Goal: Transaction & Acquisition: Purchase product/service

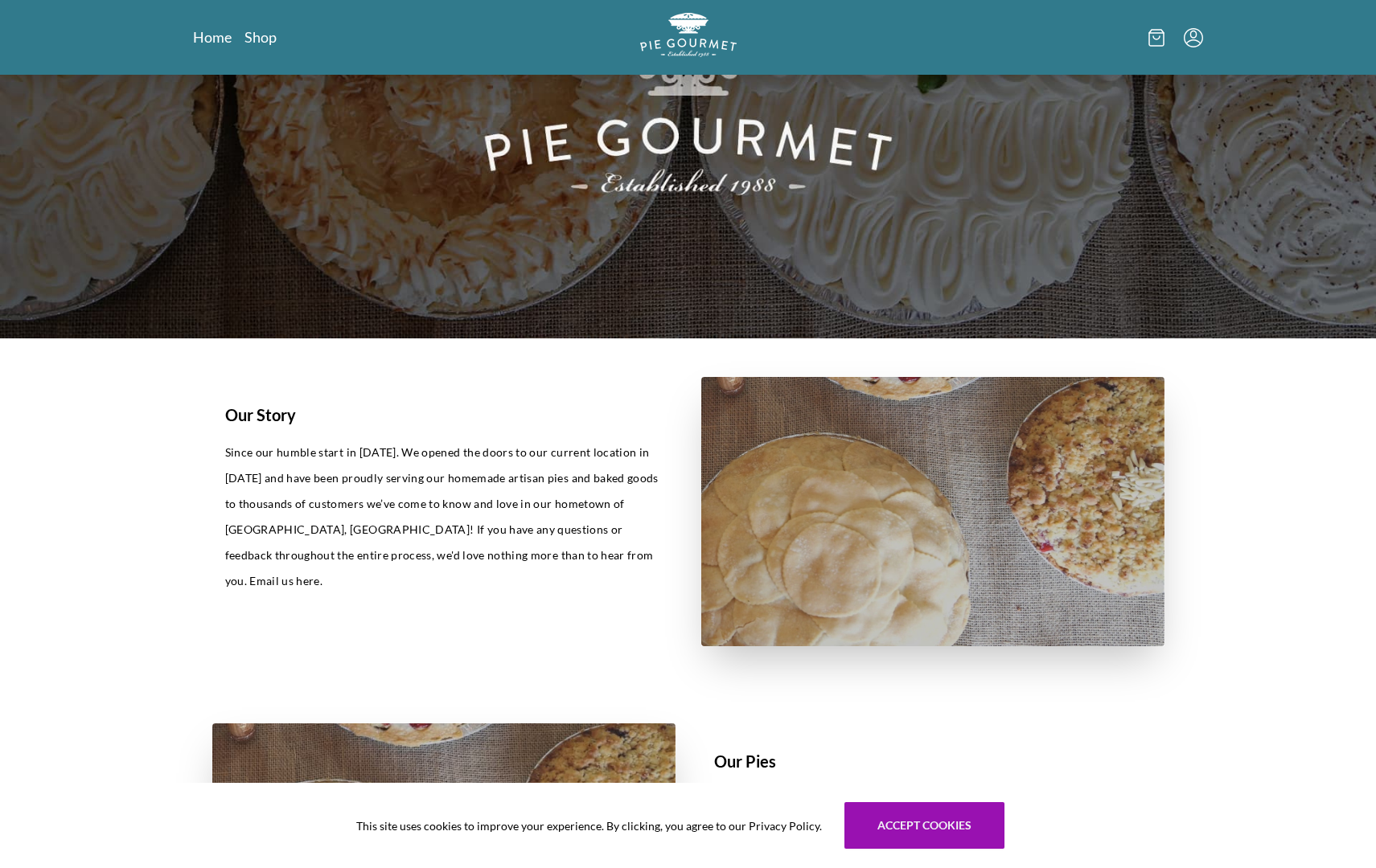
scroll to position [173, 0]
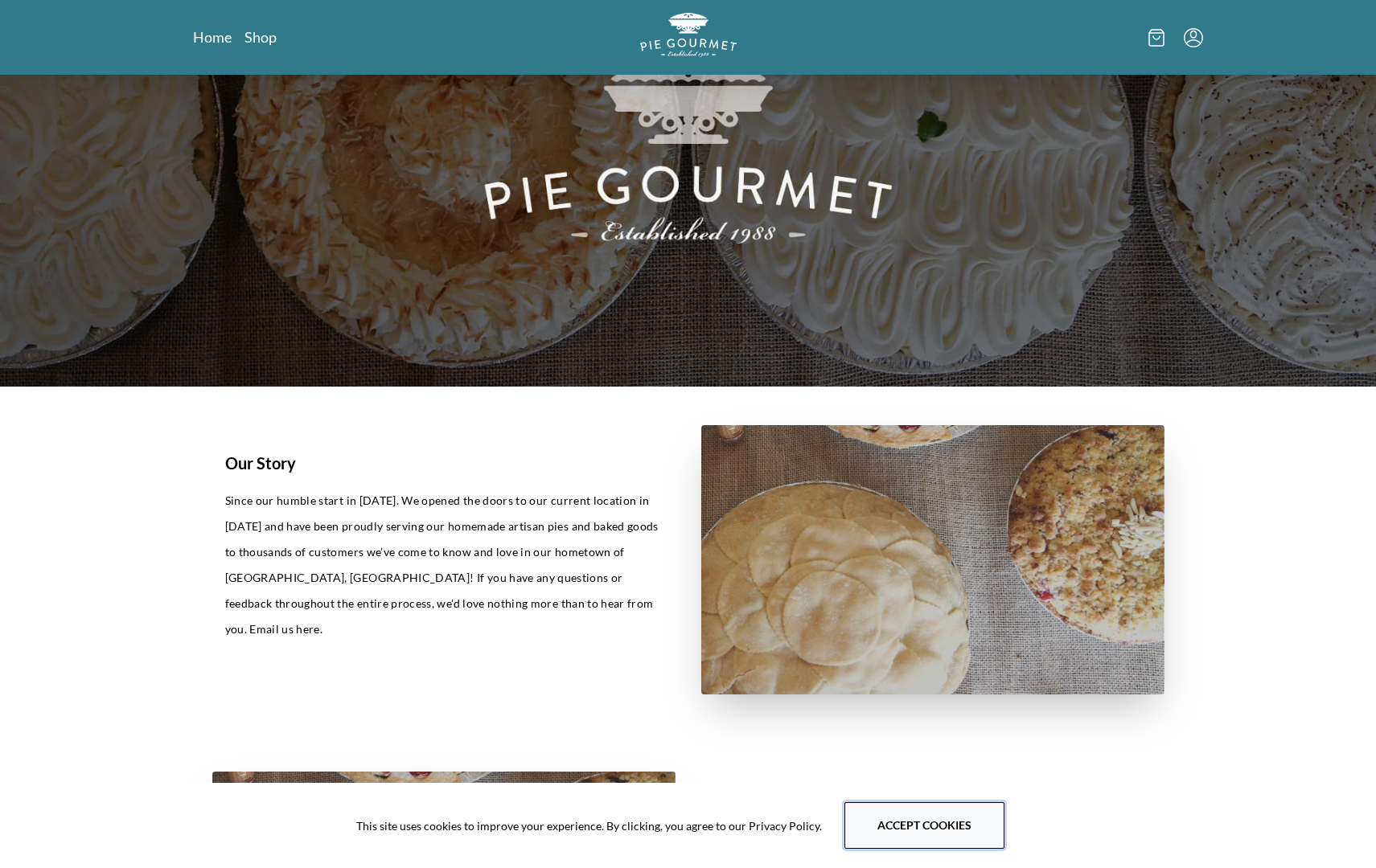
click at [893, 836] on button "Accept cookies" at bounding box center [924, 825] width 160 height 46
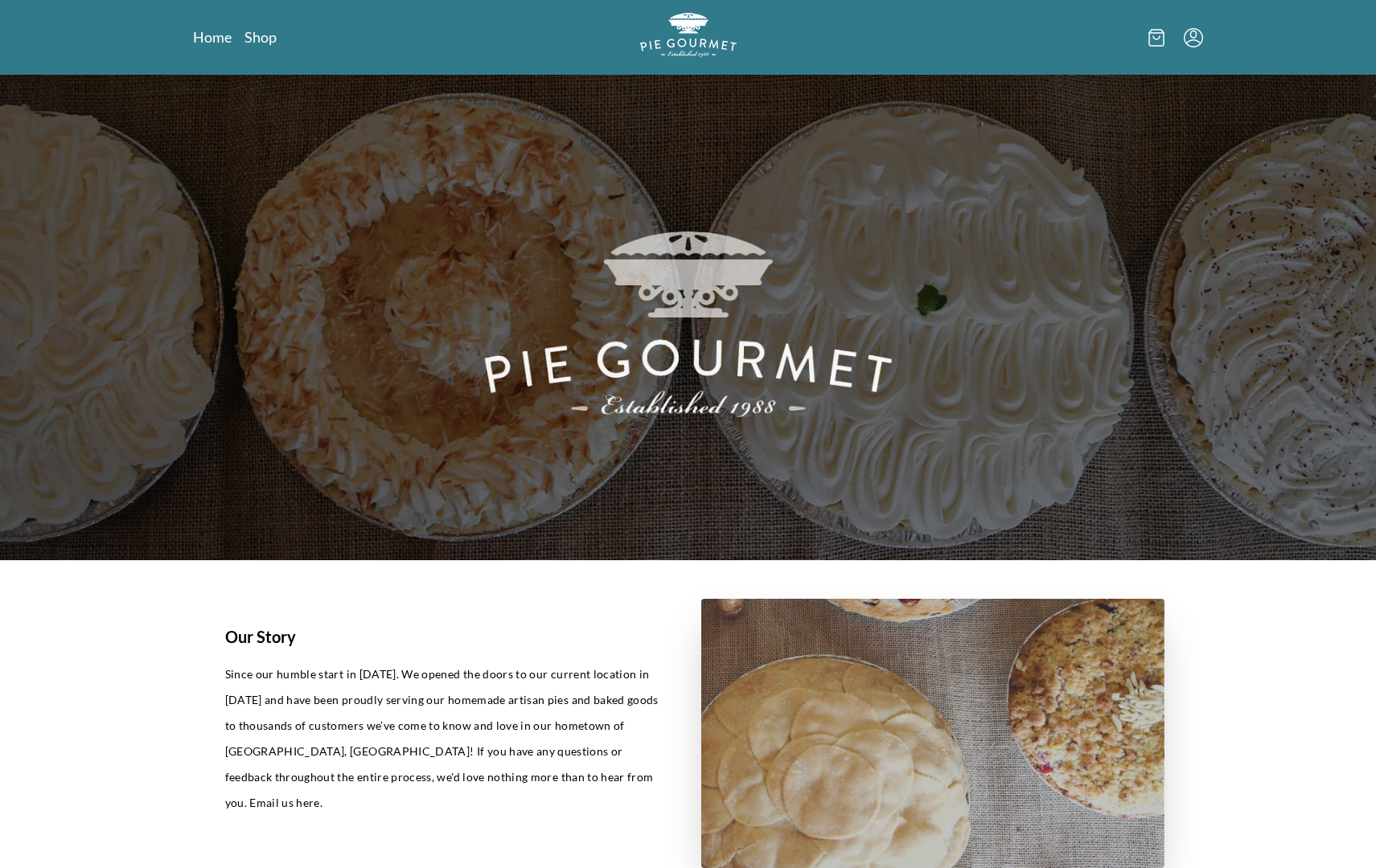
scroll to position [0, 0]
click at [269, 40] on link "Shop" at bounding box center [261, 37] width 32 height 19
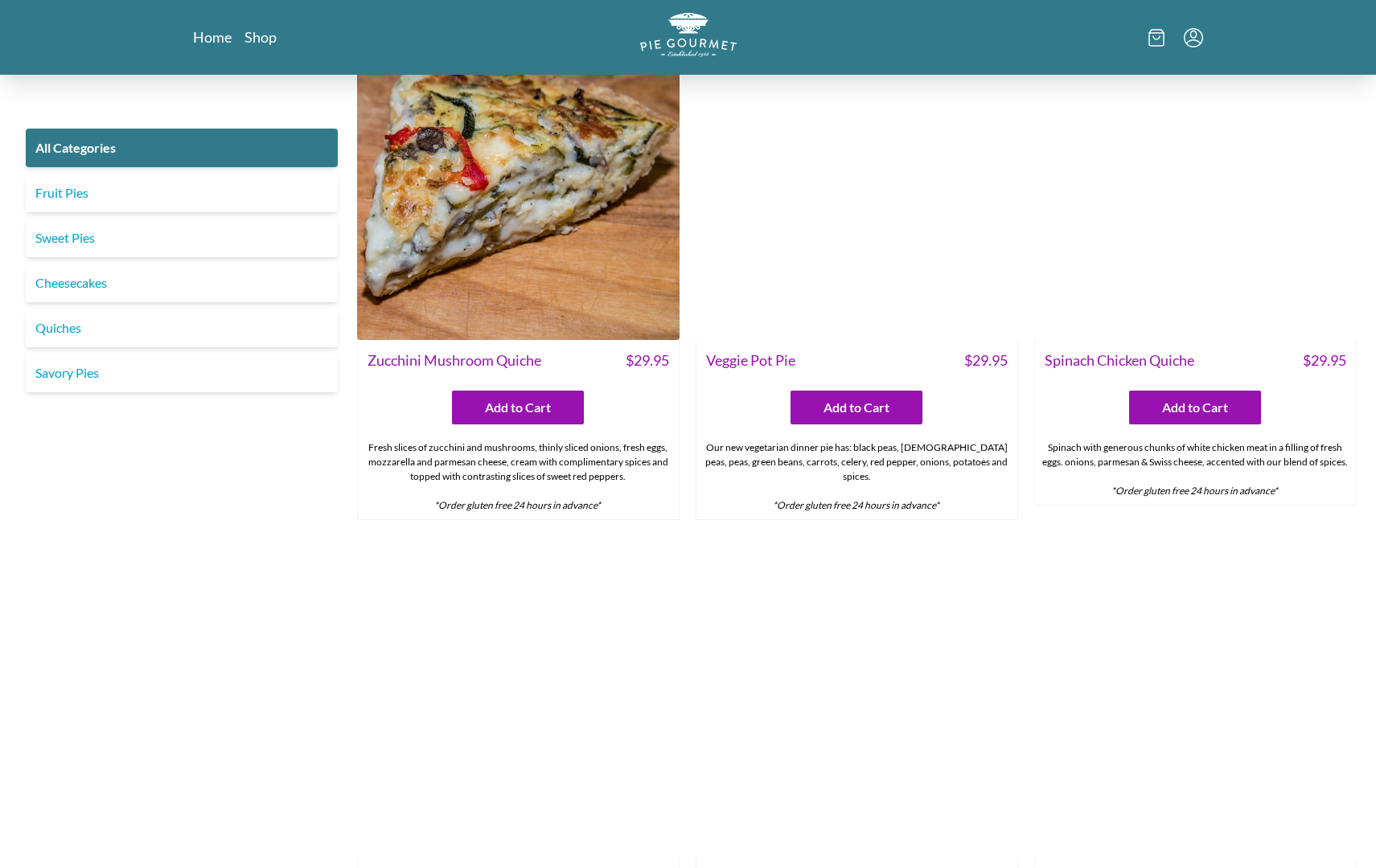
scroll to position [1021, 0]
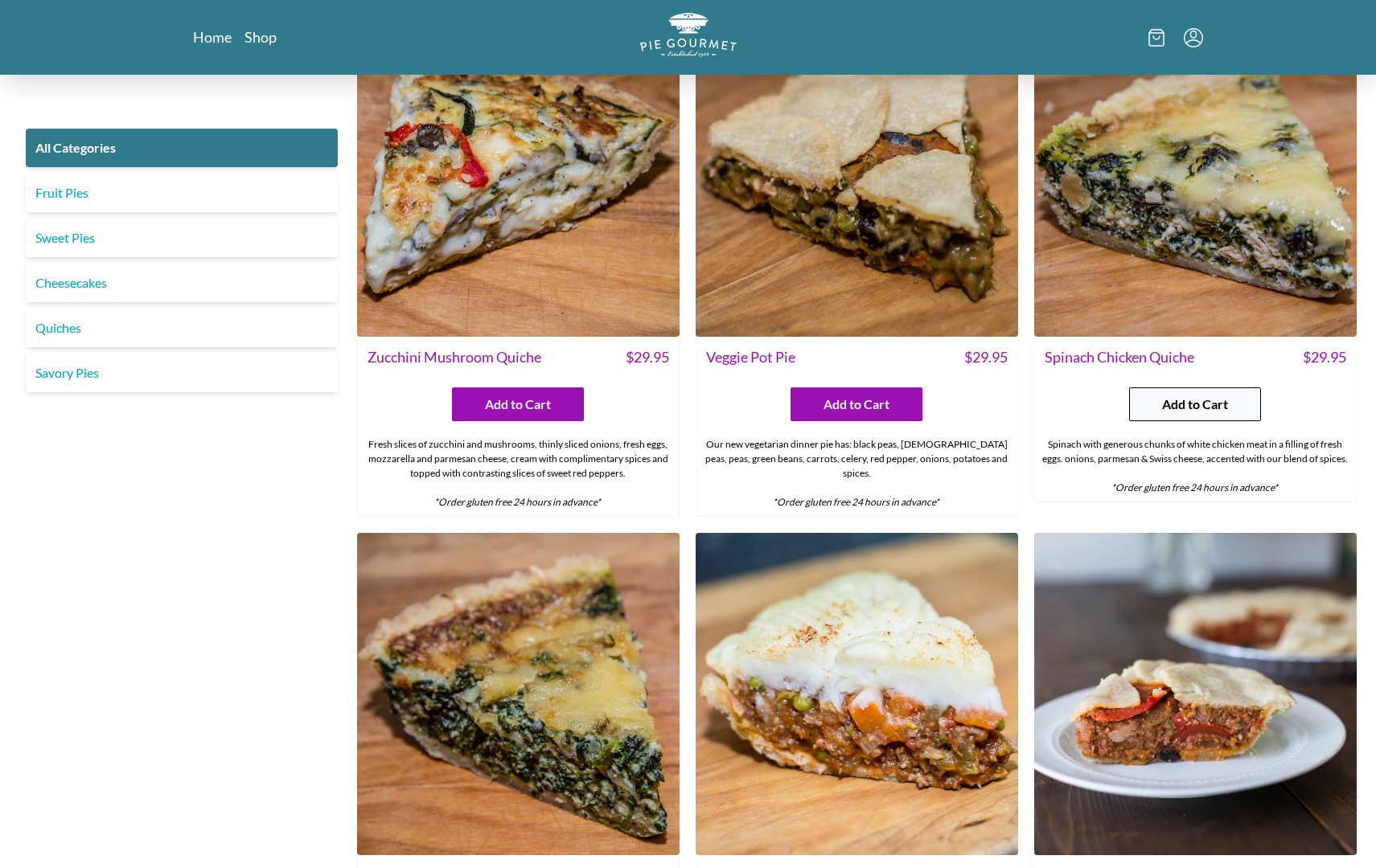
click at [1186, 415] on button "Add to Cart" at bounding box center [1194, 405] width 132 height 34
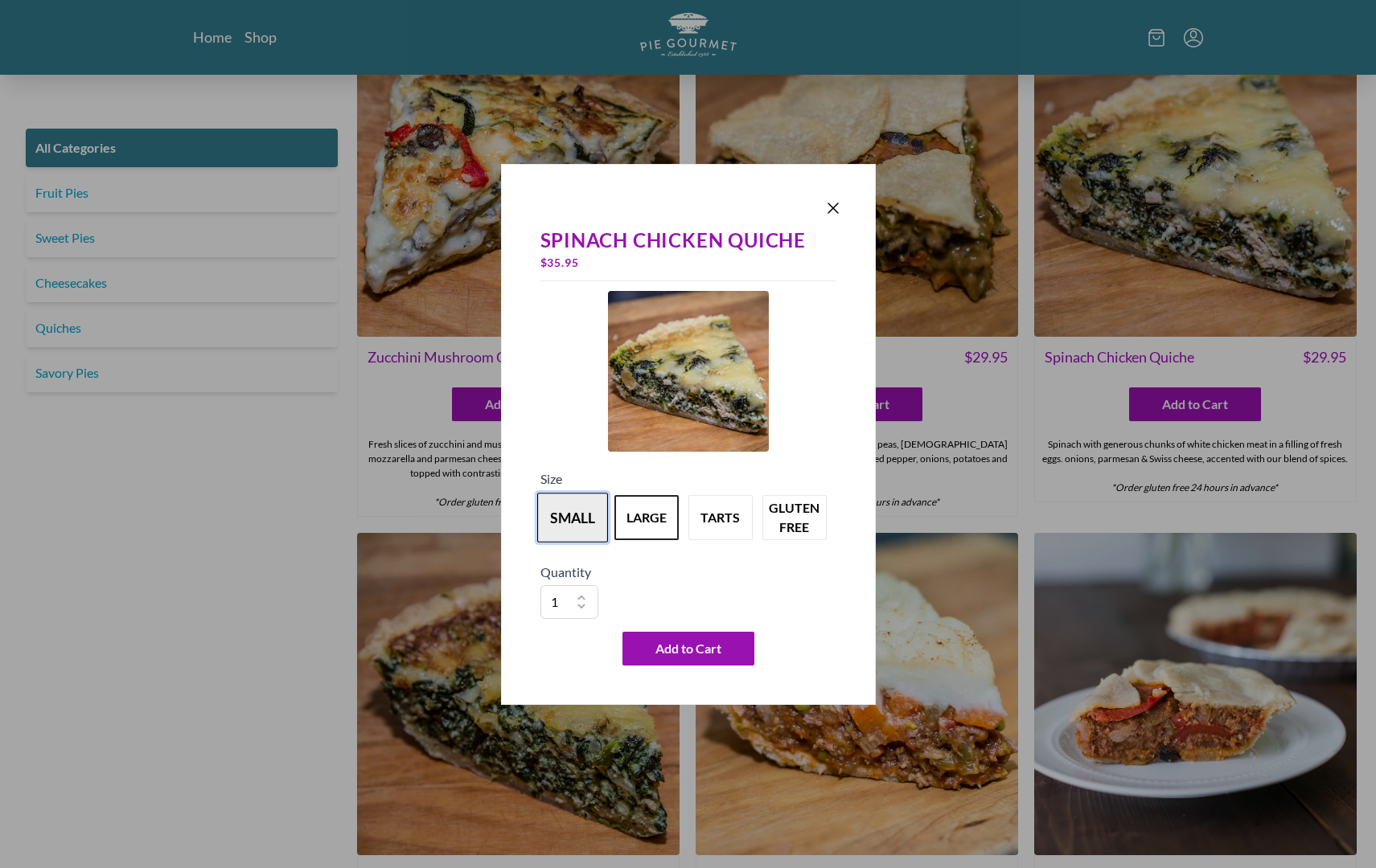
click at [585, 524] on button "small" at bounding box center [572, 517] width 71 height 50
click at [695, 657] on span "Add to Cart" at bounding box center [689, 649] width 66 height 19
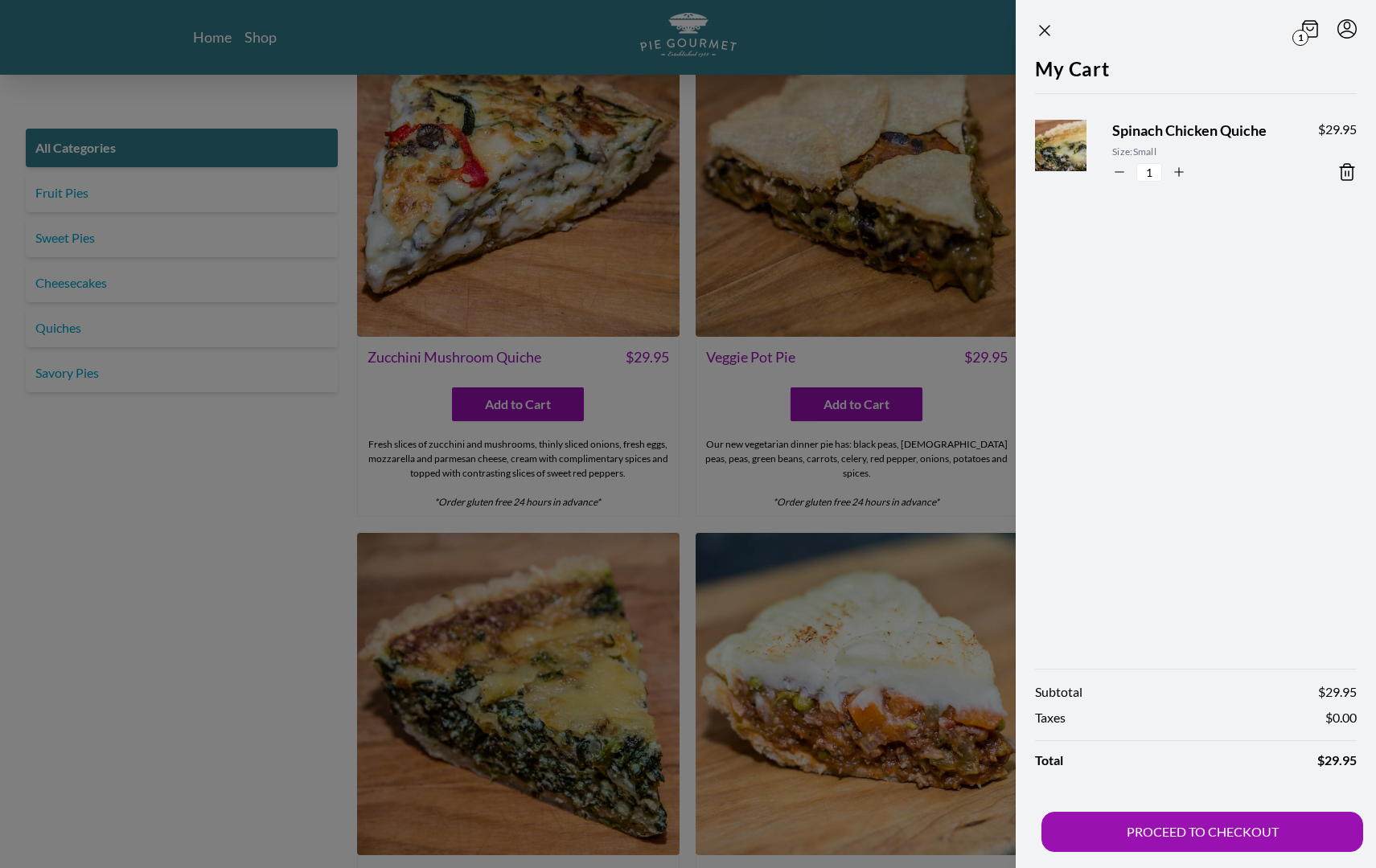
click at [690, 488] on div at bounding box center [688, 434] width 1376 height 868
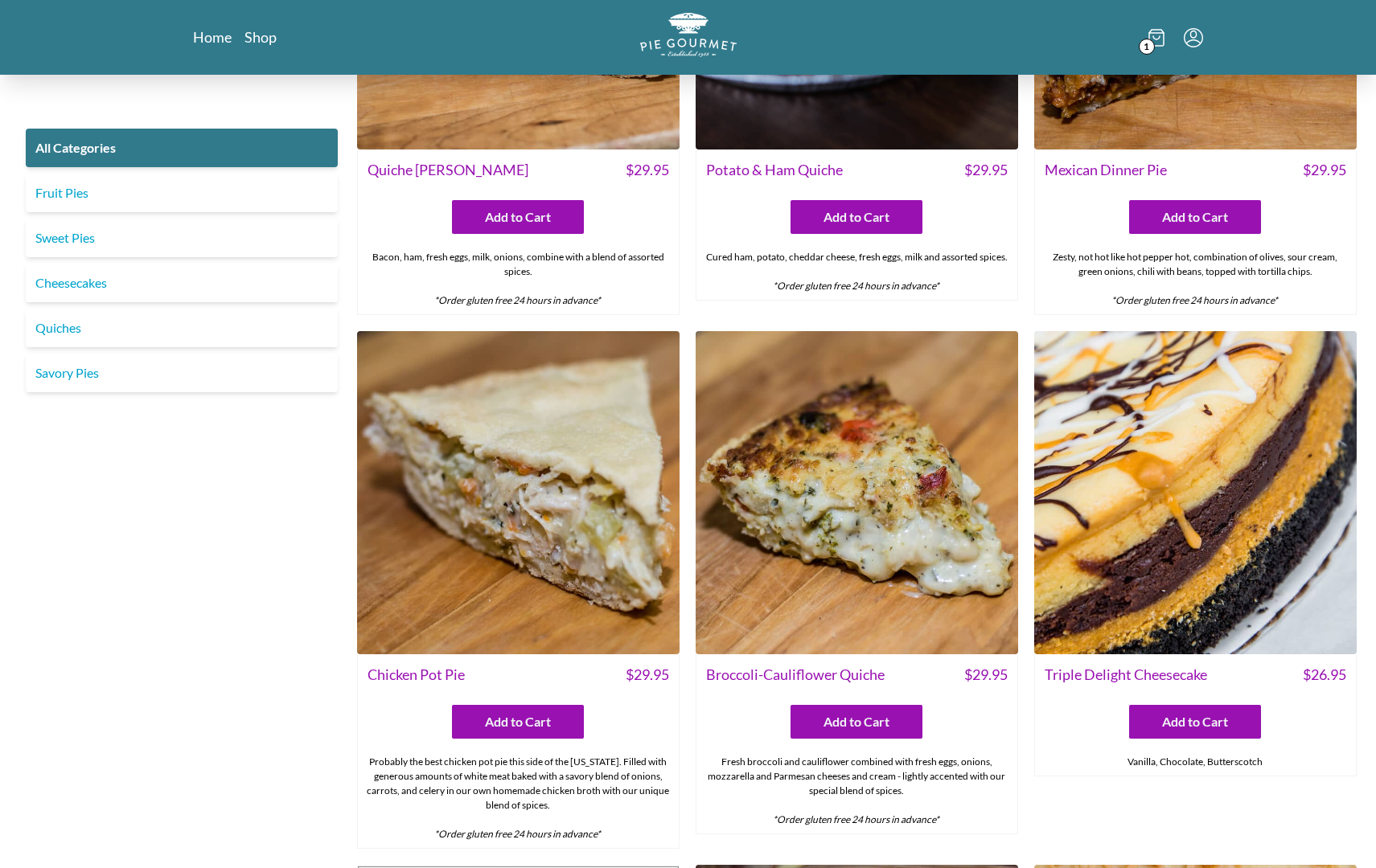
scroll to position [2251, 0]
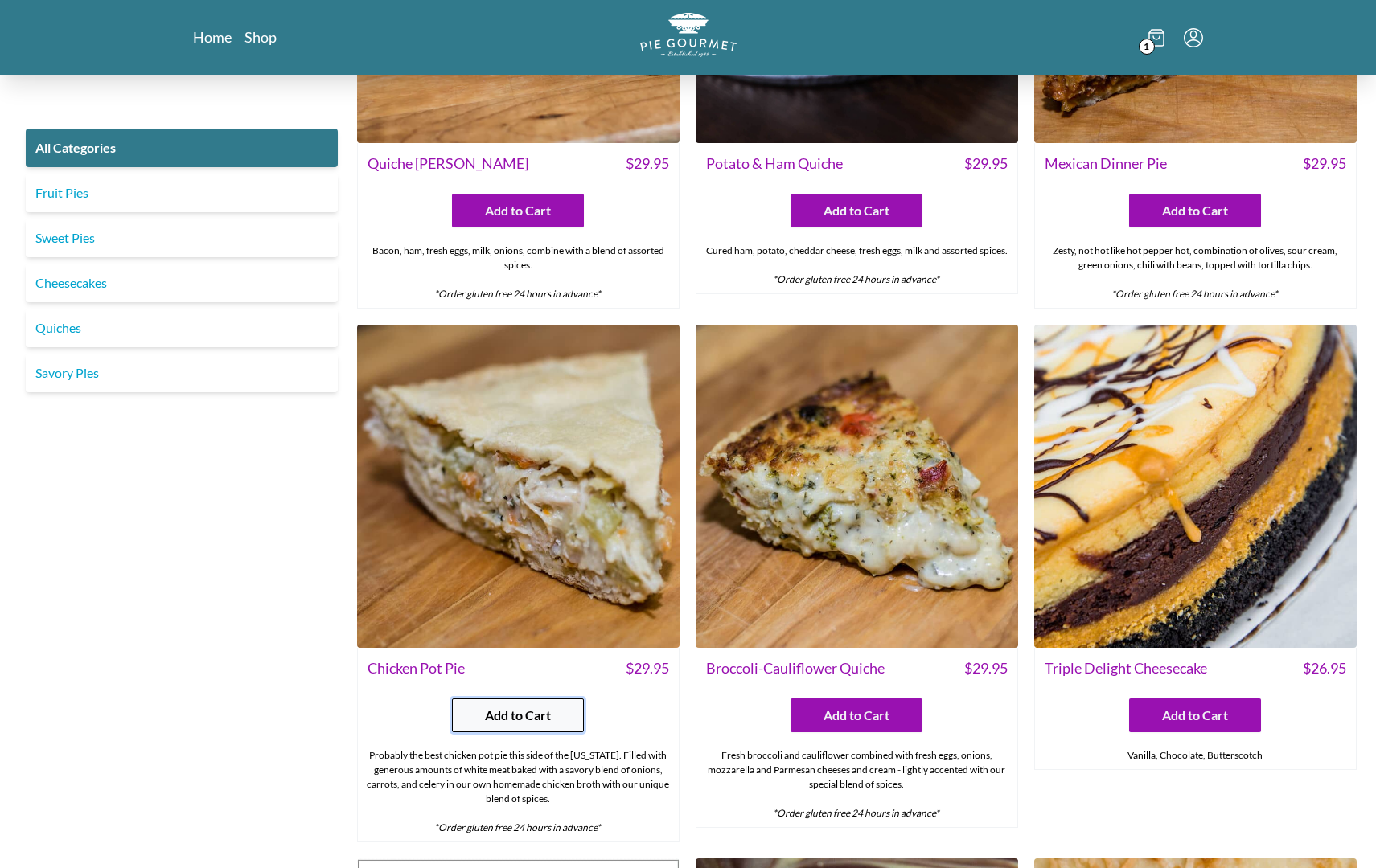
click at [528, 712] on span "Add to Cart" at bounding box center [518, 715] width 66 height 19
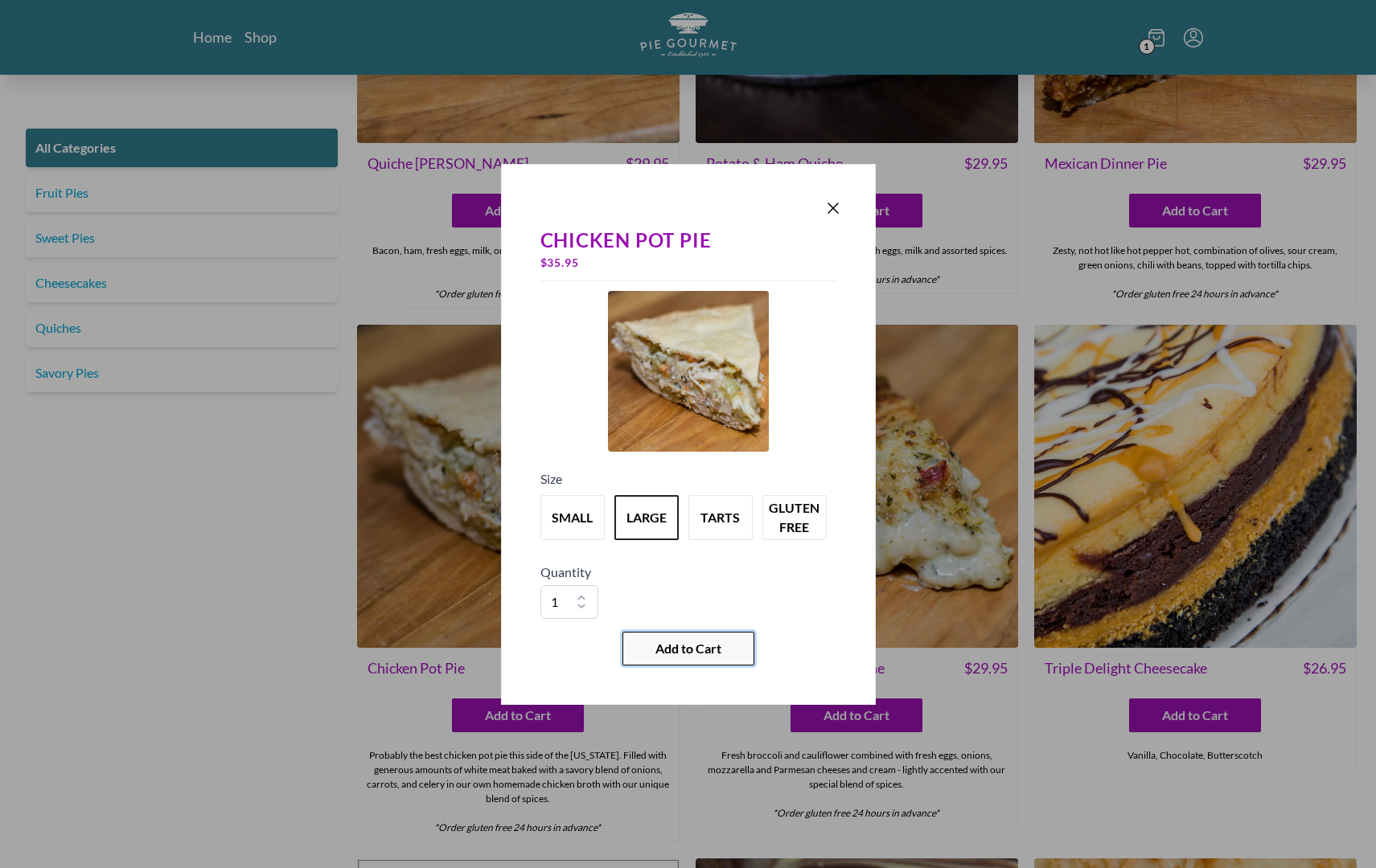
click at [714, 652] on span "Add to Cart" at bounding box center [689, 649] width 66 height 19
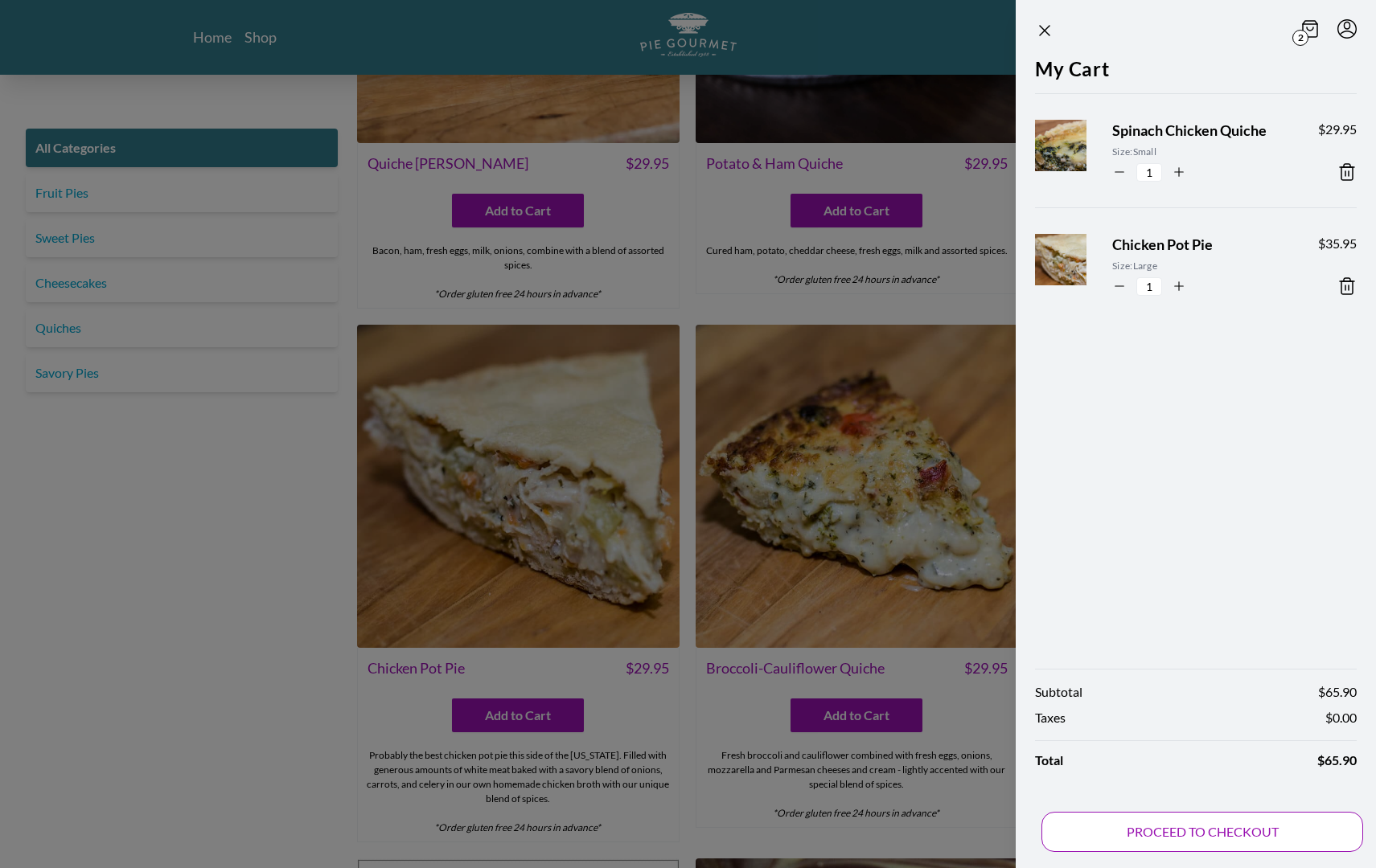
click at [1194, 825] on button "PROCEED TO CHECKOUT" at bounding box center [1202, 832] width 321 height 40
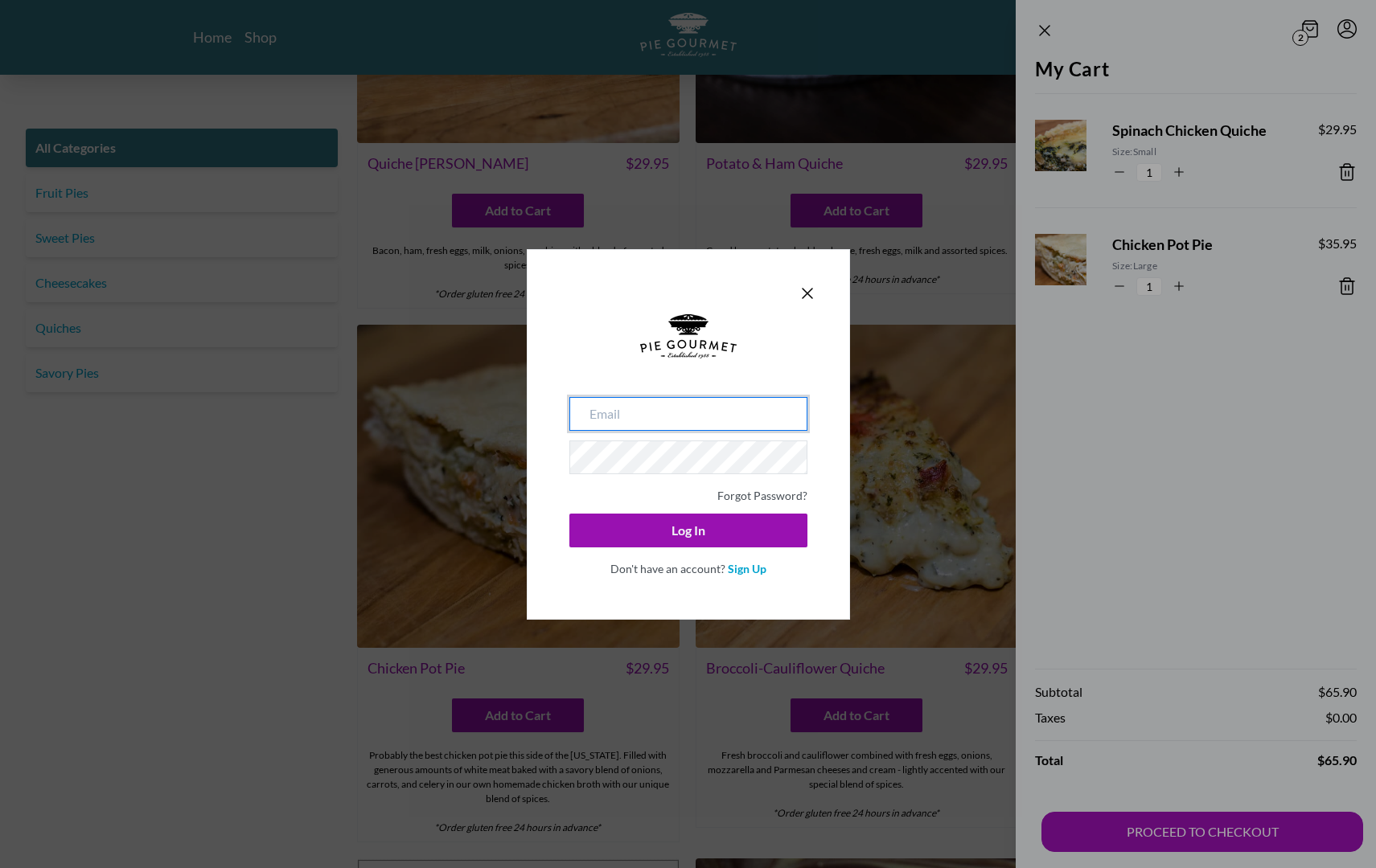
type input "[EMAIL_ADDRESS][DOMAIN_NAME]"
click at [687, 530] on button "Log In" at bounding box center [688, 531] width 238 height 34
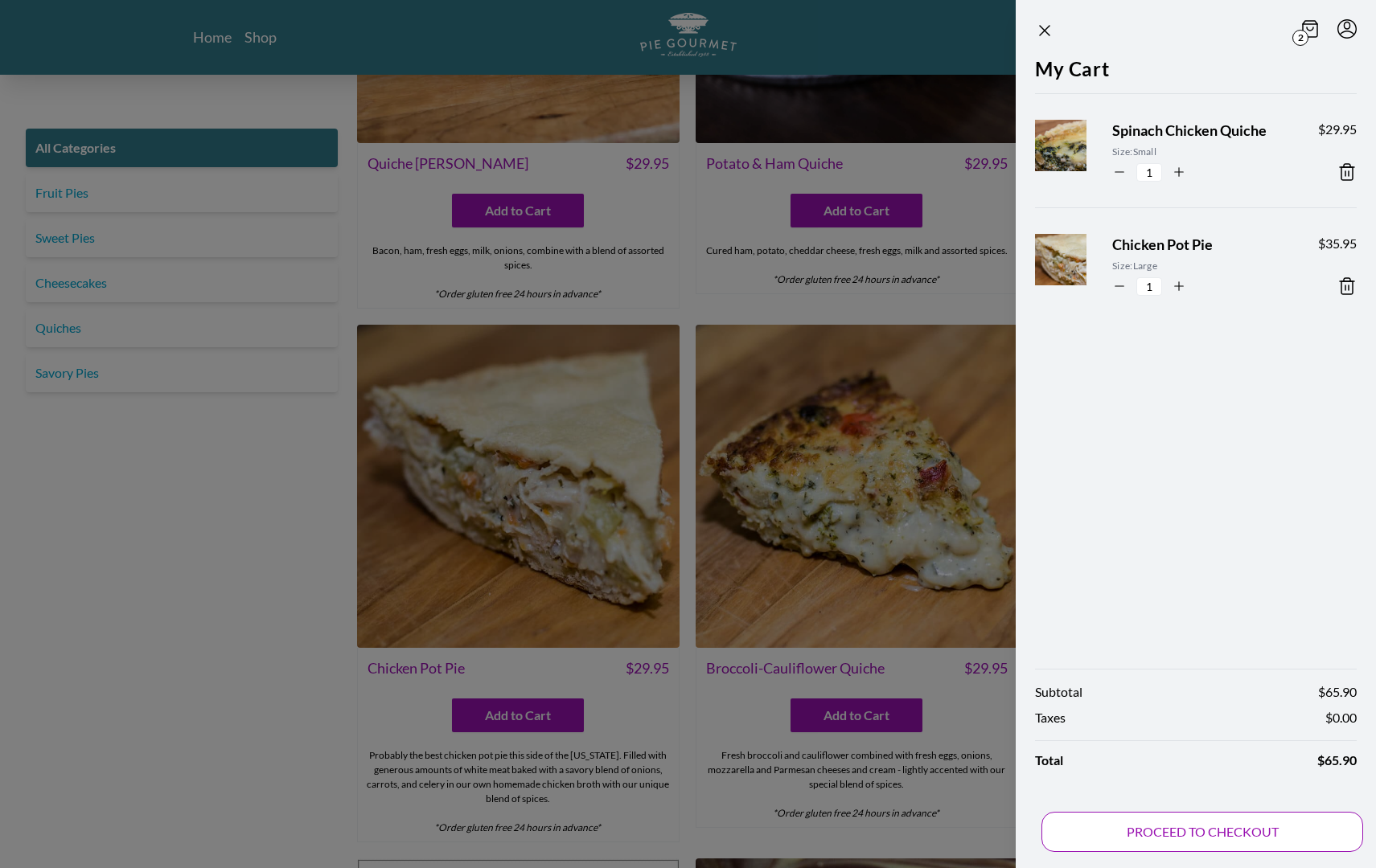
click at [1143, 836] on button "PROCEED TO CHECKOUT" at bounding box center [1202, 832] width 321 height 40
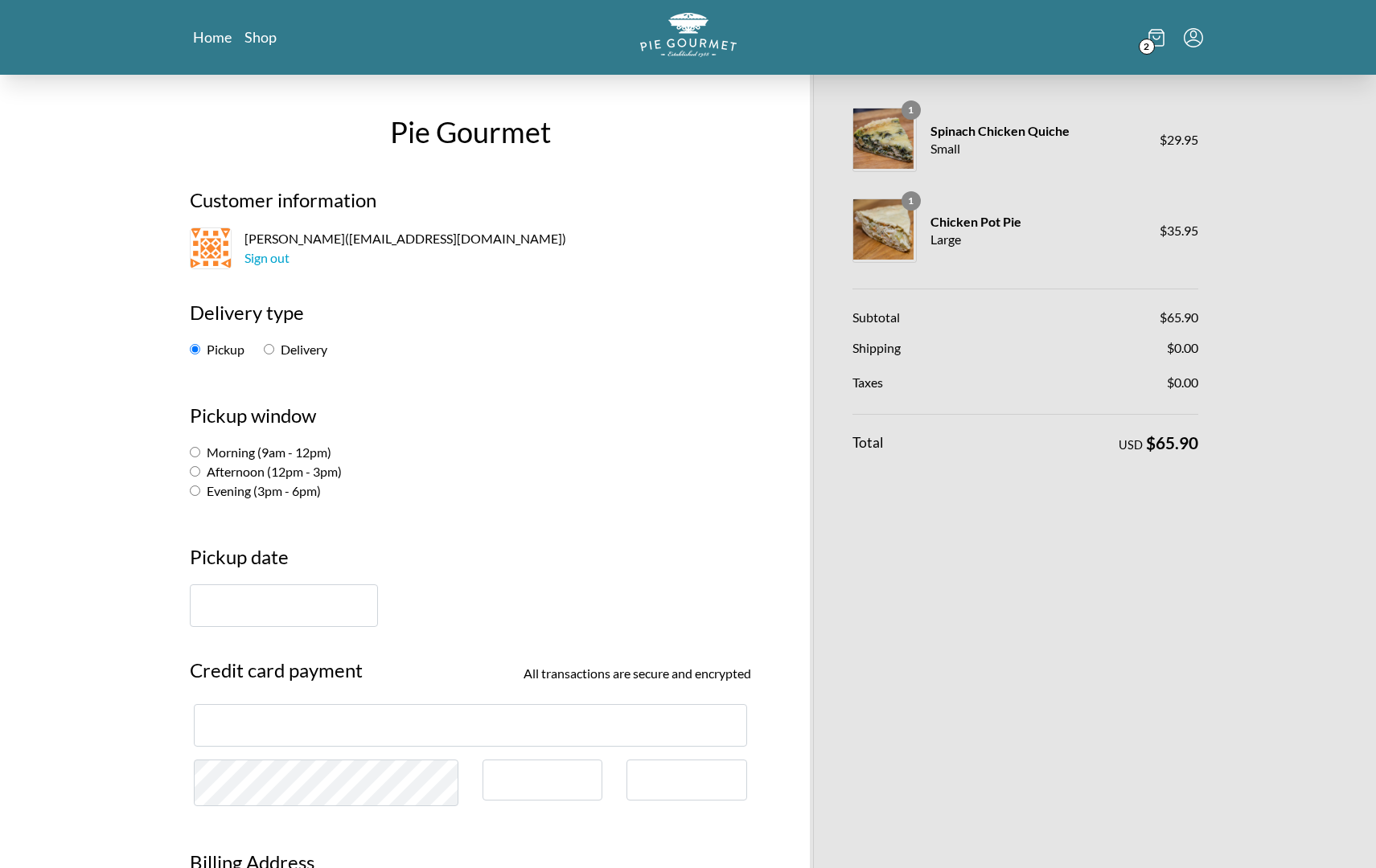
click at [287, 349] on label "Delivery" at bounding box center [295, 350] width 63 height 15
click at [274, 349] on input "Delivery" at bounding box center [268, 349] width 10 height 10
radio input "true"
select select "-1"
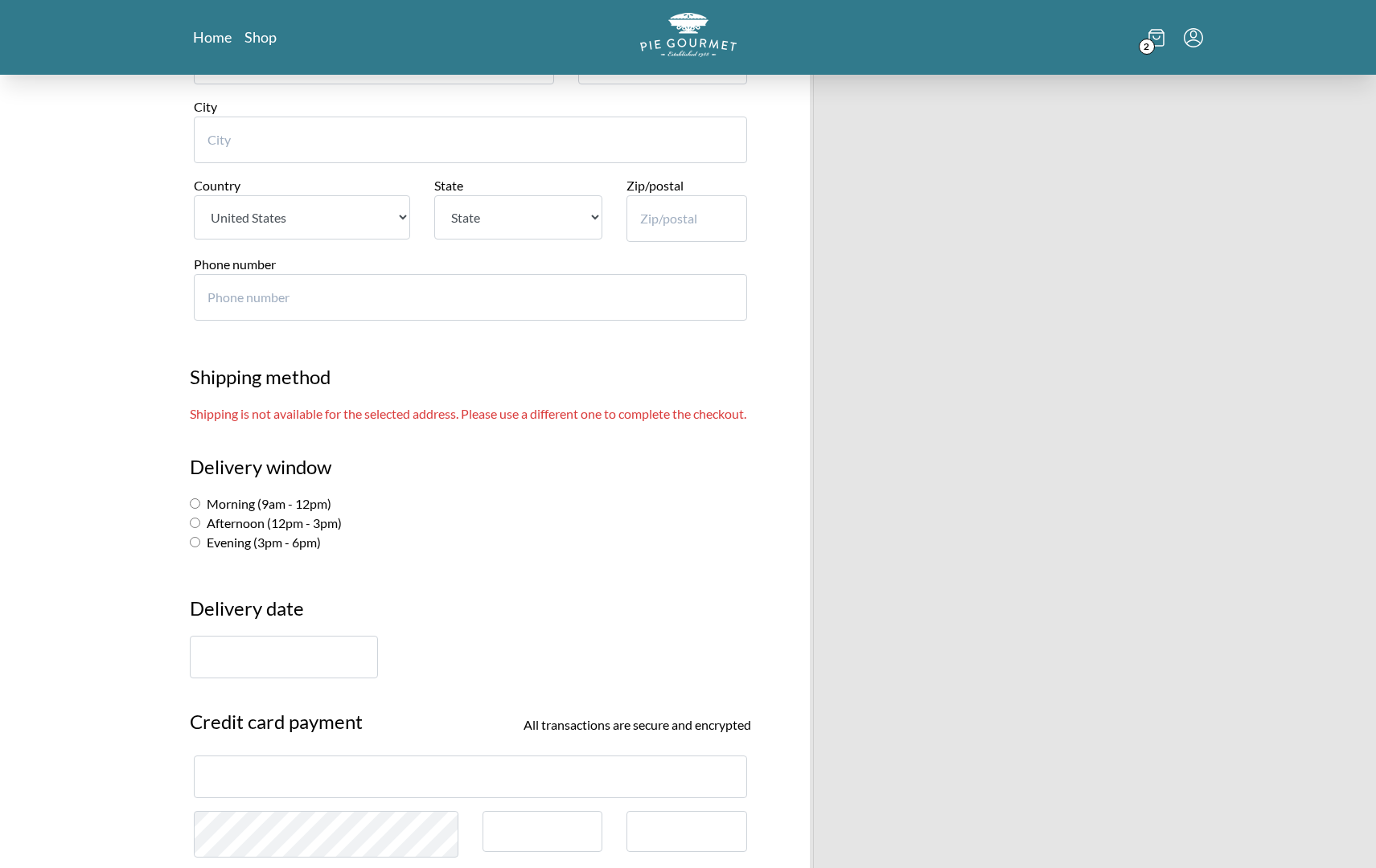
scroll to position [657, 0]
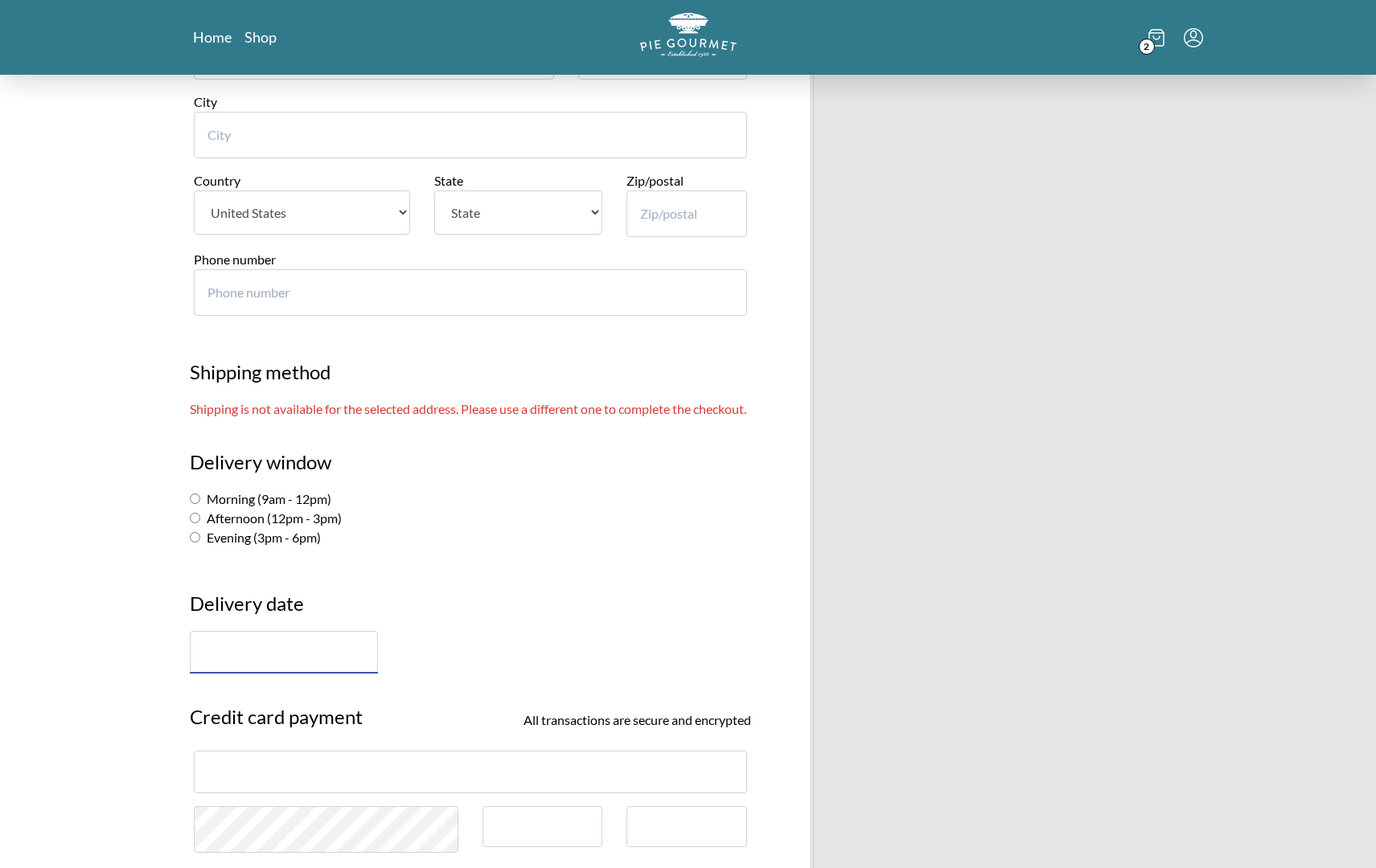
click at [271, 640] on input "text" at bounding box center [283, 652] width 189 height 43
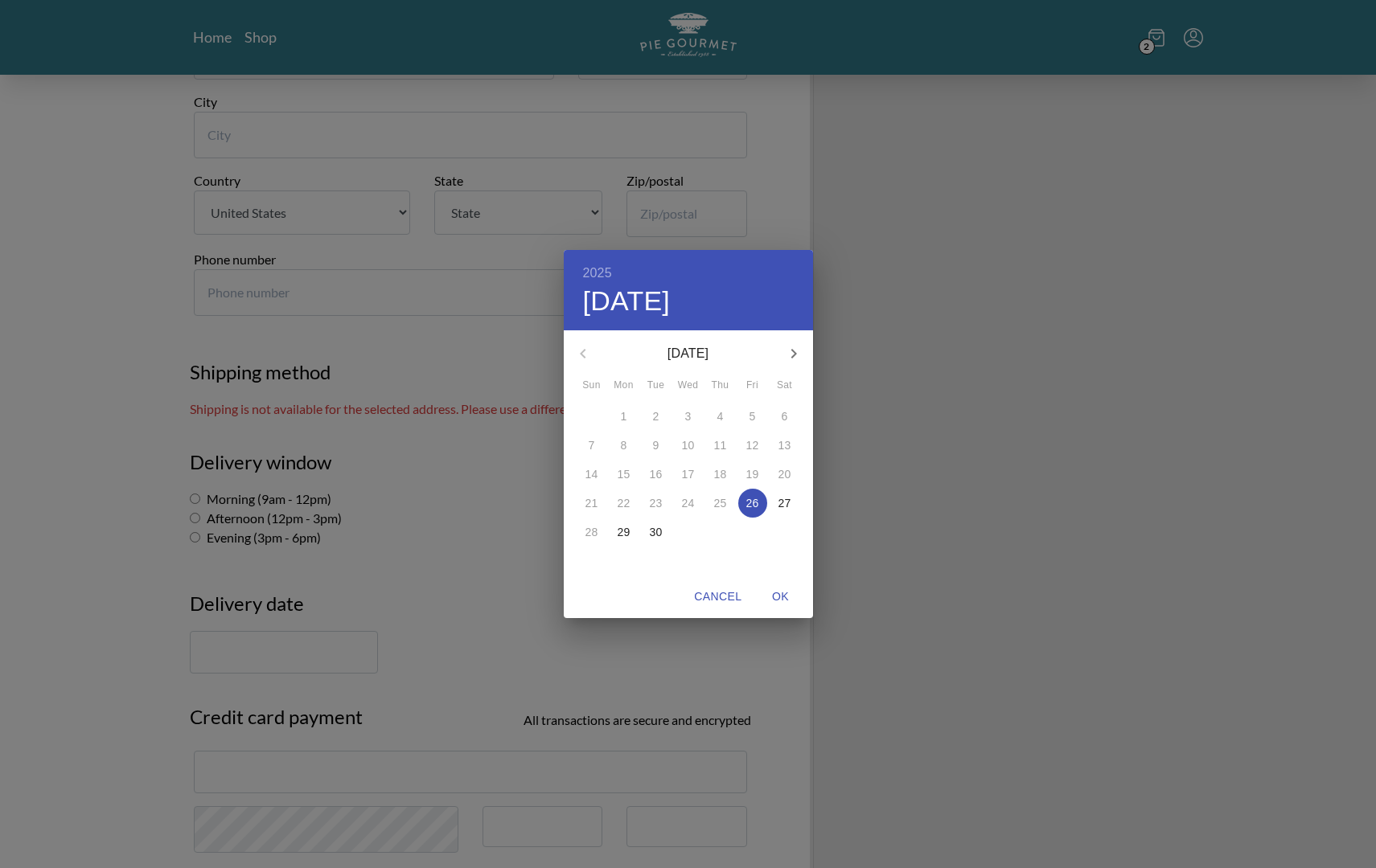
drag, startPoint x: 555, startPoint y: 614, endPoint x: 542, endPoint y: 608, distance: 14.3
click at [554, 613] on div "2025 Fri, Sep [DATE] Mon Tue Wed Thu Fri Sat 31 1 2 3 4 5 6 7 8 9 10 11 12 13 1…" at bounding box center [688, 434] width 1376 height 868
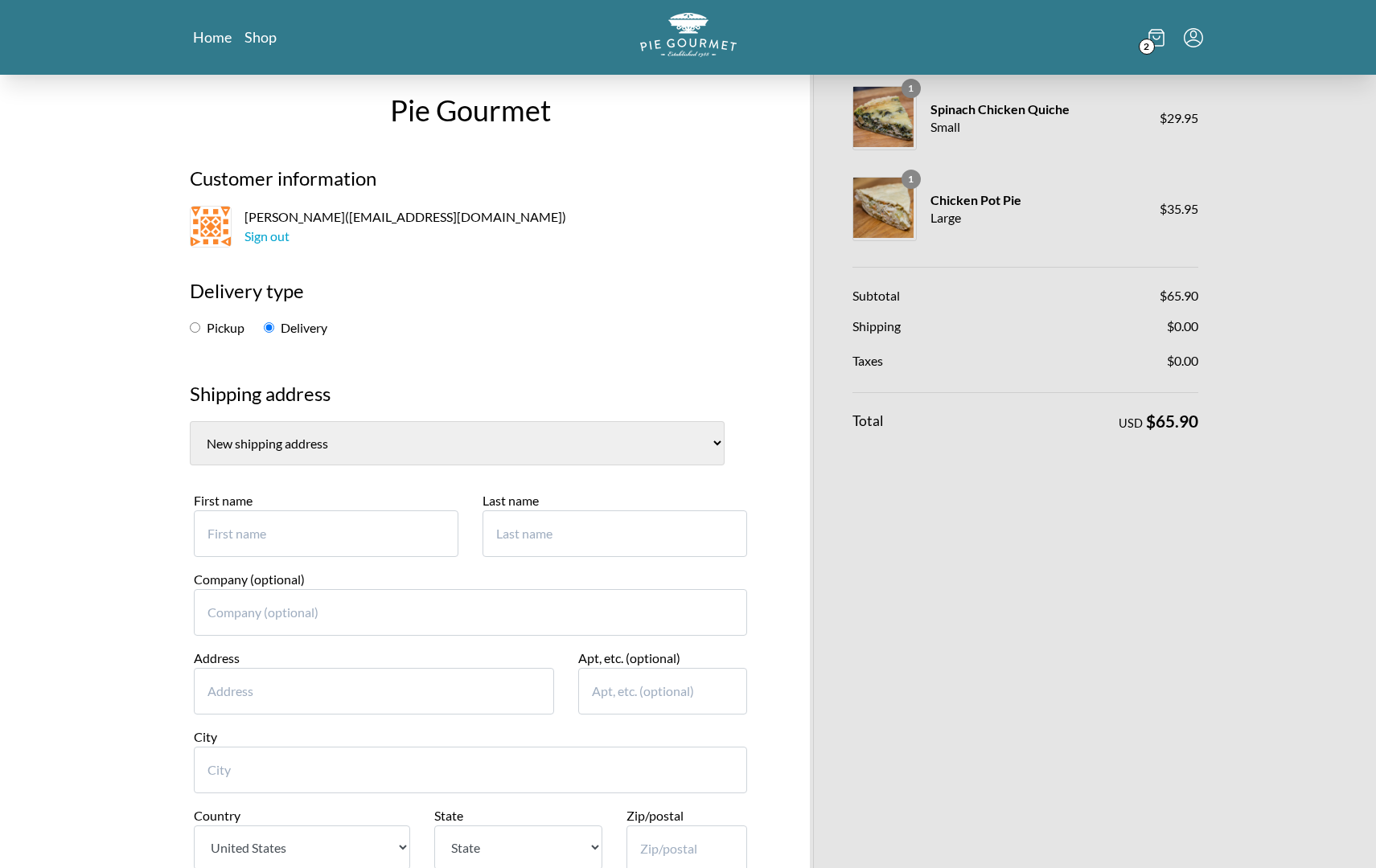
scroll to position [25, 0]
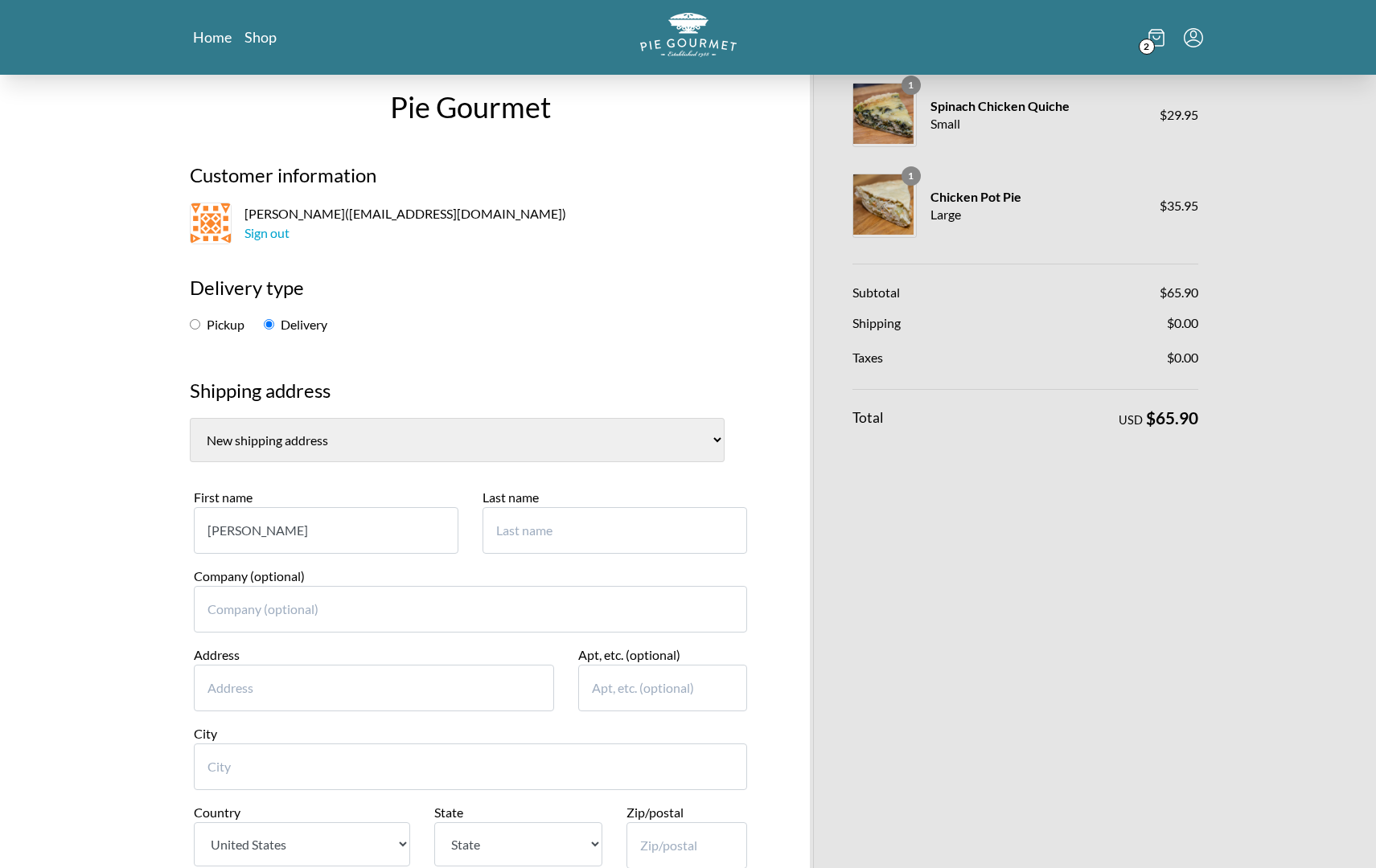
type input "[PERSON_NAME]"
type input "Knobl"
type input "[STREET_ADDRESS]"
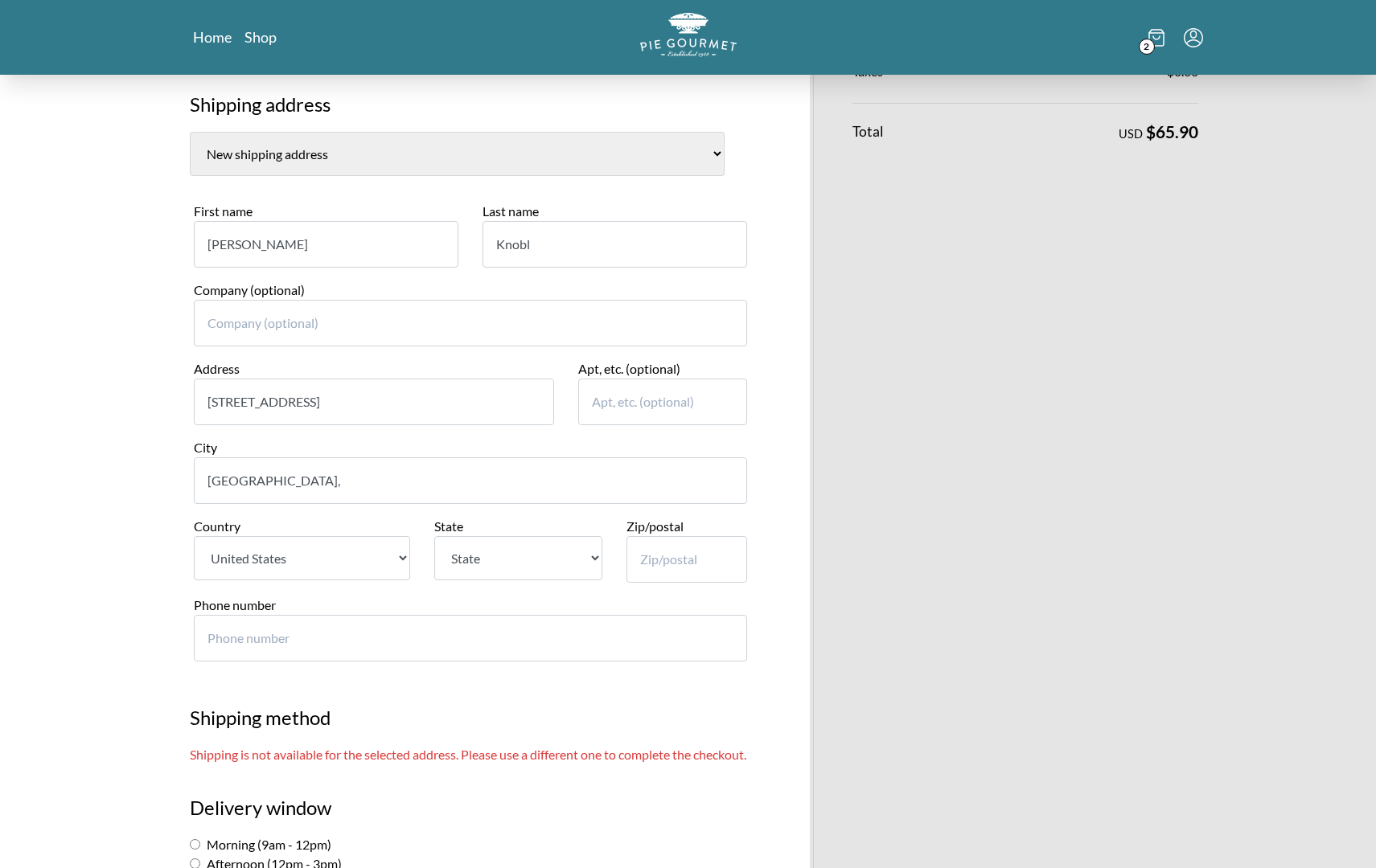
scroll to position [314, 0]
type input "[GEOGRAPHIC_DATA],"
type input "22043"
click at [448, 456] on input "[GEOGRAPHIC_DATA]," at bounding box center [470, 478] width 553 height 46
type input "Falls church"
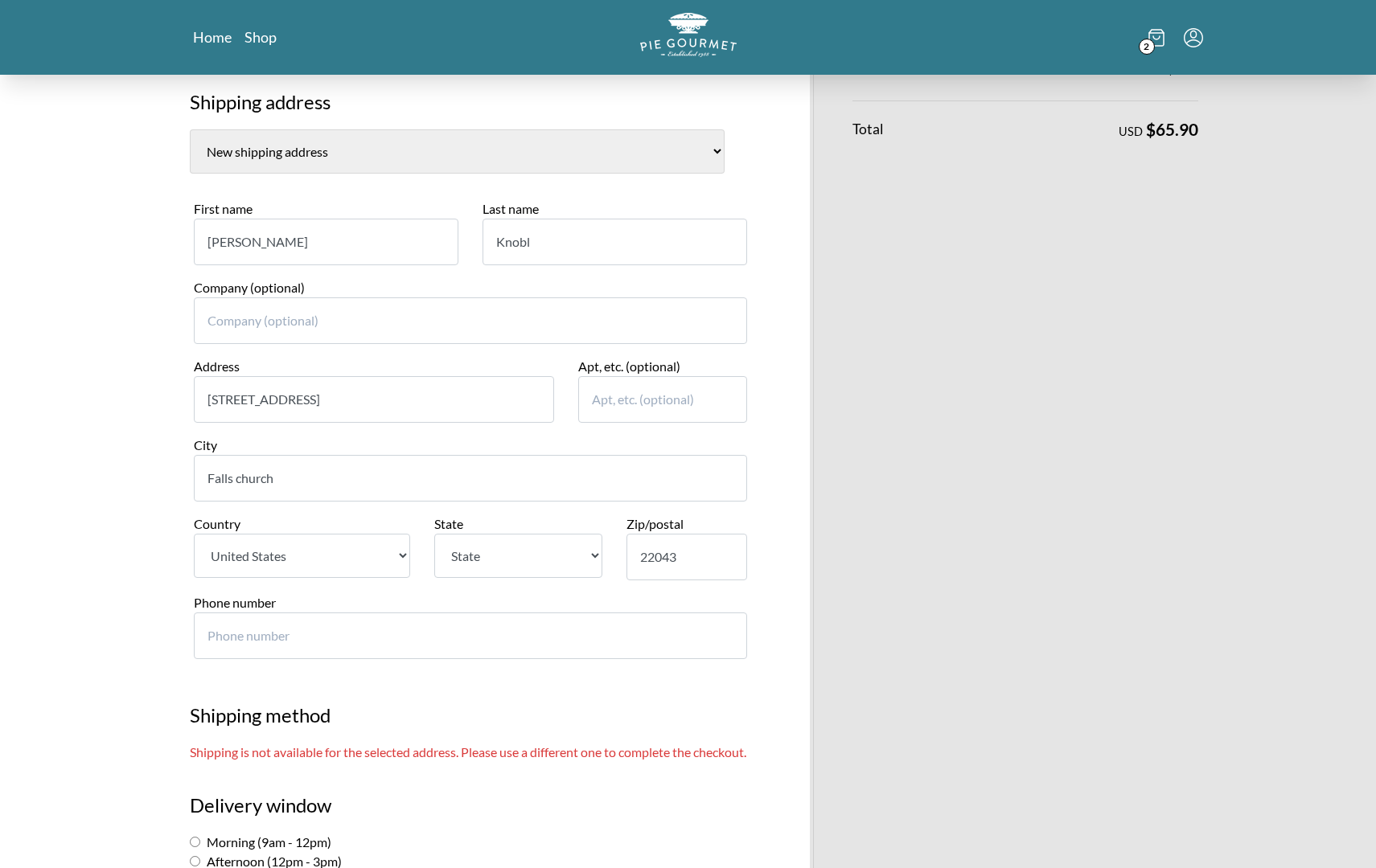
select select "VA"
click at [395, 613] on input "Phone number" at bounding box center [470, 636] width 553 height 46
type input "703"
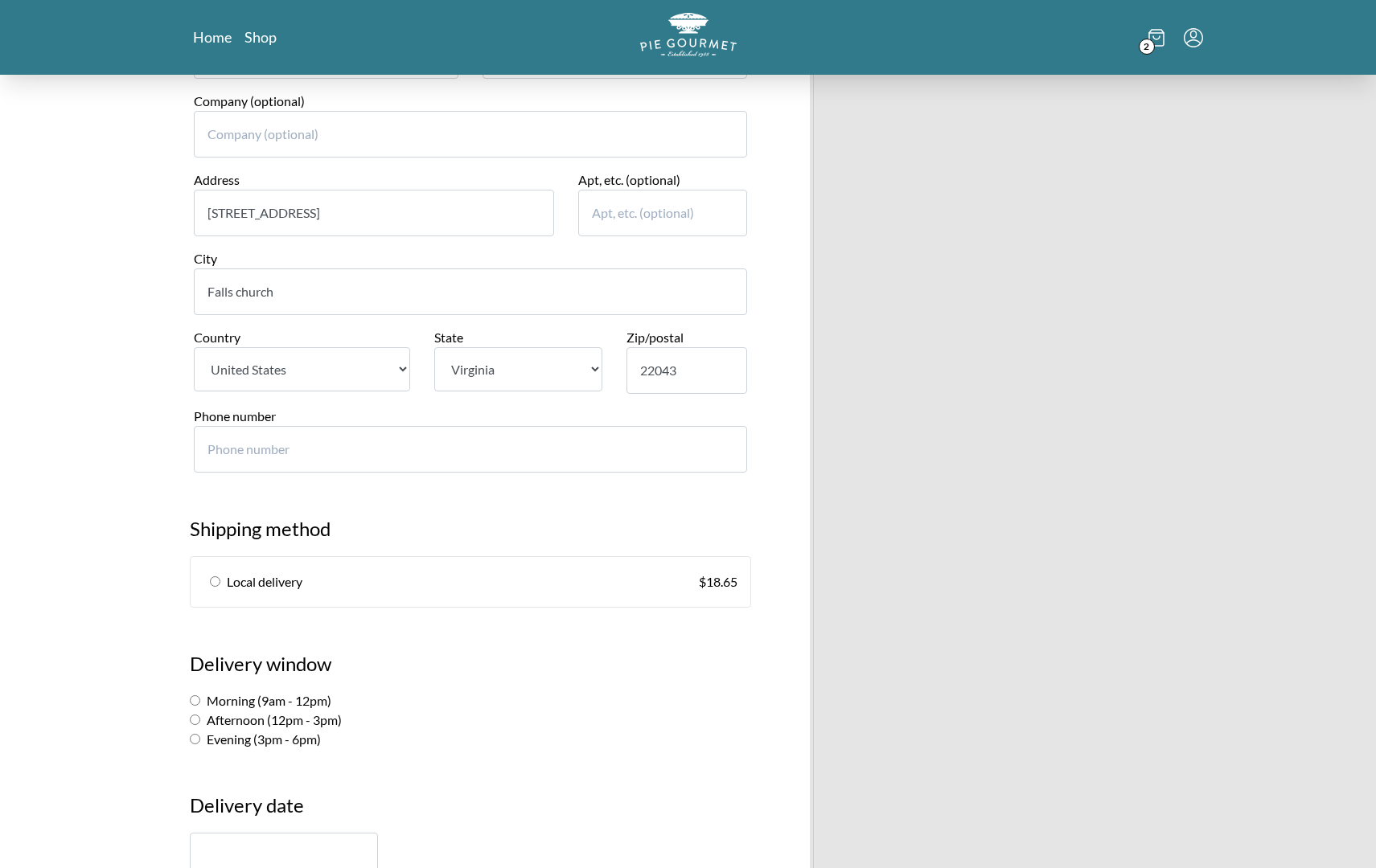
scroll to position [504, 0]
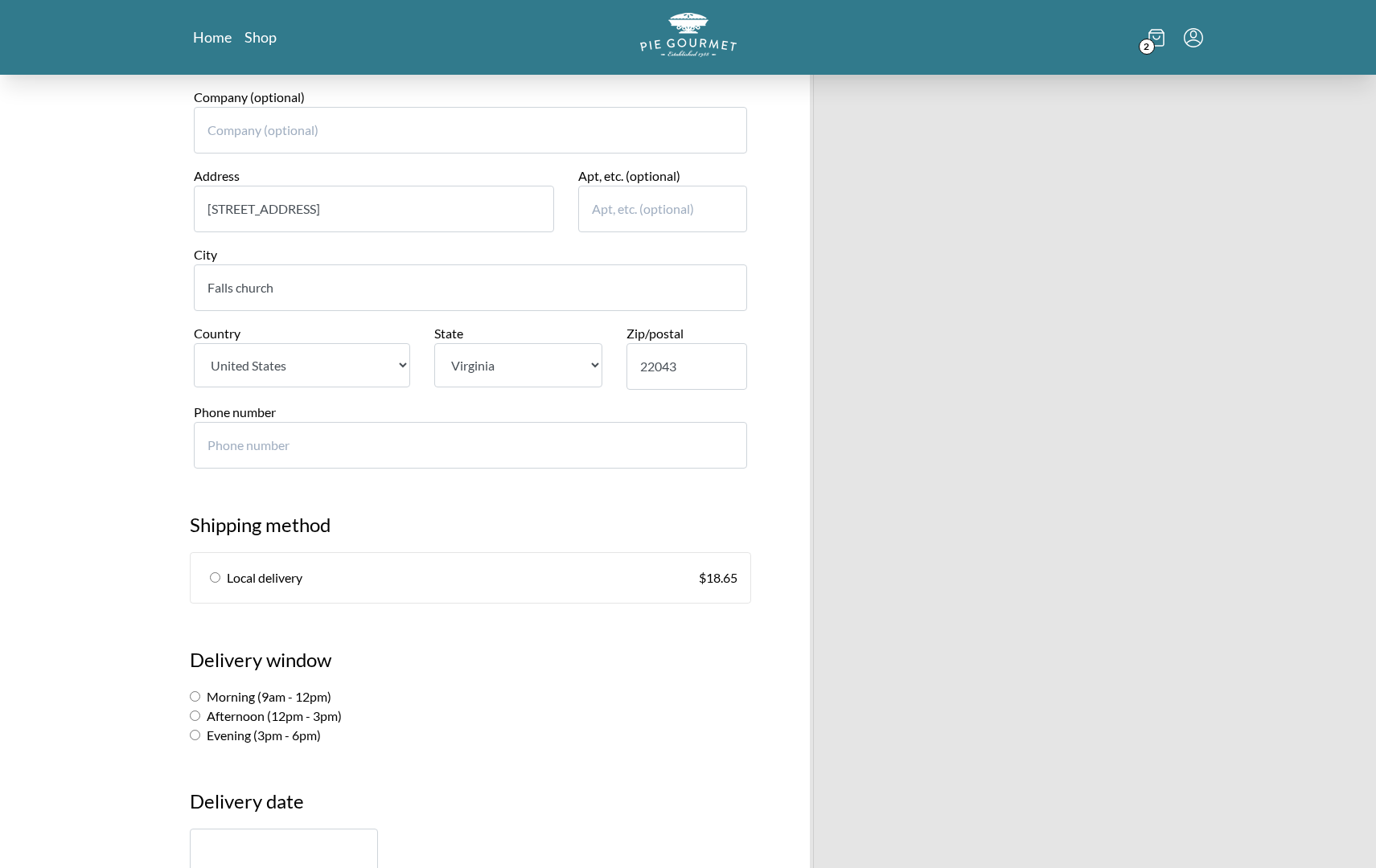
click at [215, 572] on input "radio" at bounding box center [214, 577] width 10 height 10
radio input "true"
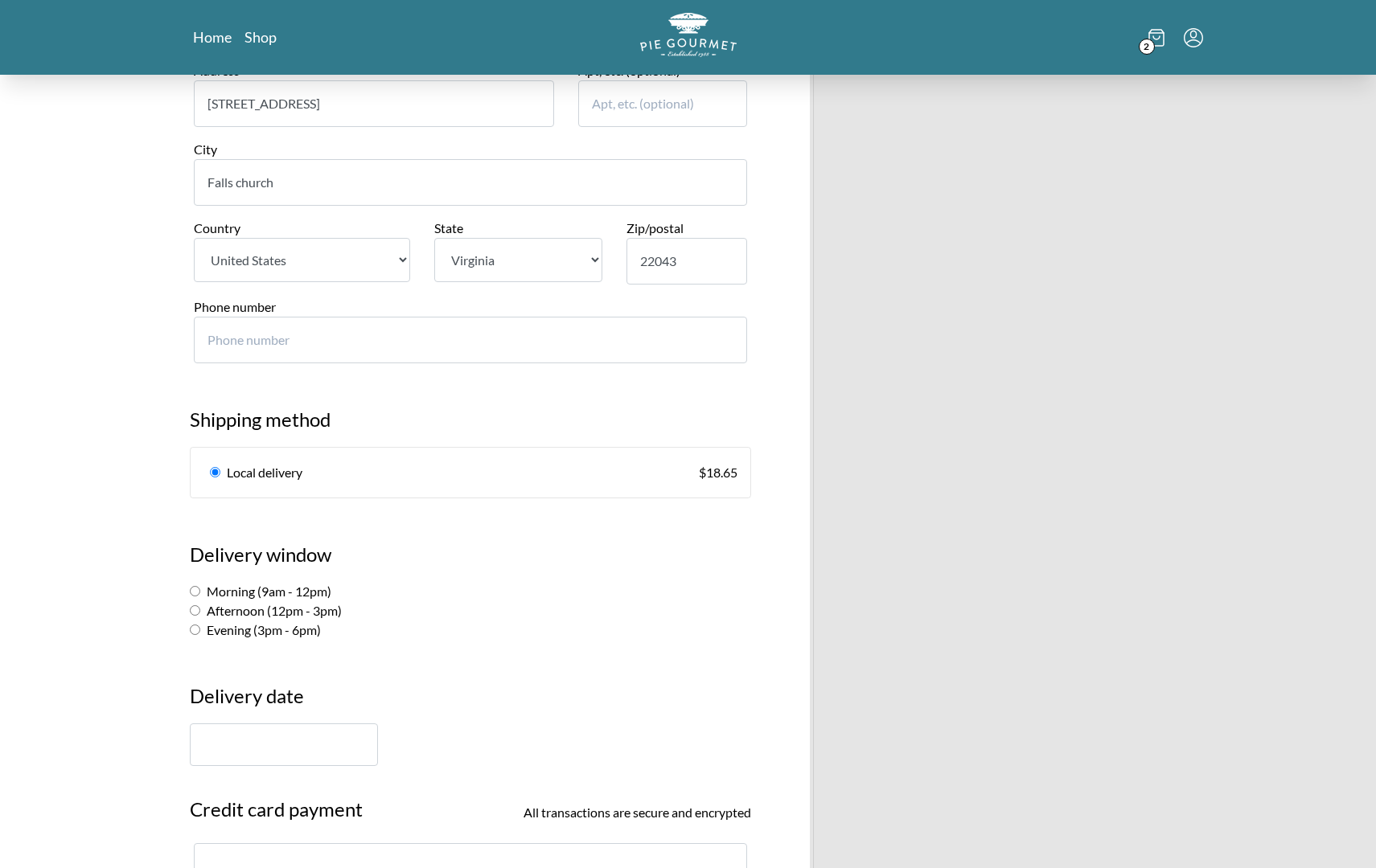
scroll to position [635, 0]
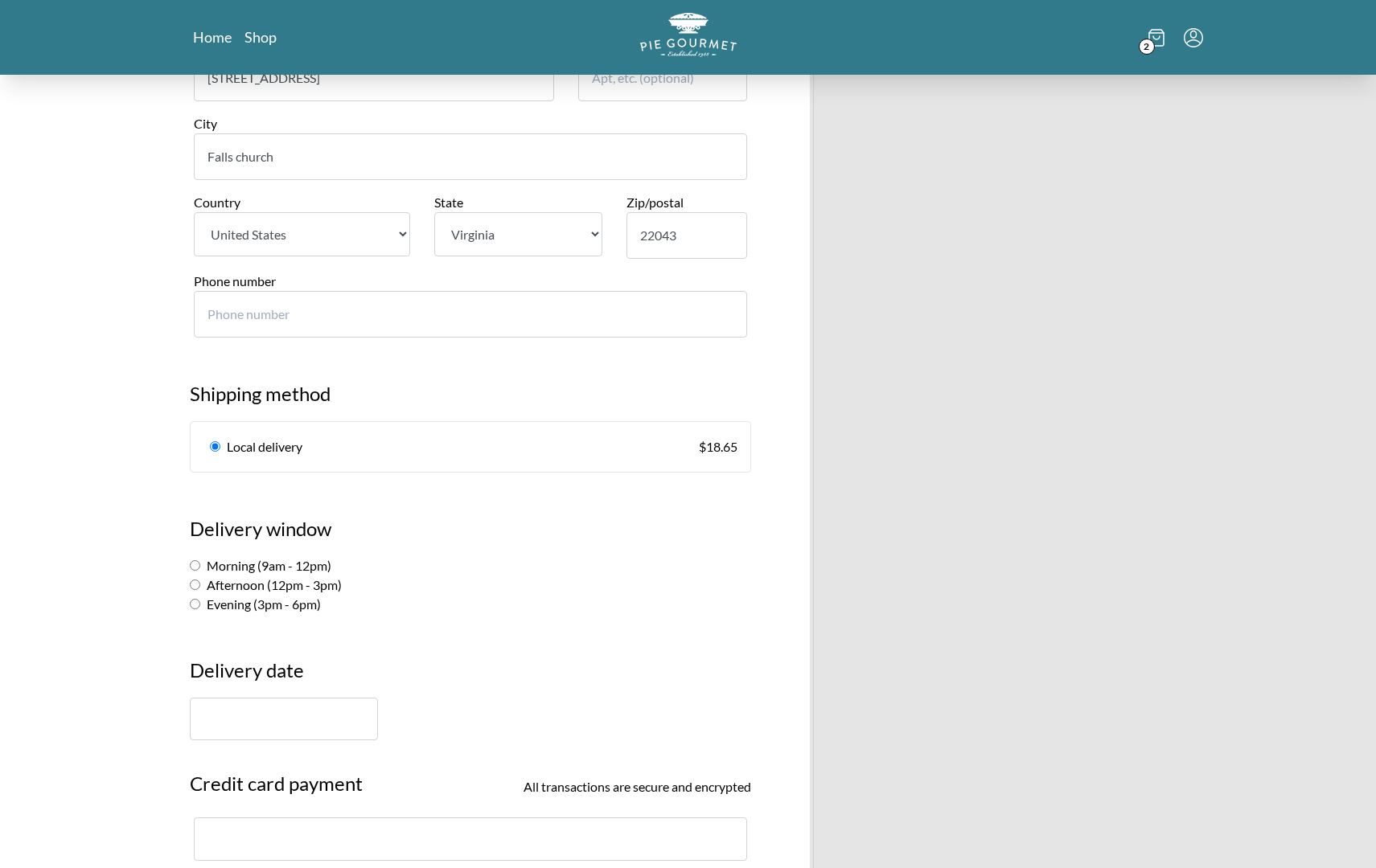
click at [199, 560] on input "Morning (9am - 12pm)" at bounding box center [194, 565] width 10 height 10
radio input "true"
click at [276, 708] on input "text" at bounding box center [283, 718] width 189 height 43
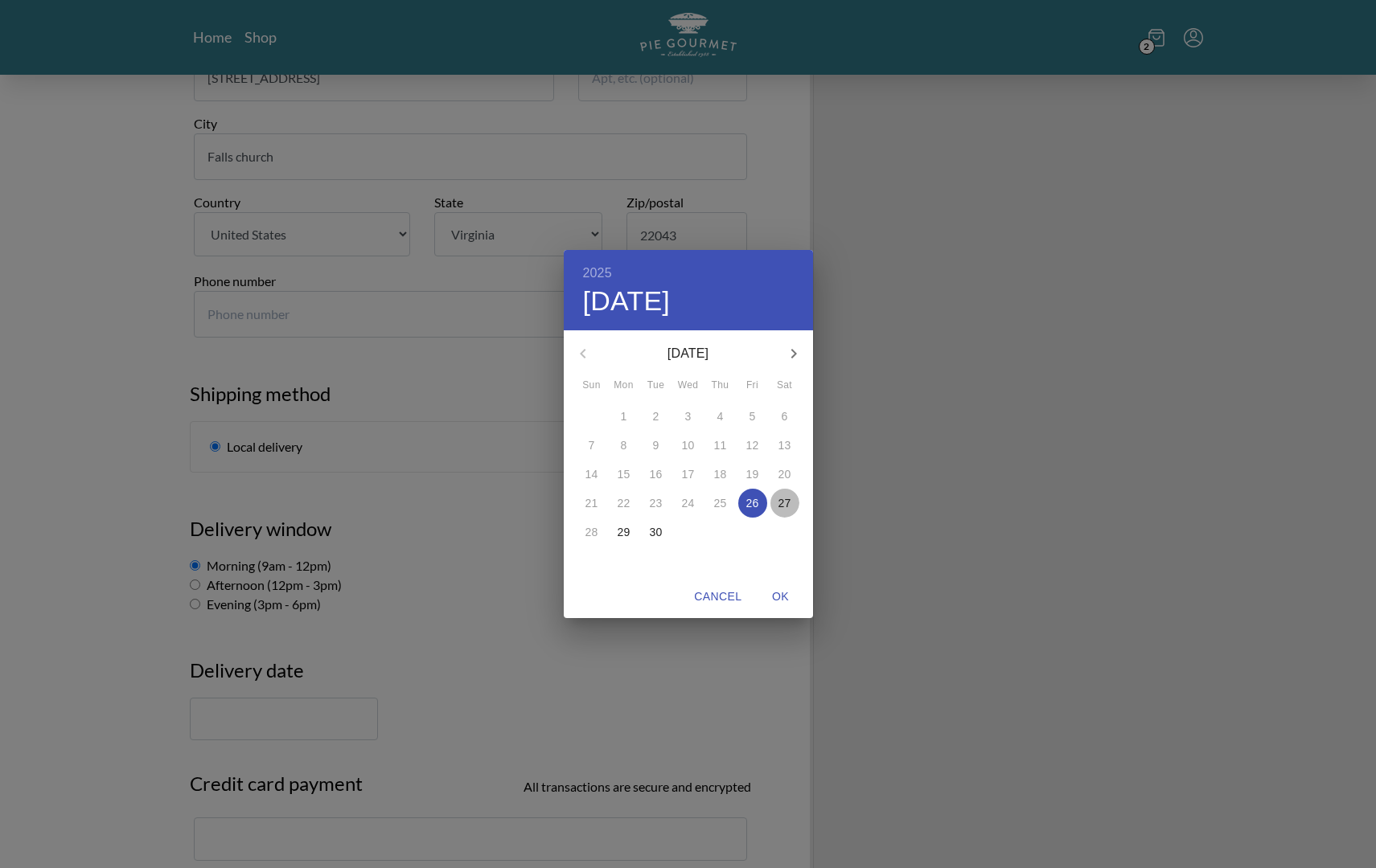
click at [785, 502] on p "27" at bounding box center [785, 503] width 13 height 16
drag, startPoint x: 779, startPoint y: 599, endPoint x: 633, endPoint y: 596, distance: 146.0
click at [777, 599] on span "OK" at bounding box center [781, 596] width 39 height 20
type input "[DATE]"
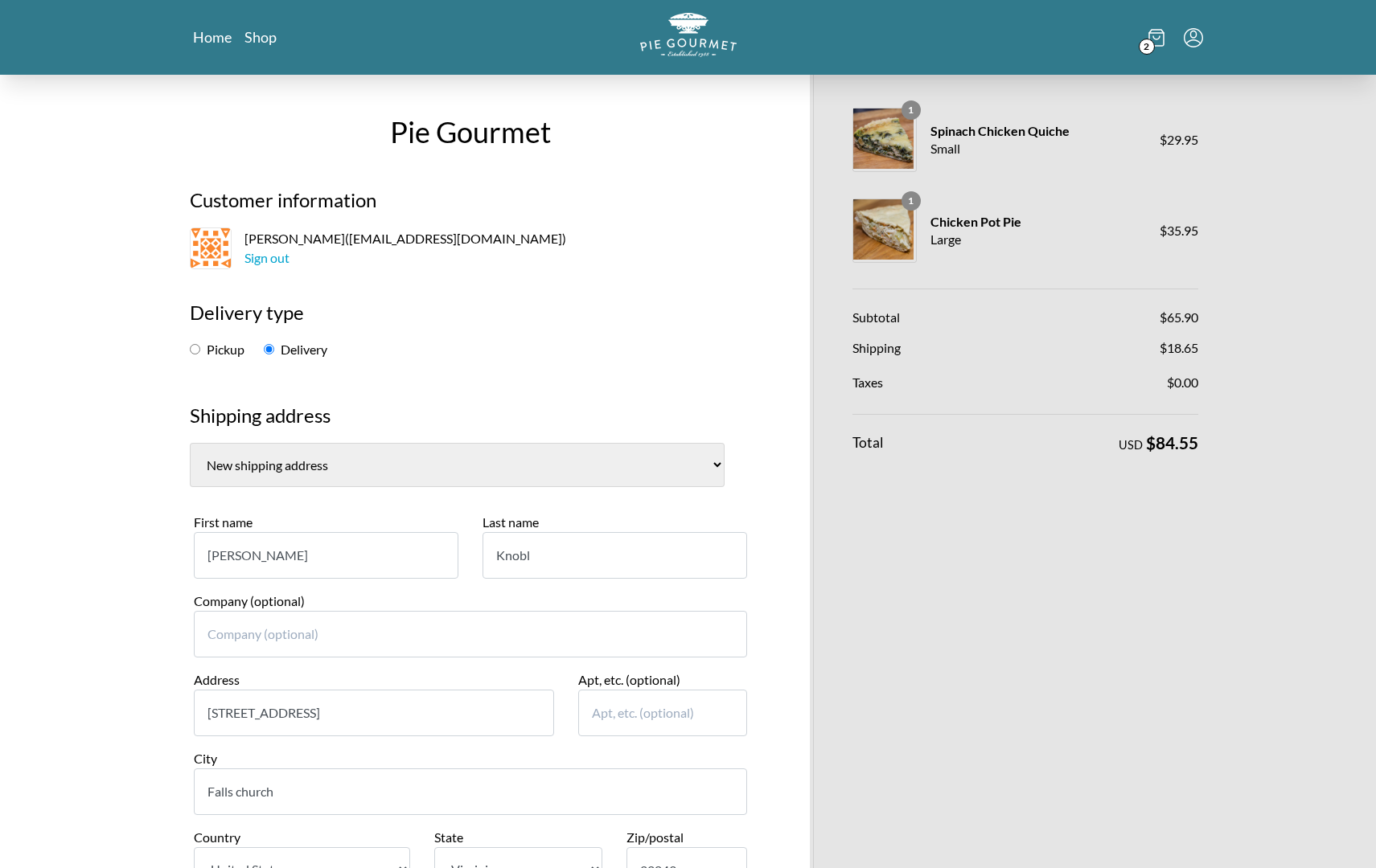
scroll to position [0, 0]
click at [256, 45] on link "Shop" at bounding box center [261, 37] width 32 height 19
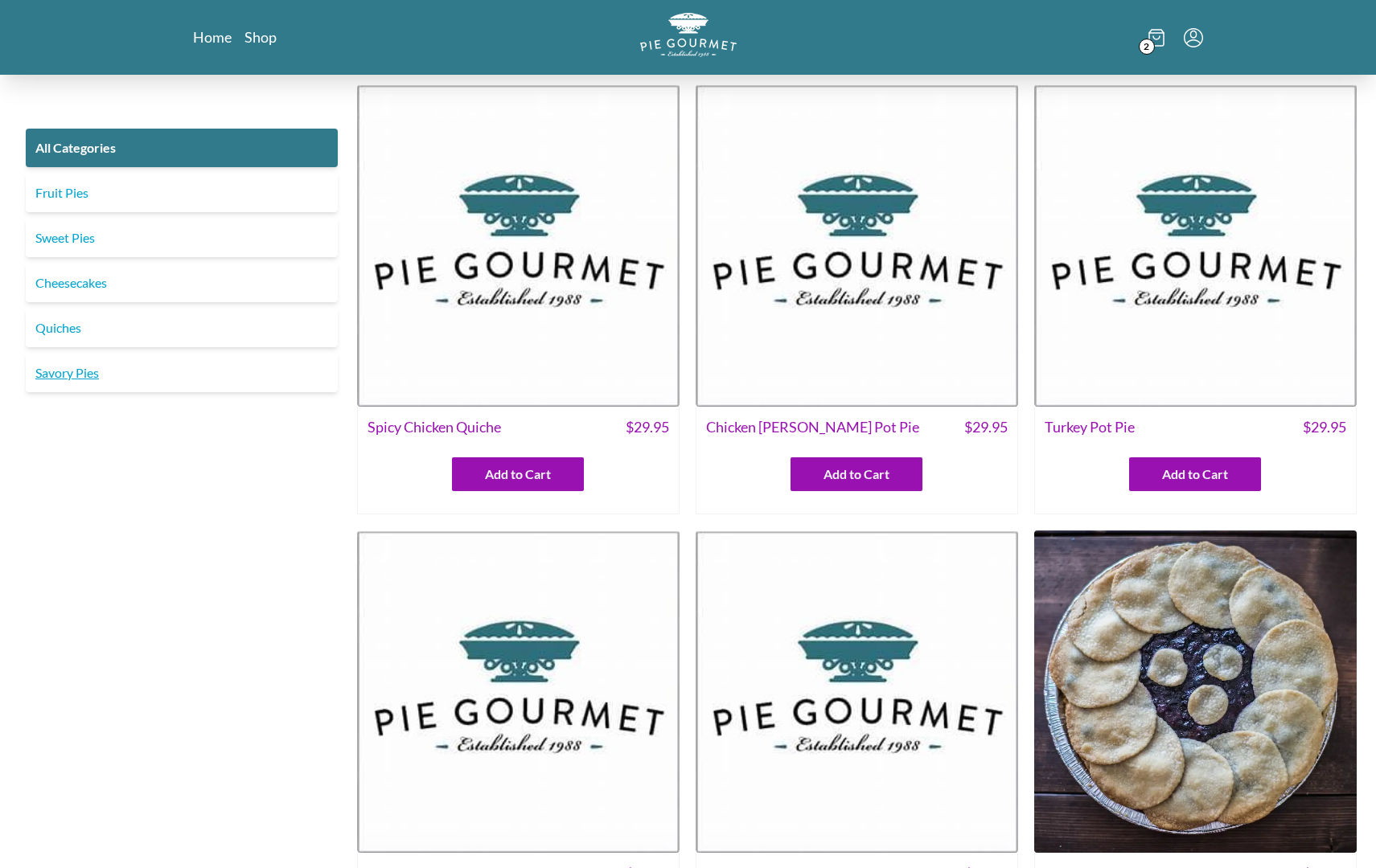
click at [73, 377] on link "Savory Pies" at bounding box center [181, 372] width 312 height 39
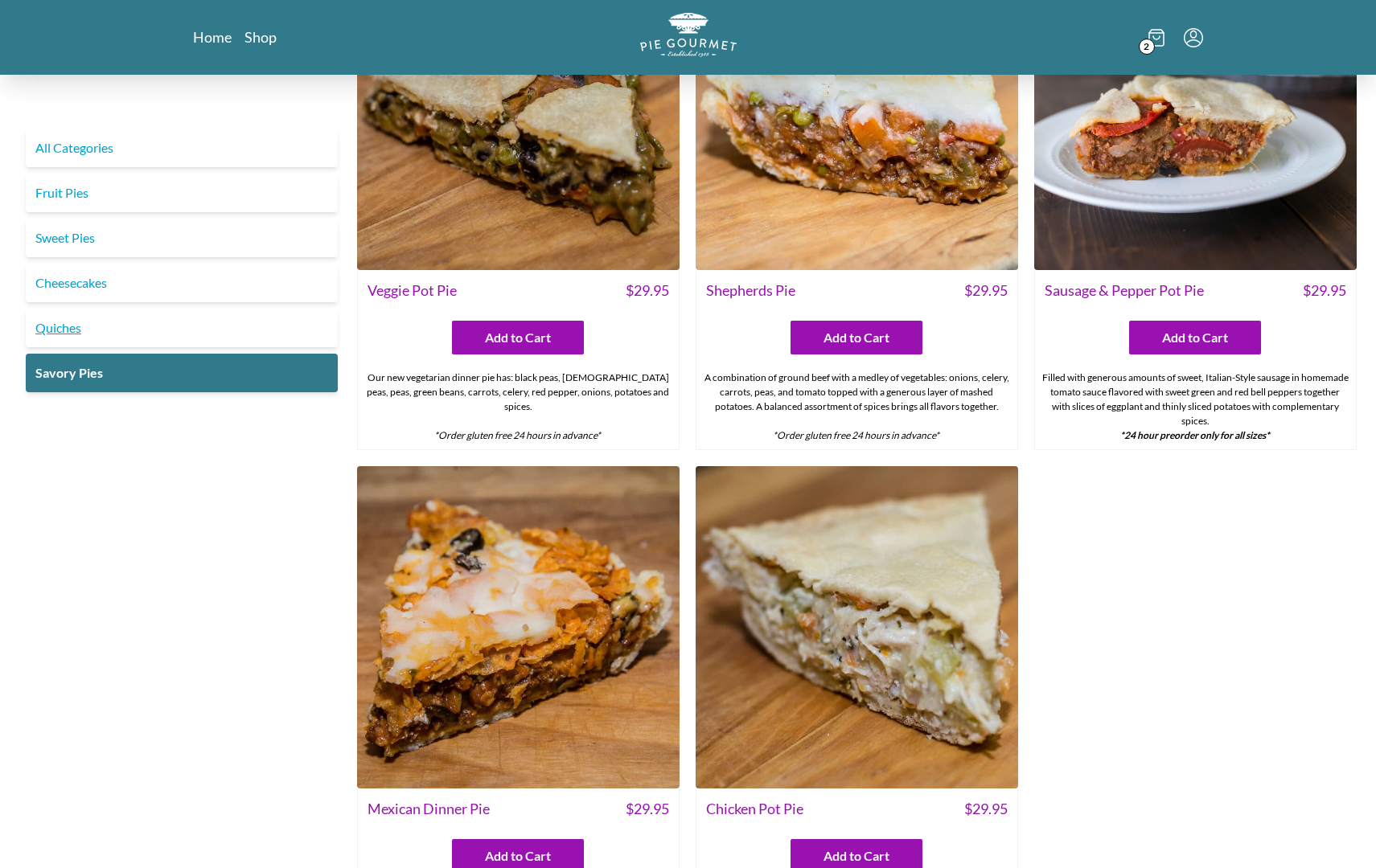
scroll to position [596, 0]
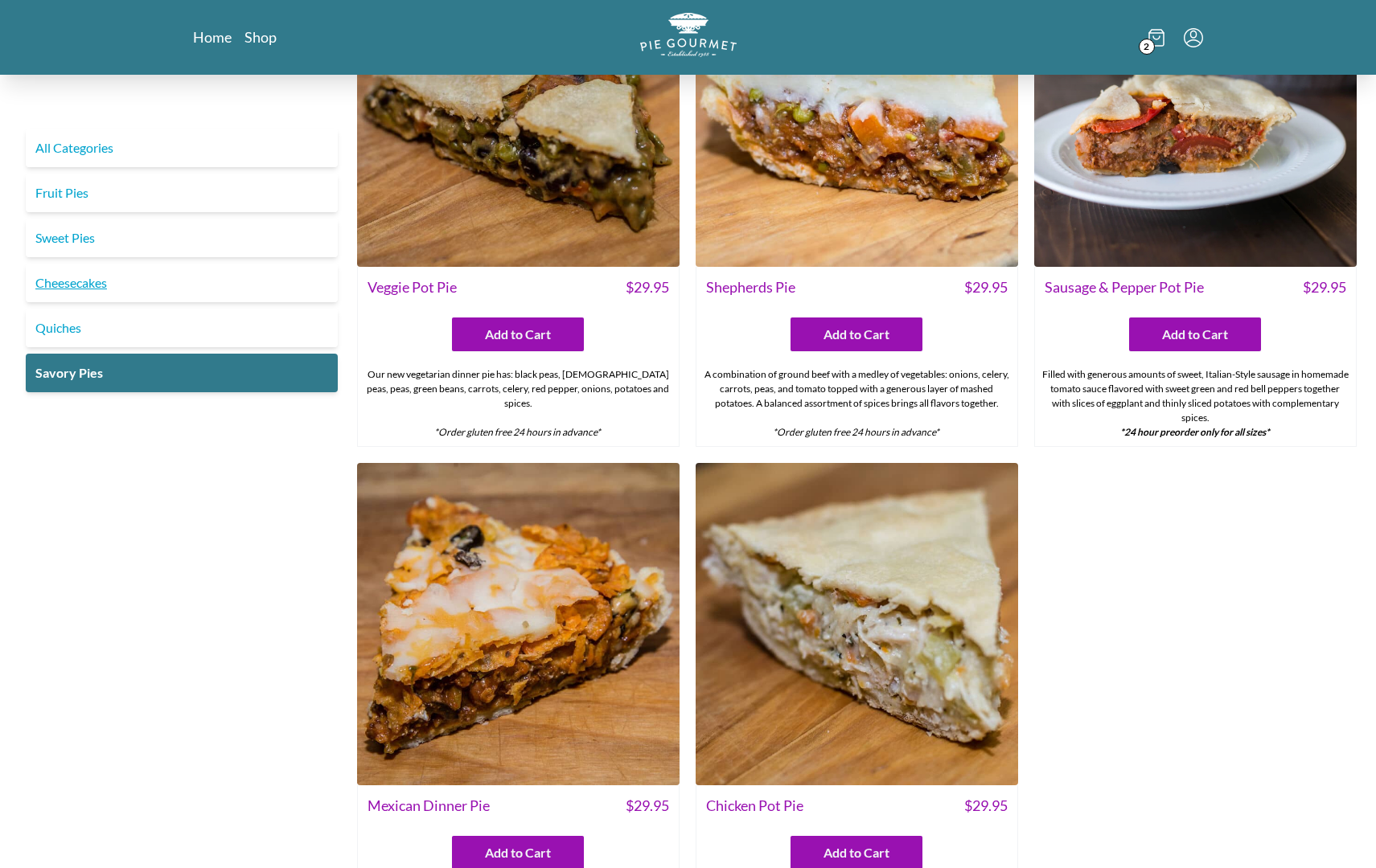
click at [72, 287] on link "Cheesecakes" at bounding box center [181, 282] width 312 height 39
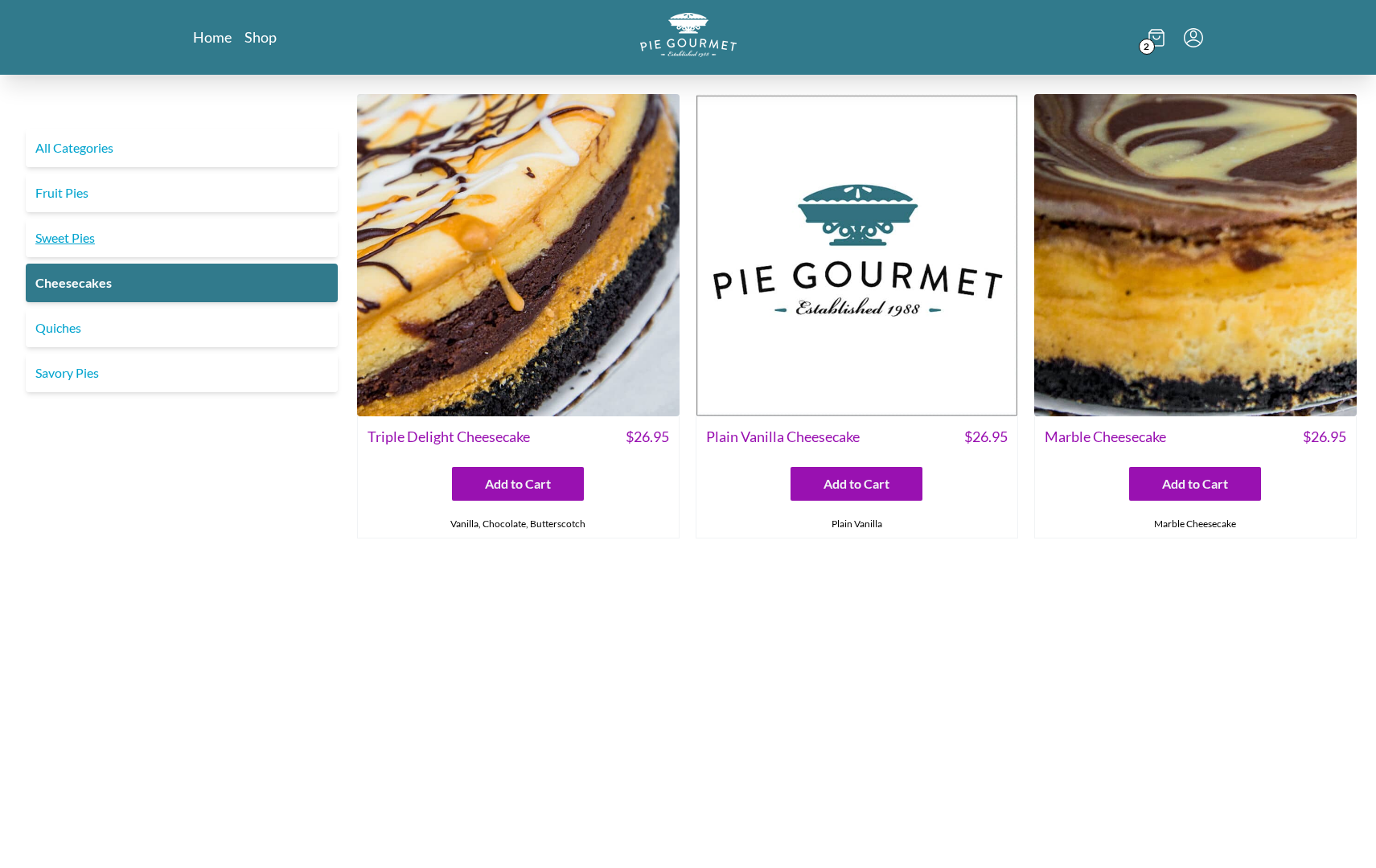
click at [69, 239] on link "Sweet Pies" at bounding box center [181, 238] width 312 height 39
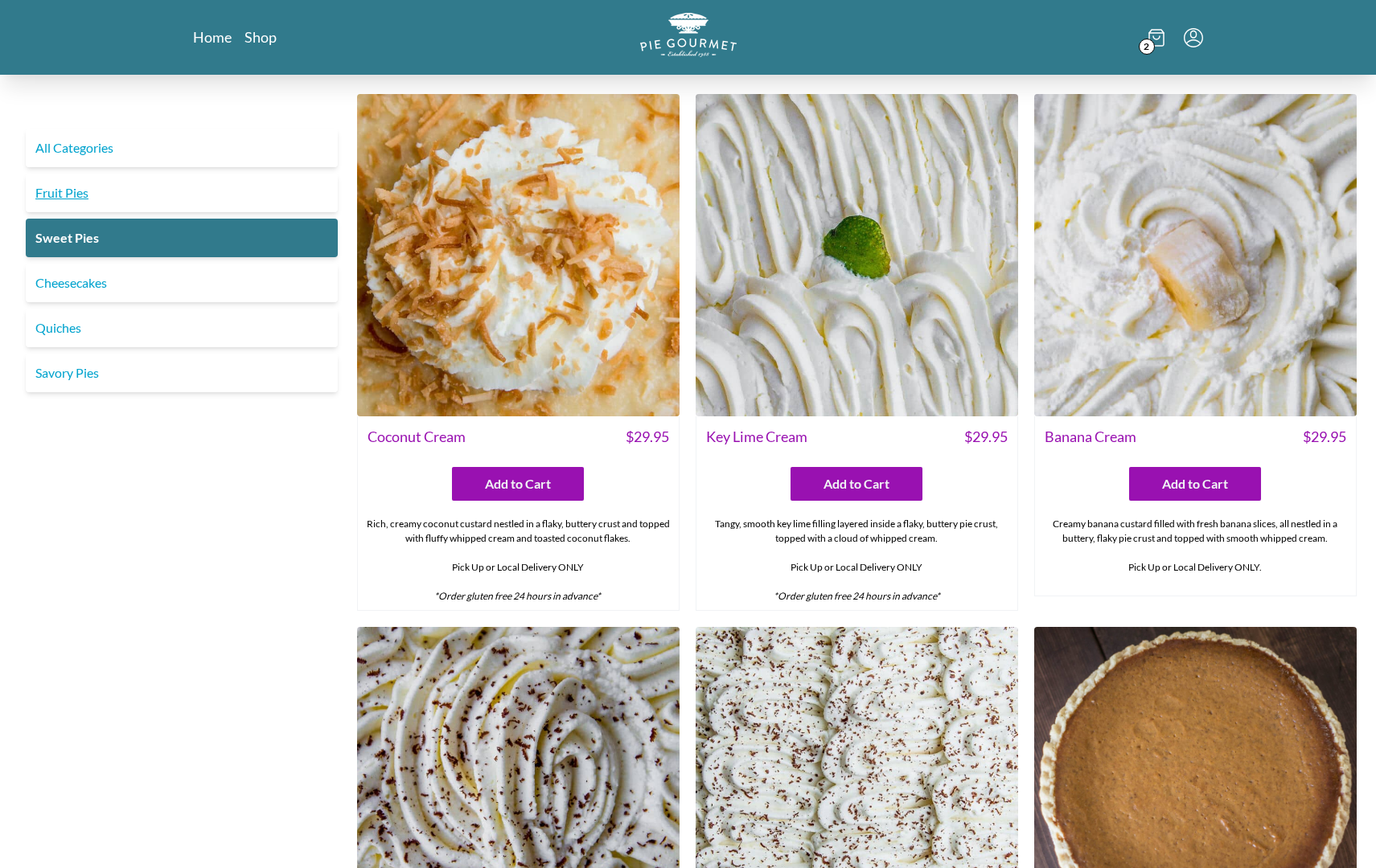
click at [82, 191] on link "Fruit Pies" at bounding box center [181, 192] width 312 height 39
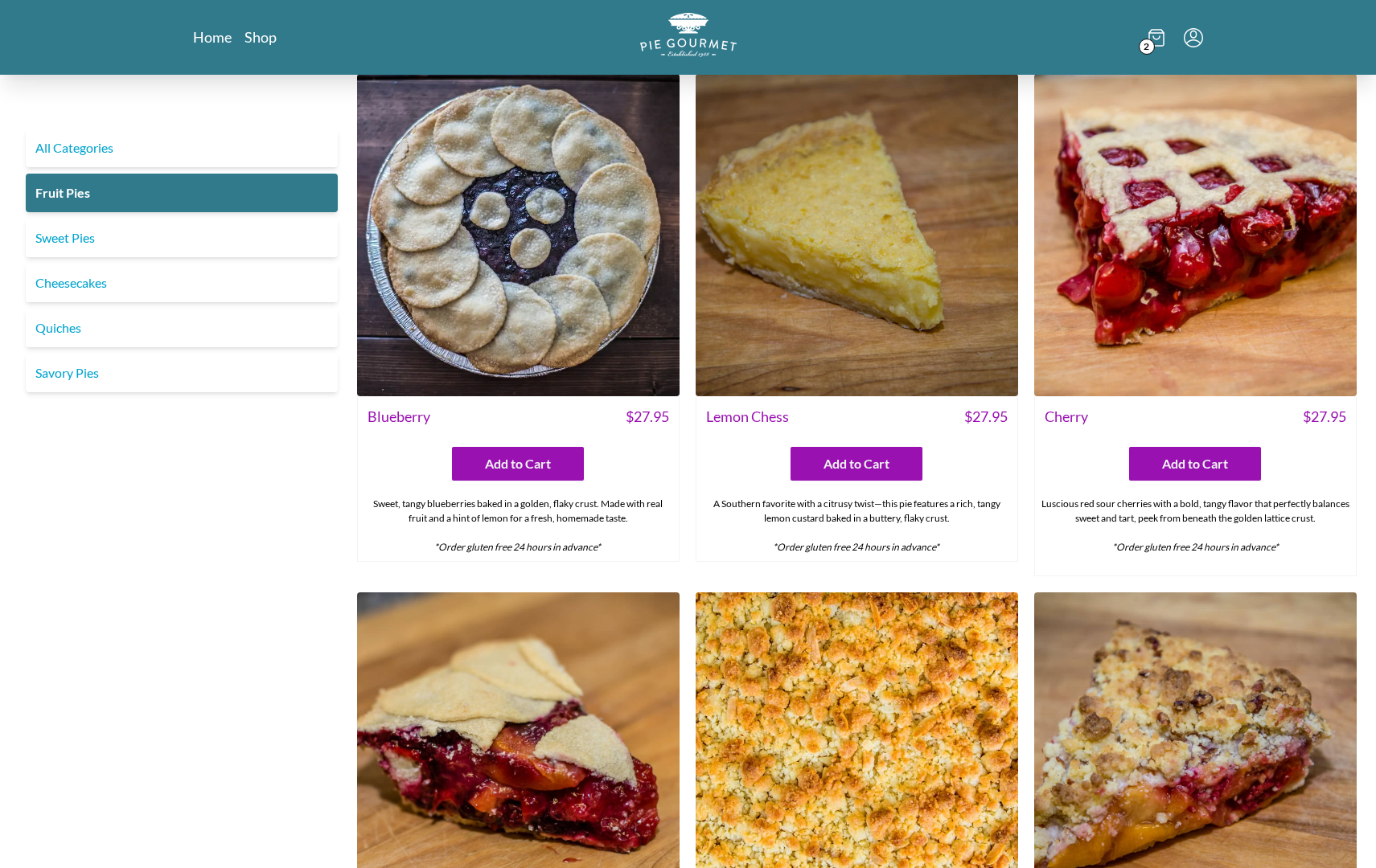
scroll to position [24, 0]
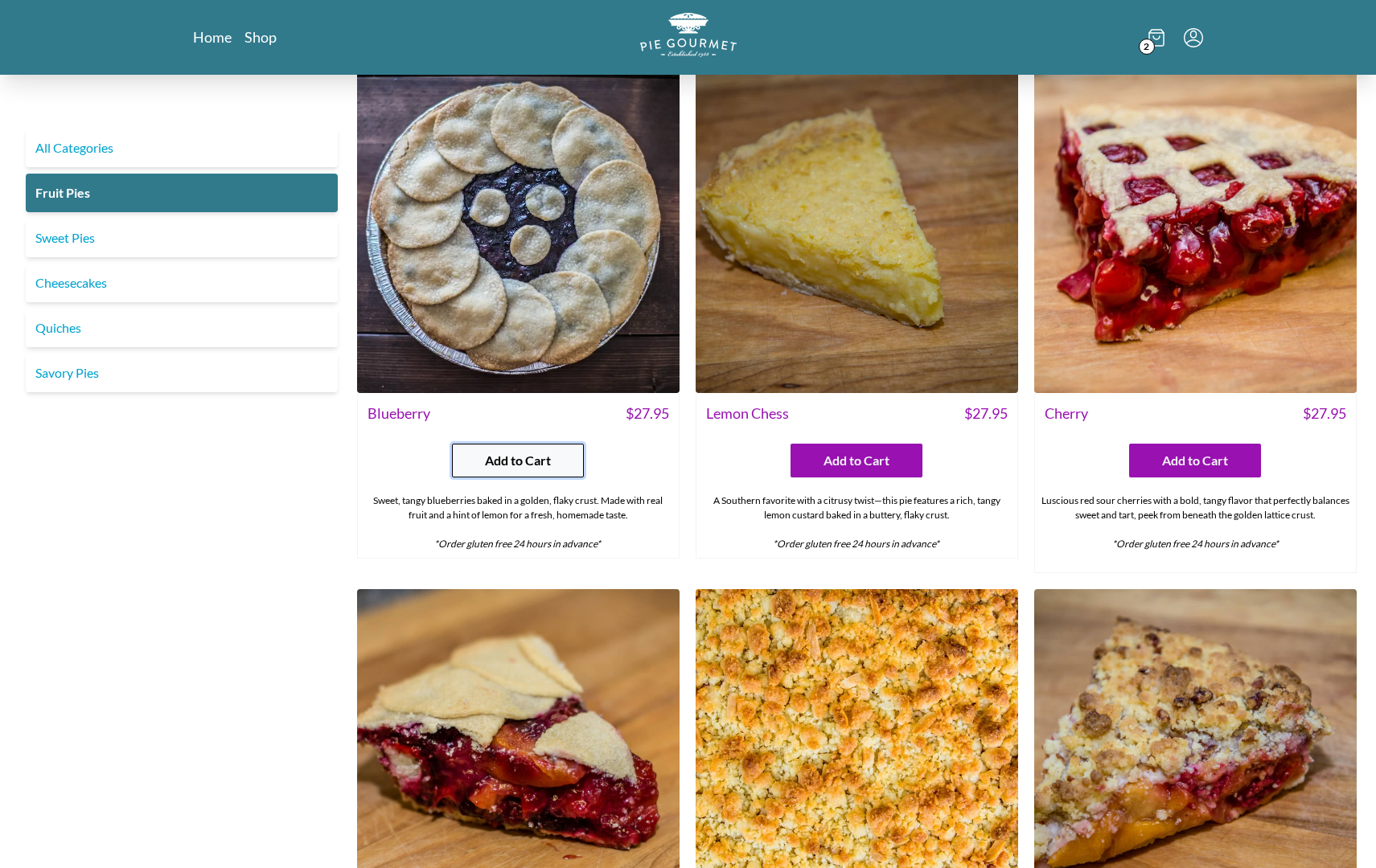
click at [500, 460] on span "Add to Cart" at bounding box center [518, 461] width 66 height 19
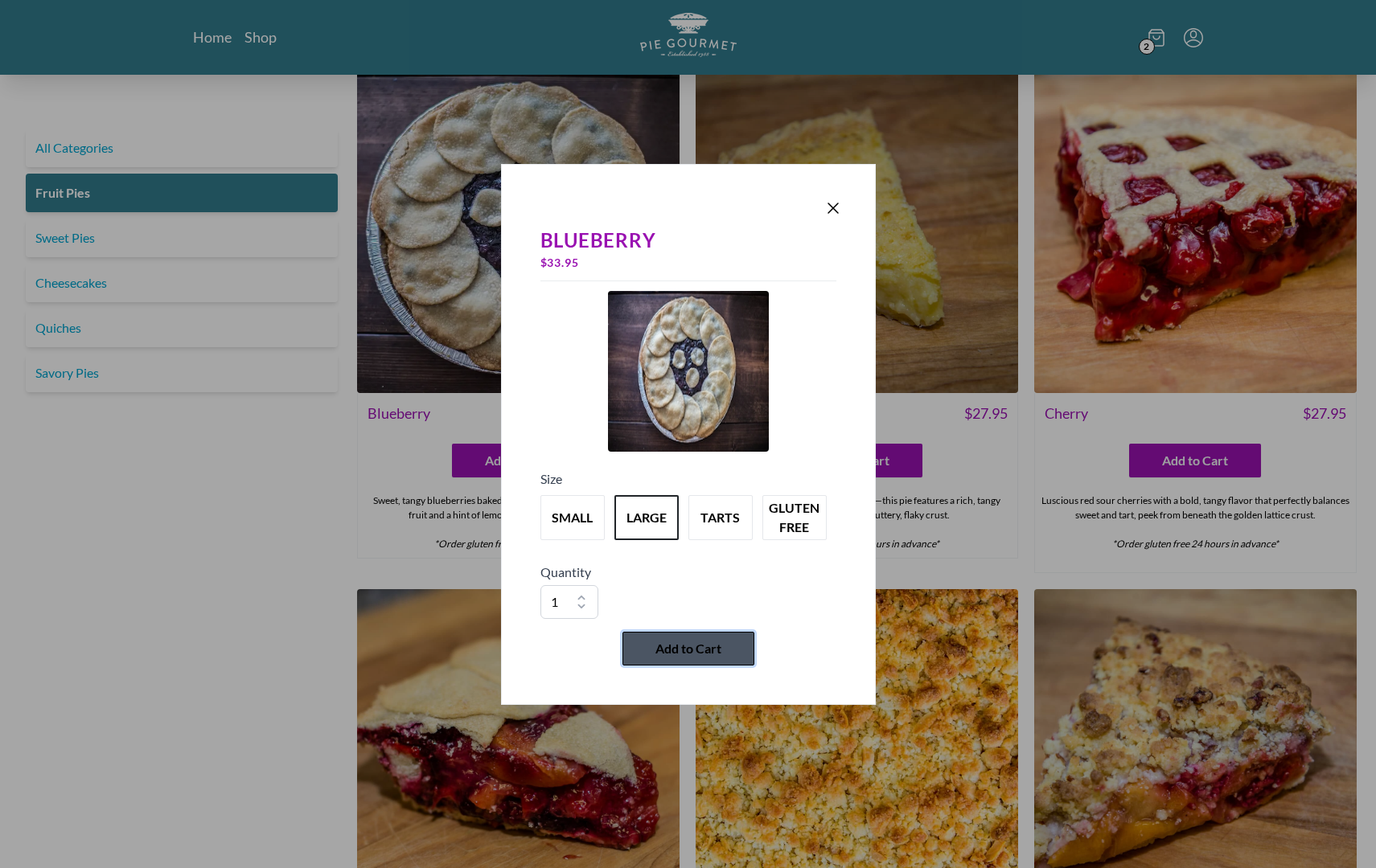
click at [700, 650] on span "Add to Cart" at bounding box center [689, 649] width 66 height 19
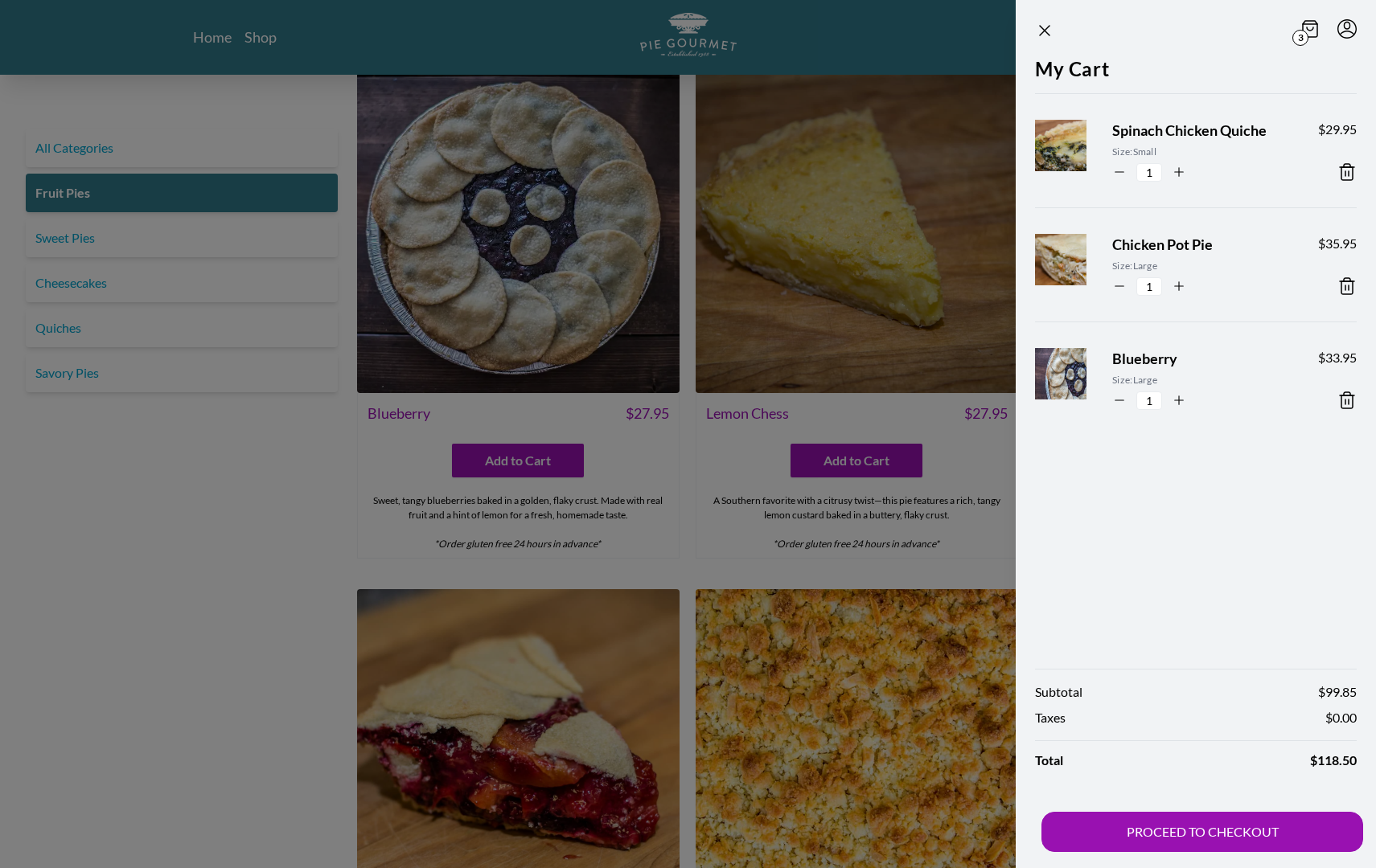
click at [301, 543] on div at bounding box center [688, 434] width 1376 height 868
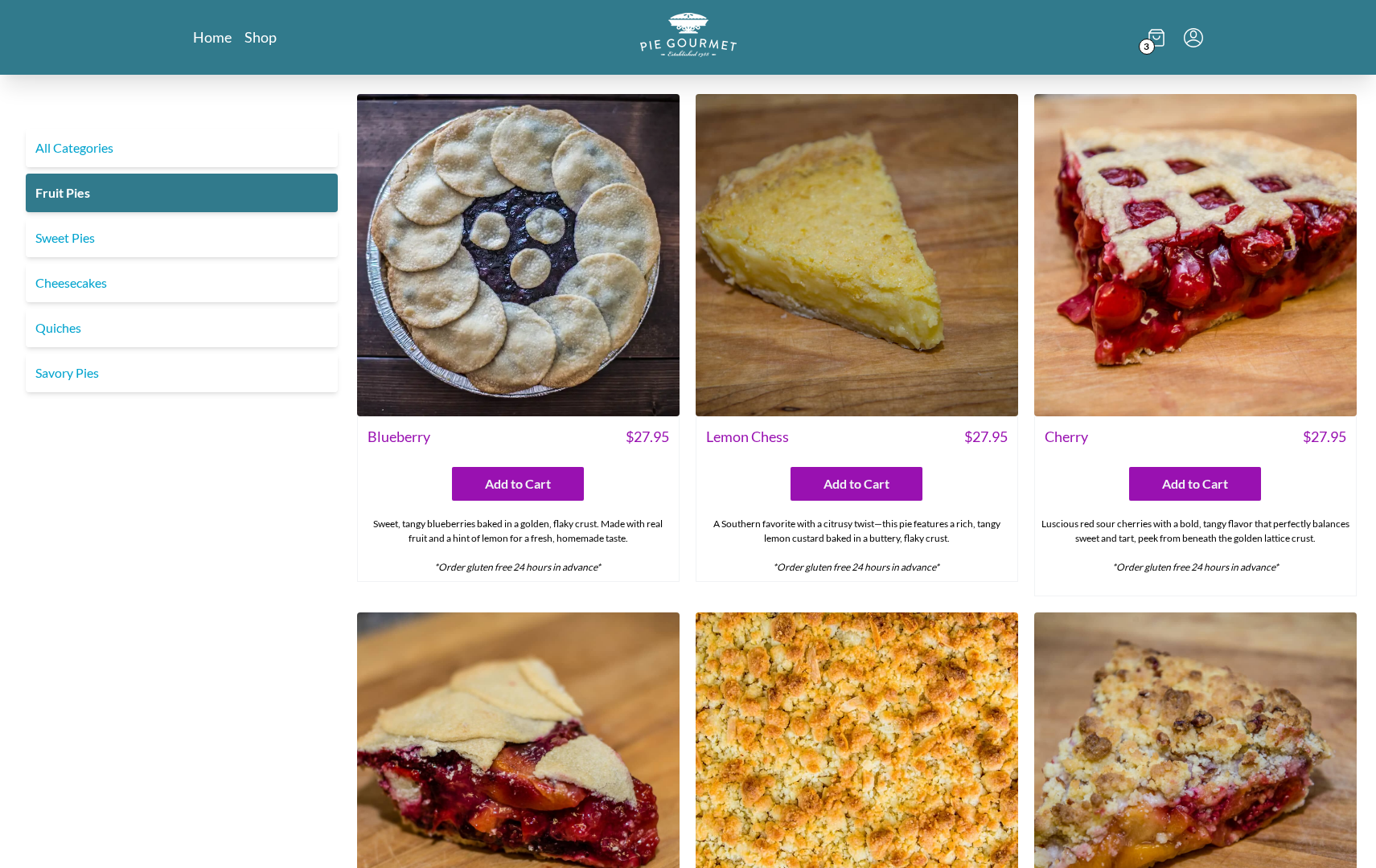
scroll to position [0, 0]
click at [1160, 44] on icon at bounding box center [1156, 38] width 16 height 18
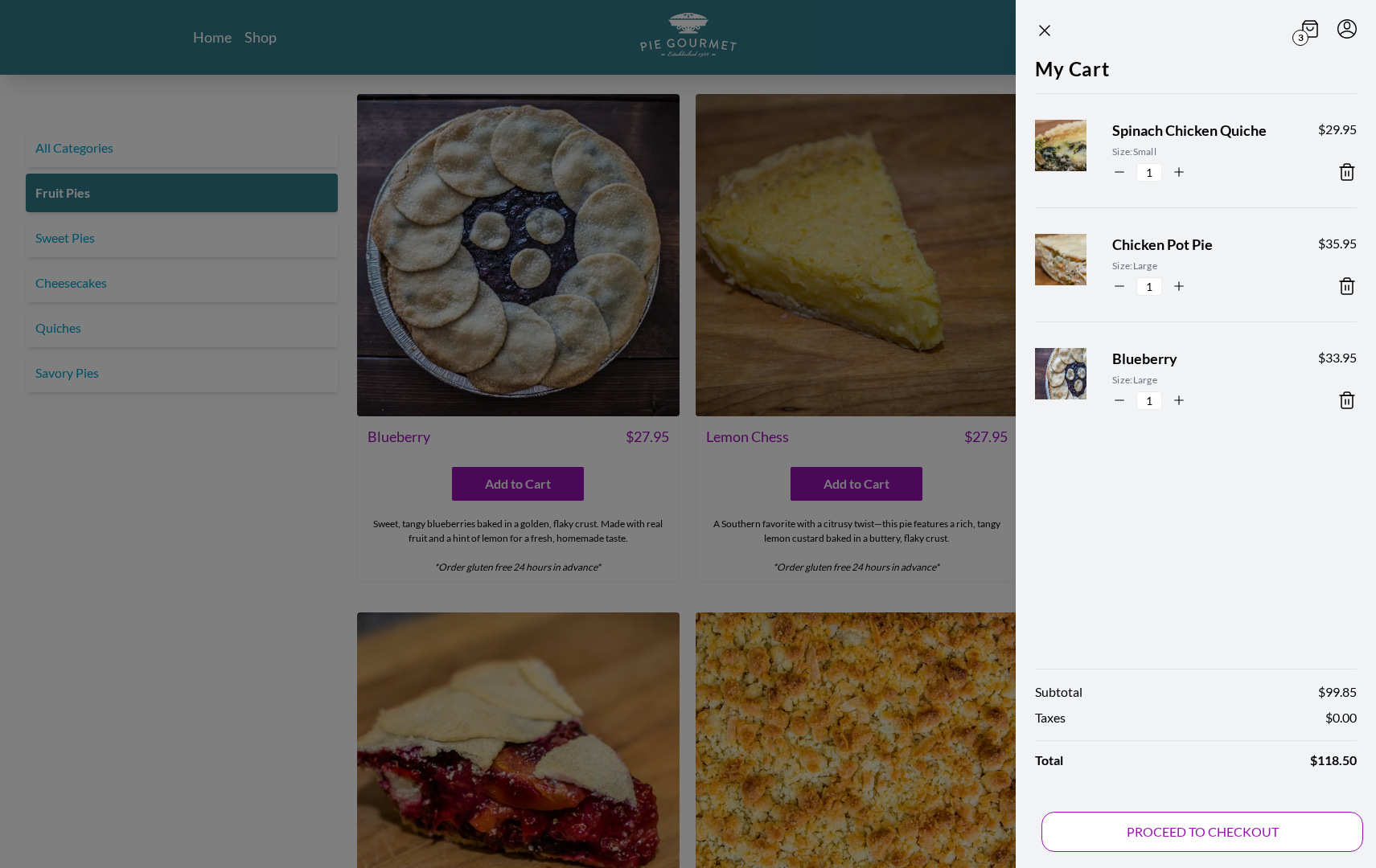
click at [1177, 833] on button "PROCEED TO CHECKOUT" at bounding box center [1202, 832] width 321 height 40
select select "VA"
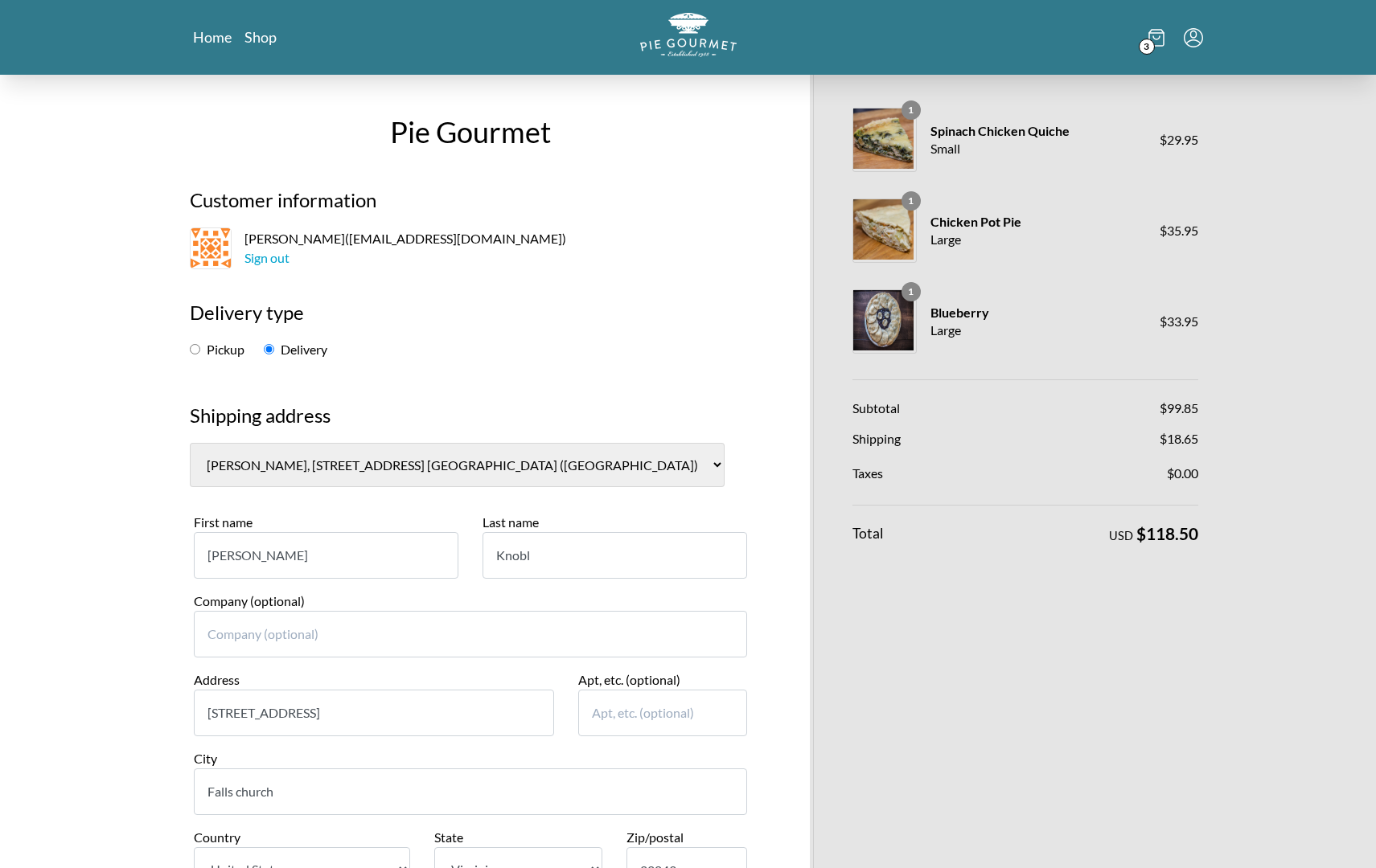
select select "0"
radio input "false"
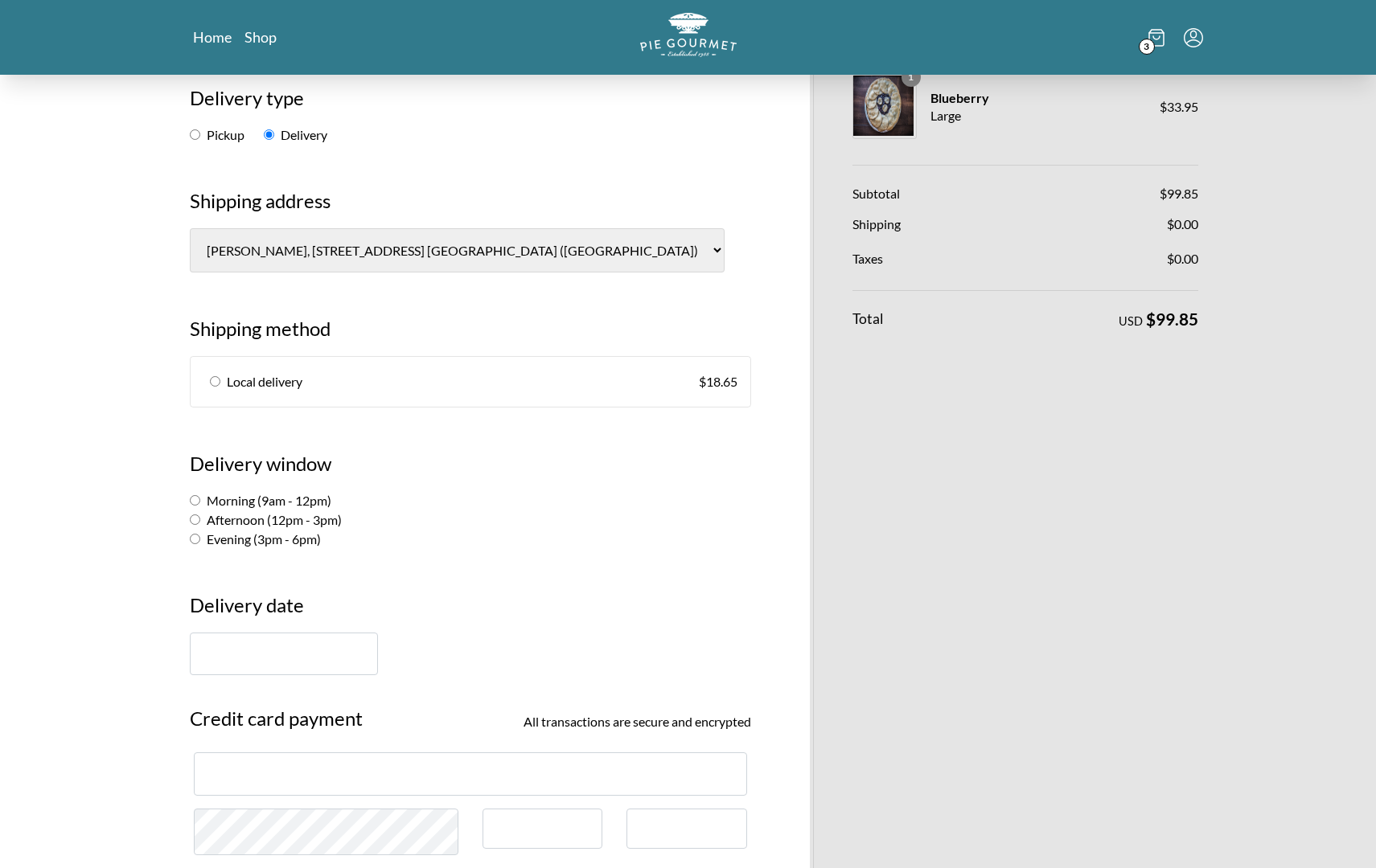
scroll to position [215, 0]
click at [244, 492] on label "Morning (9am - 12pm)" at bounding box center [260, 499] width 141 height 15
click at [200, 495] on input "Morning (9am - 12pm)" at bounding box center [194, 499] width 10 height 10
radio input "true"
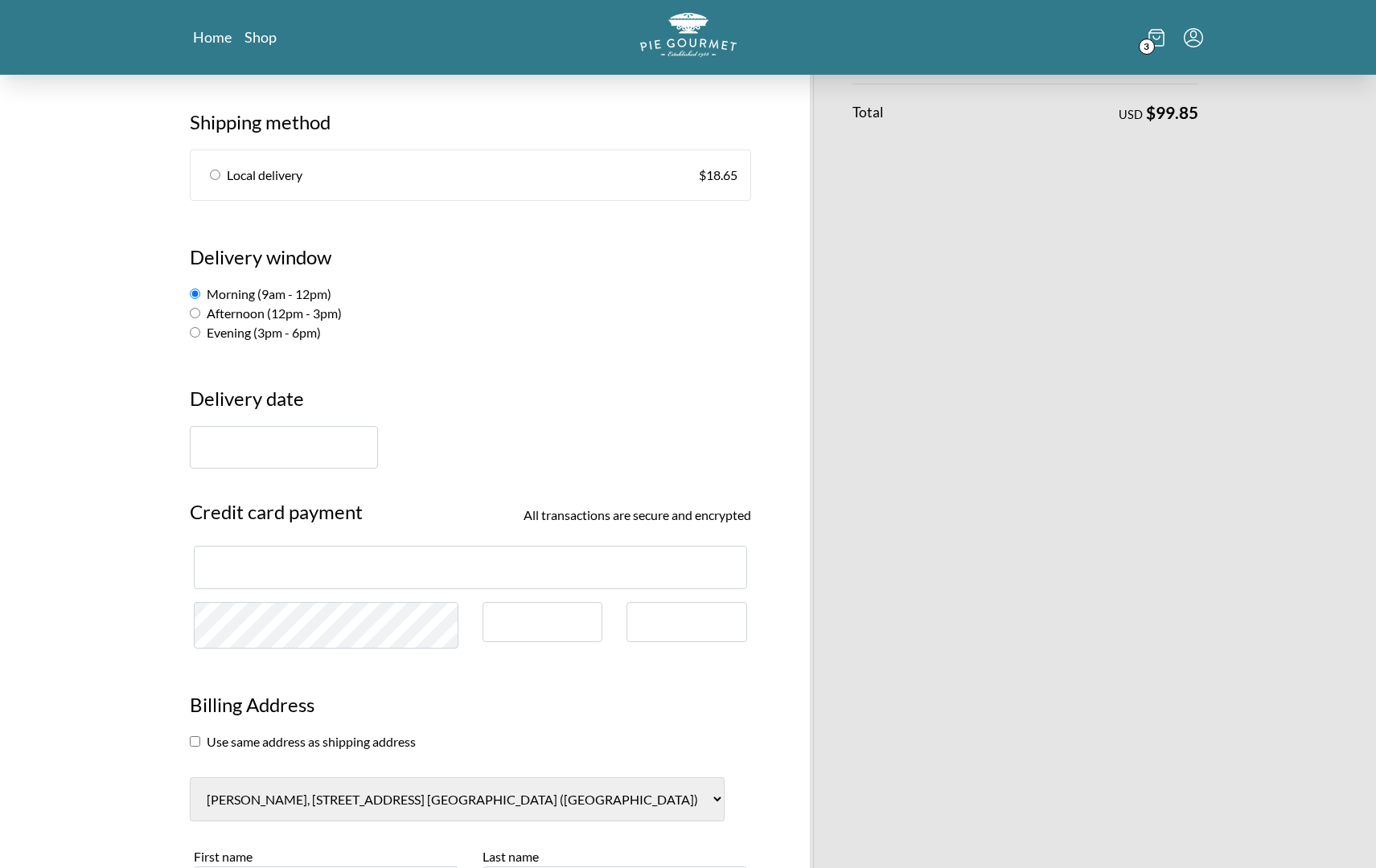
scroll to position [431, 0]
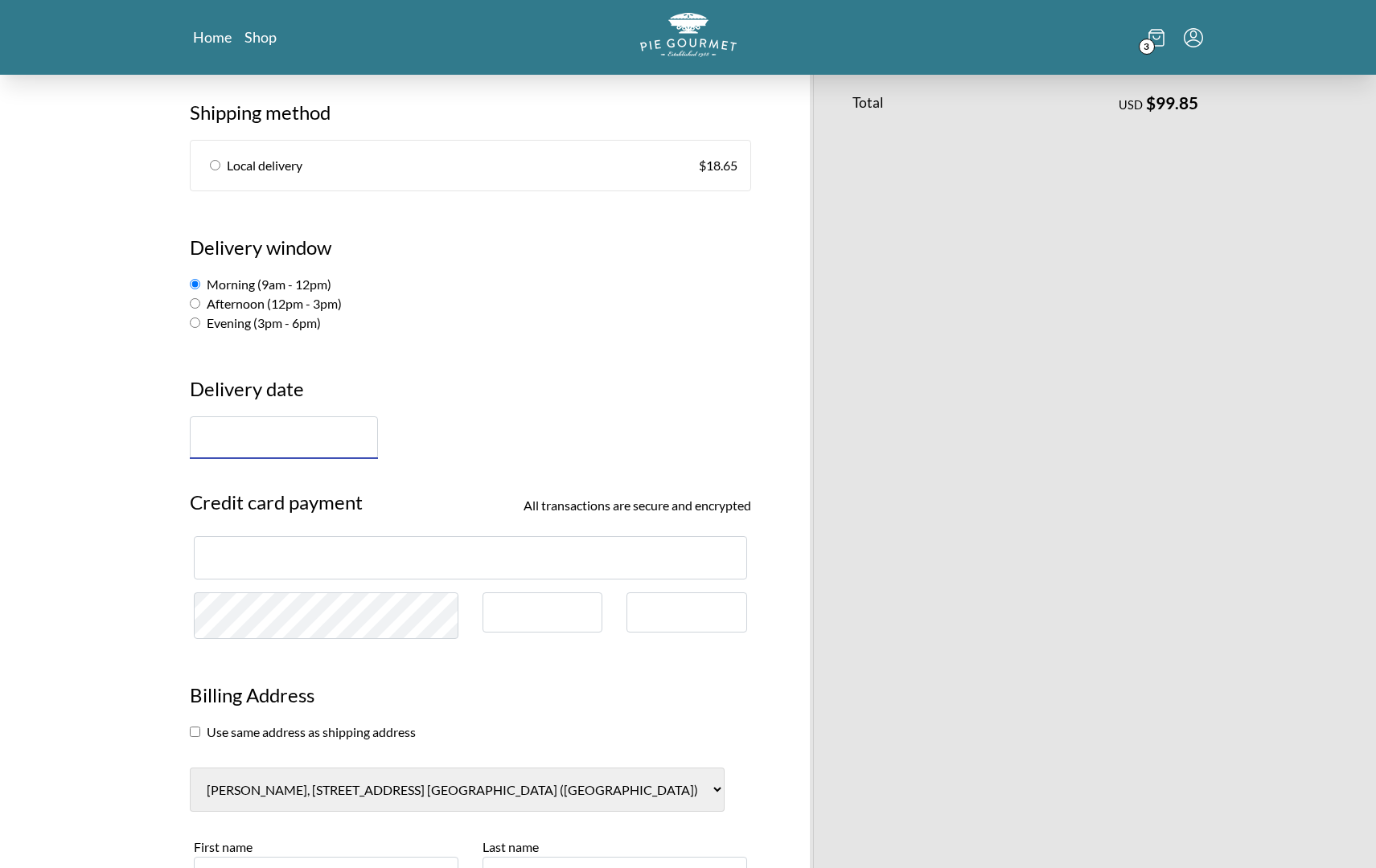
click at [270, 417] on input "text" at bounding box center [283, 438] width 189 height 43
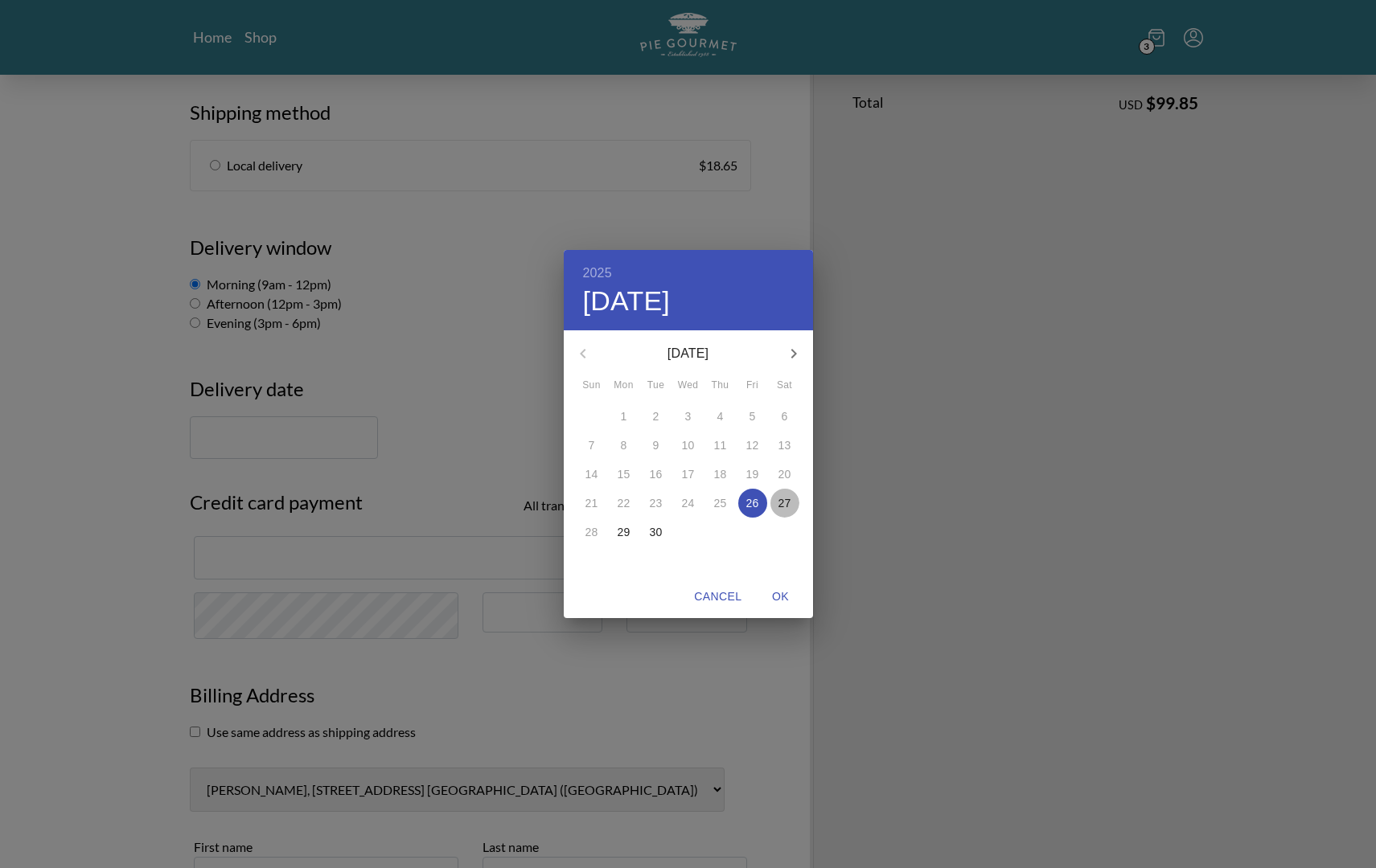
click at [783, 501] on p "27" at bounding box center [785, 503] width 13 height 16
click at [783, 601] on span "OK" at bounding box center [781, 596] width 39 height 20
type input "[DATE]"
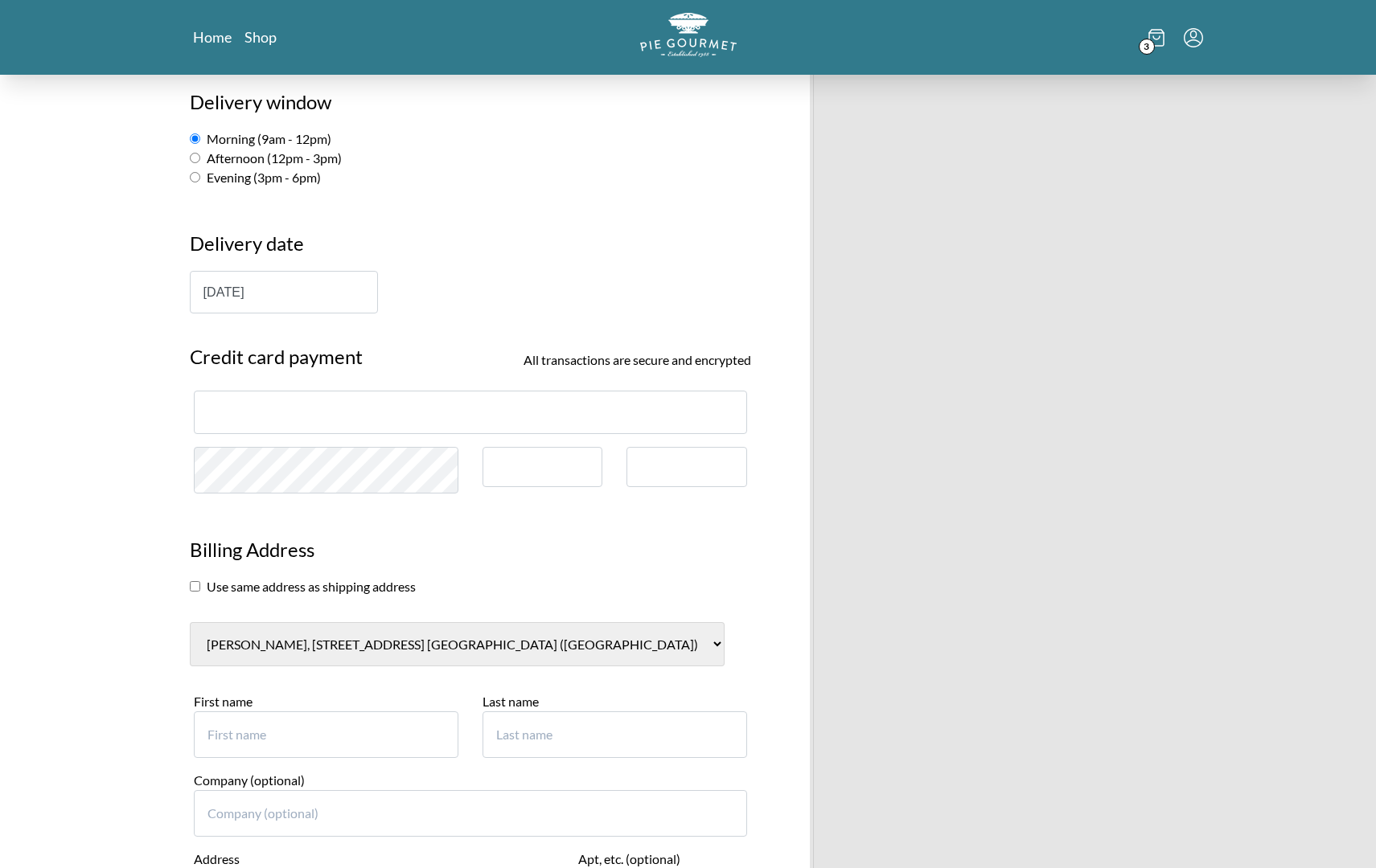
scroll to position [576, 0]
click at [332, 396] on div at bounding box center [470, 411] width 553 height 43
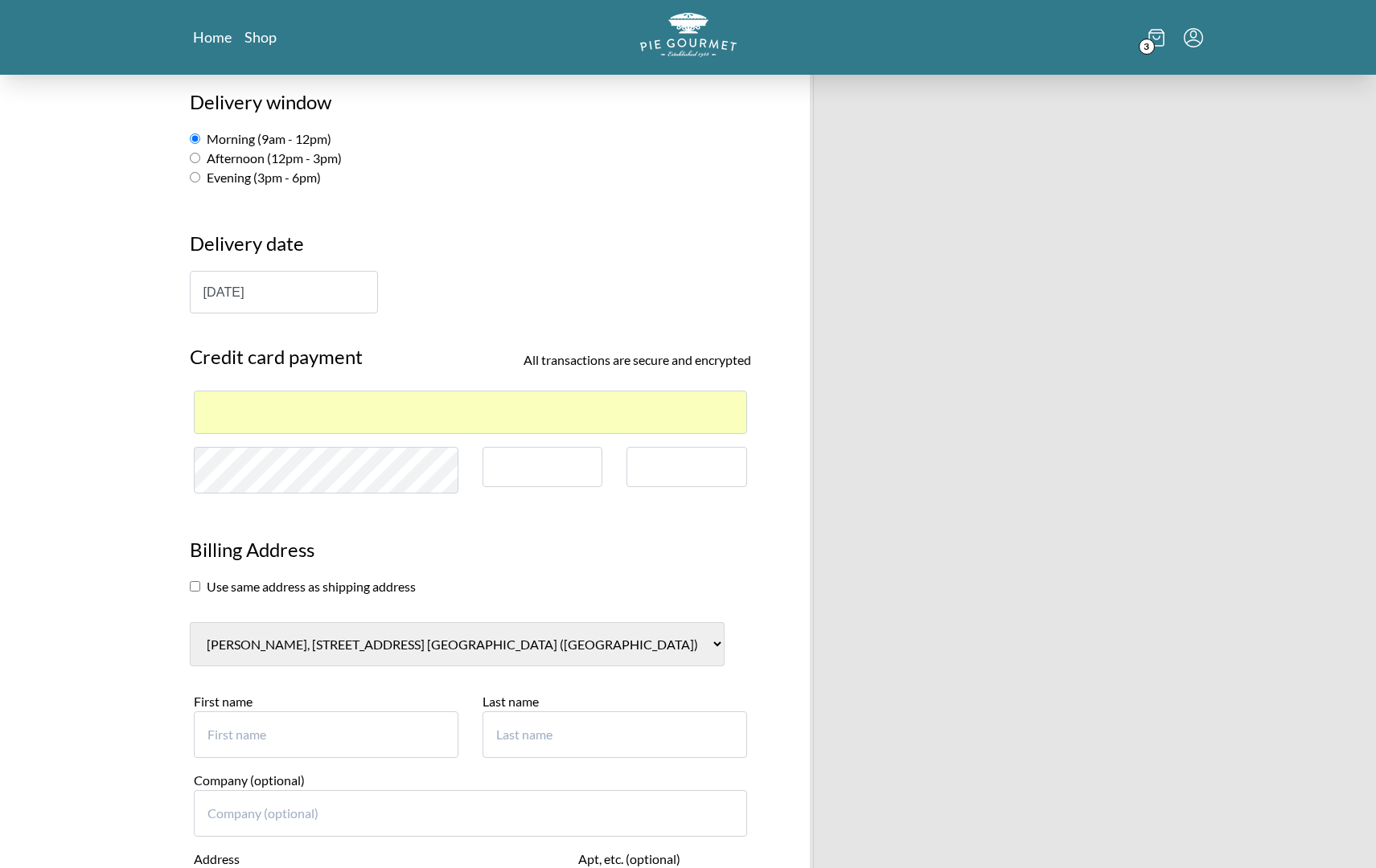
scroll to position [580, 0]
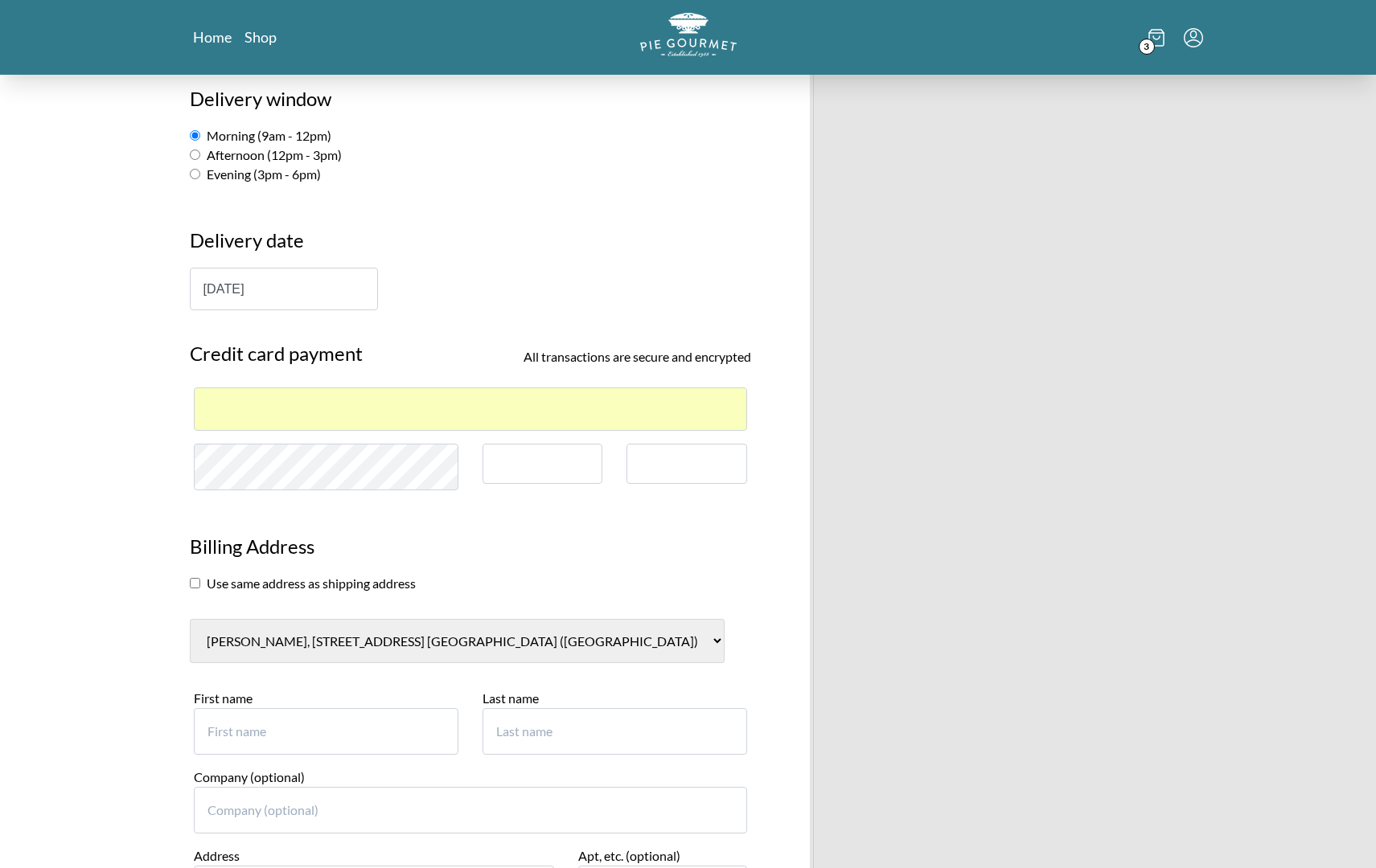
drag, startPoint x: 196, startPoint y: 560, endPoint x: 204, endPoint y: 550, distance: 12.8
click at [196, 578] on input "checkbox" at bounding box center [194, 583] width 10 height 10
checkbox input "true"
select select "0"
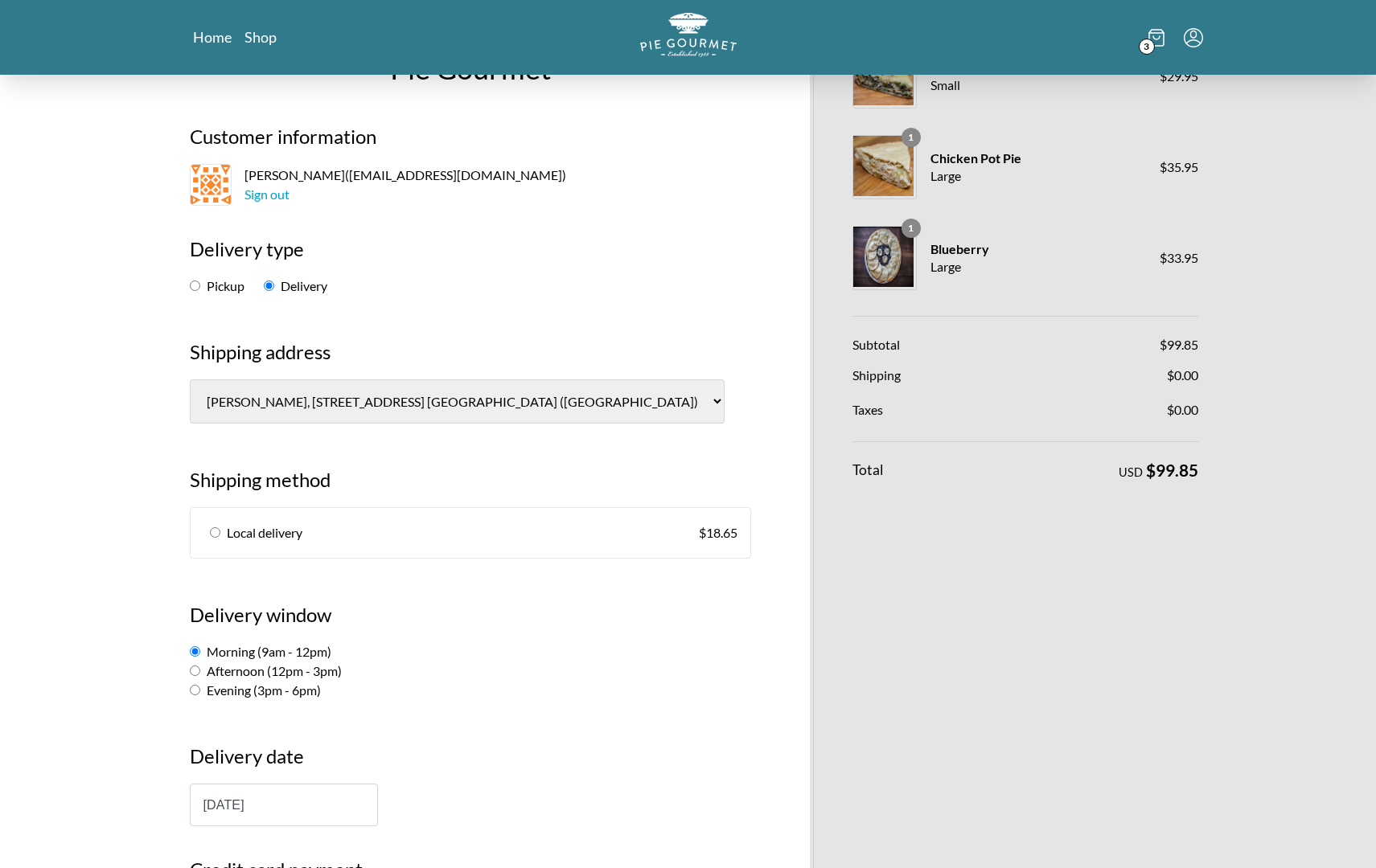
scroll to position [71, 0]
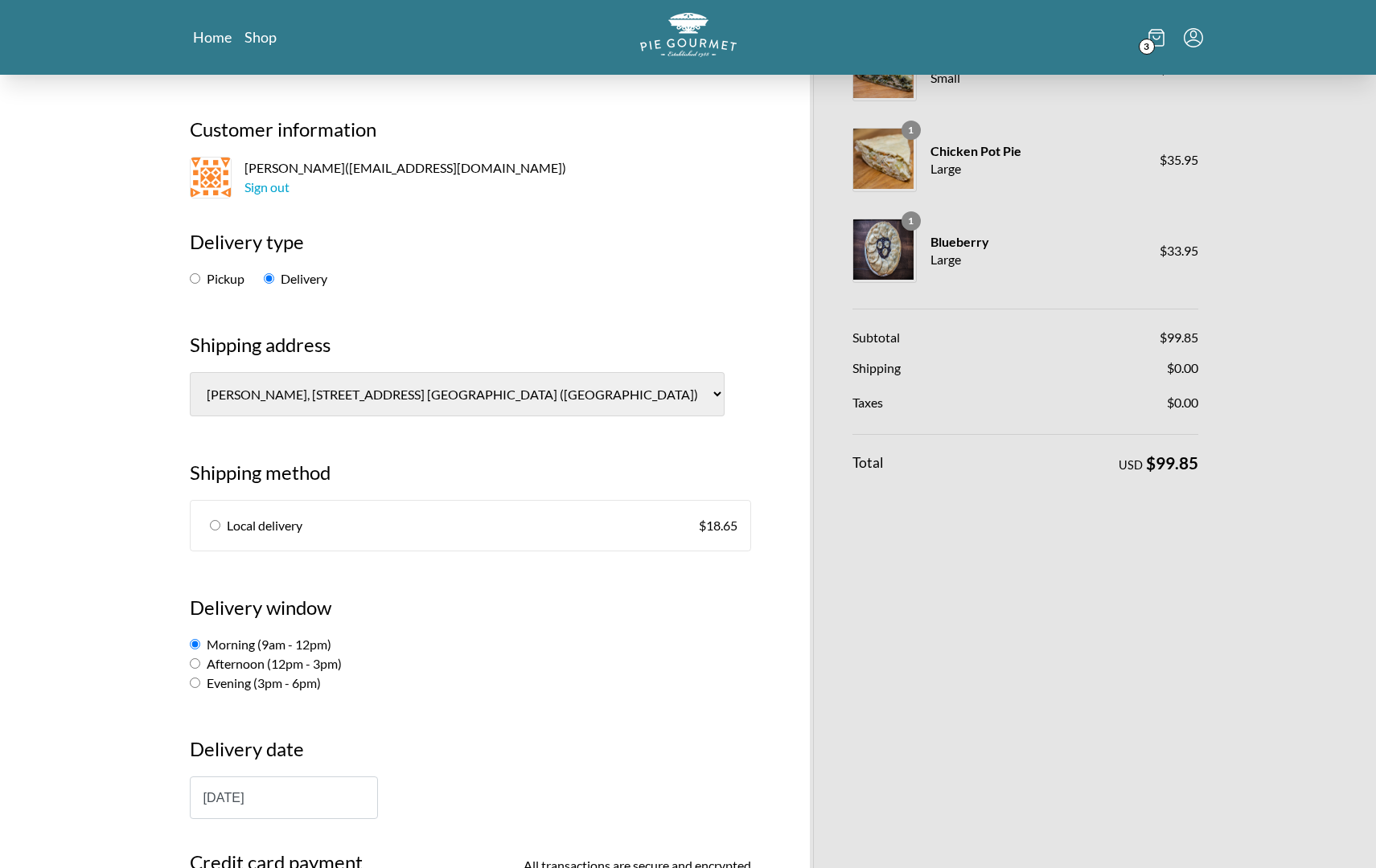
click at [215, 520] on input "radio" at bounding box center [214, 525] width 10 height 10
radio input "true"
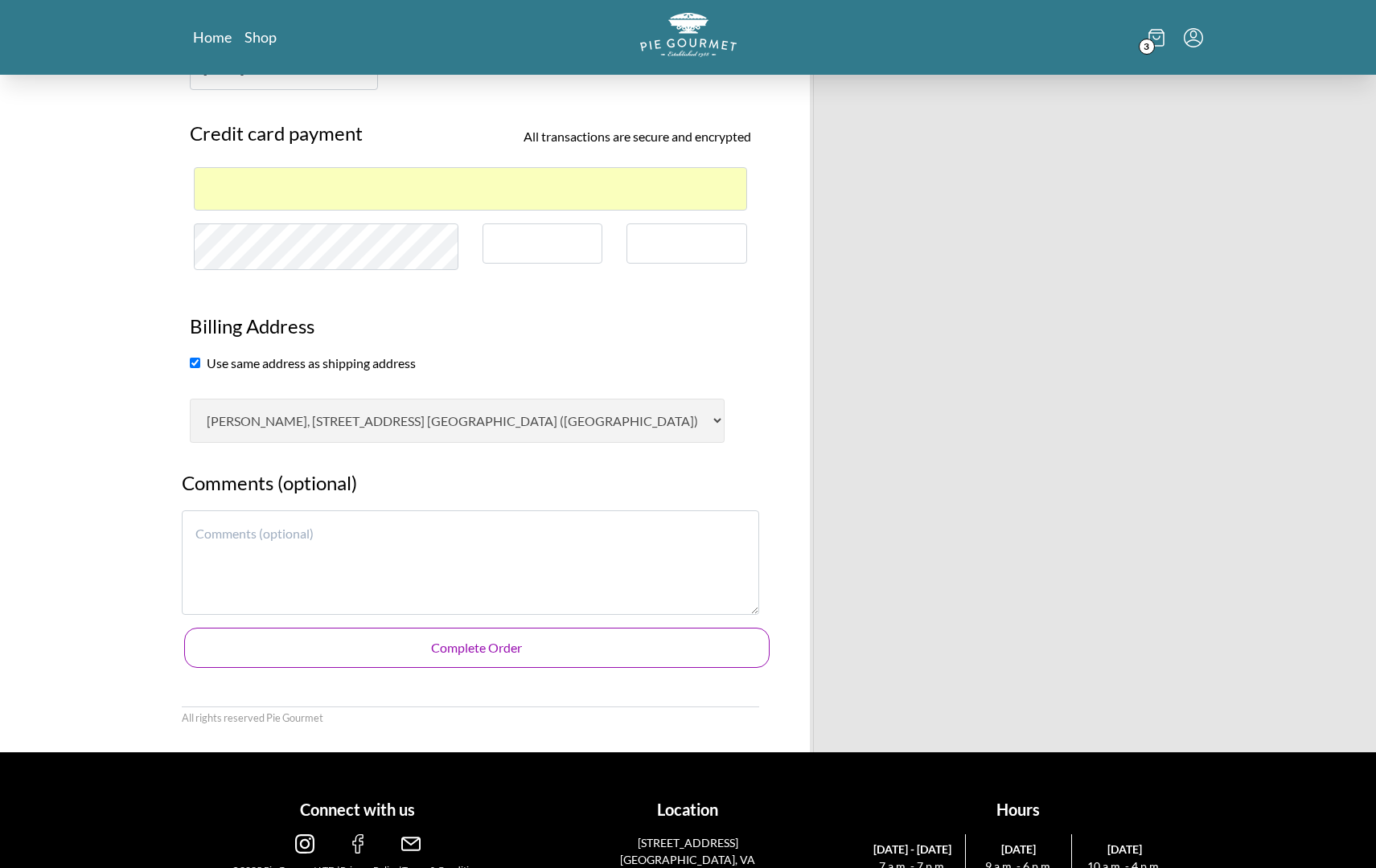
scroll to position [799, 0]
click at [501, 629] on button "Complete Order" at bounding box center [477, 649] width 586 height 40
click at [492, 629] on button "Complete Order" at bounding box center [477, 649] width 586 height 40
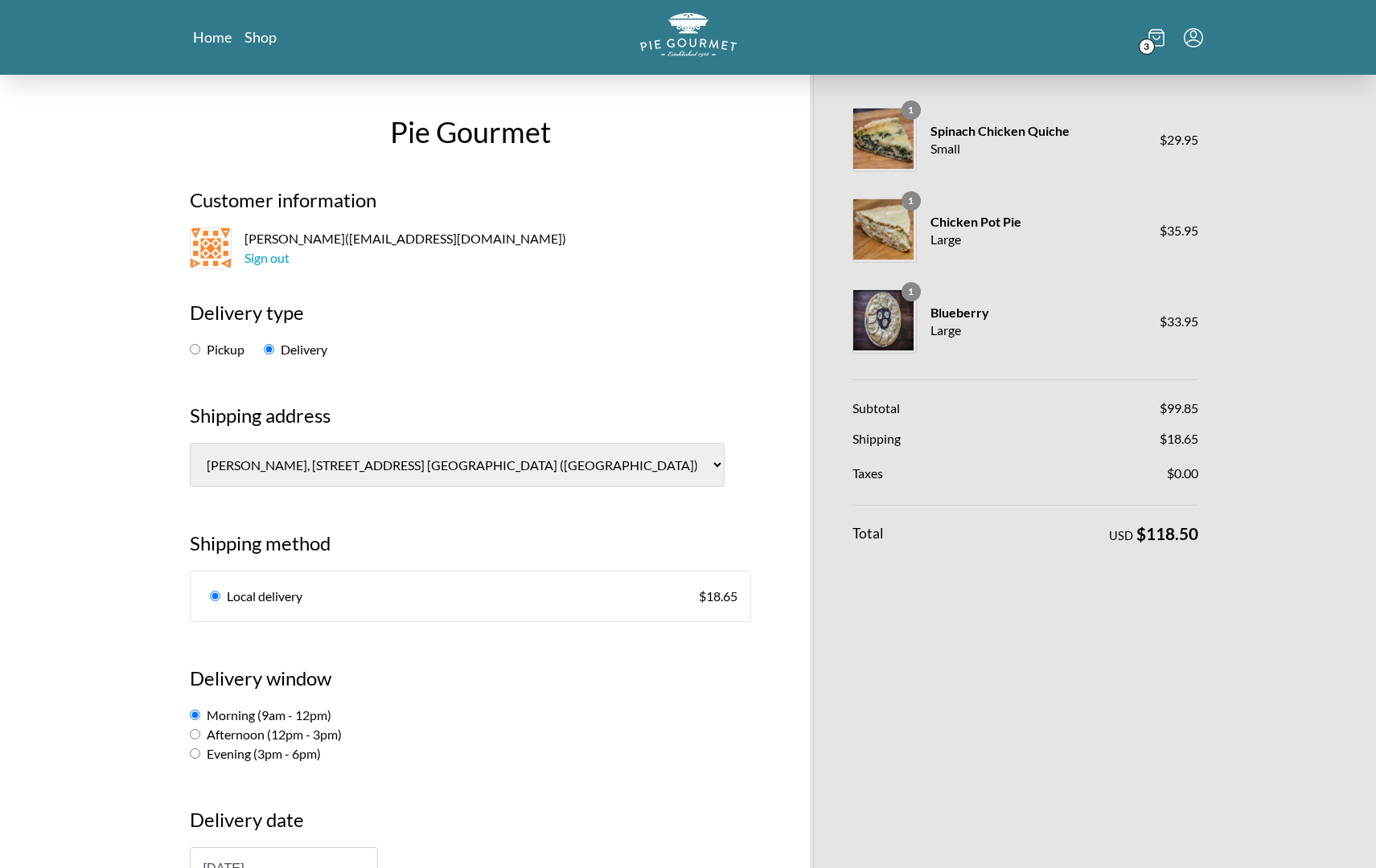
scroll to position [0, 0]
click at [1204, 40] on div "Home Shop 3" at bounding box center [688, 37] width 1376 height 75
click at [1195, 43] on icon "Menu" at bounding box center [1193, 38] width 19 height 19
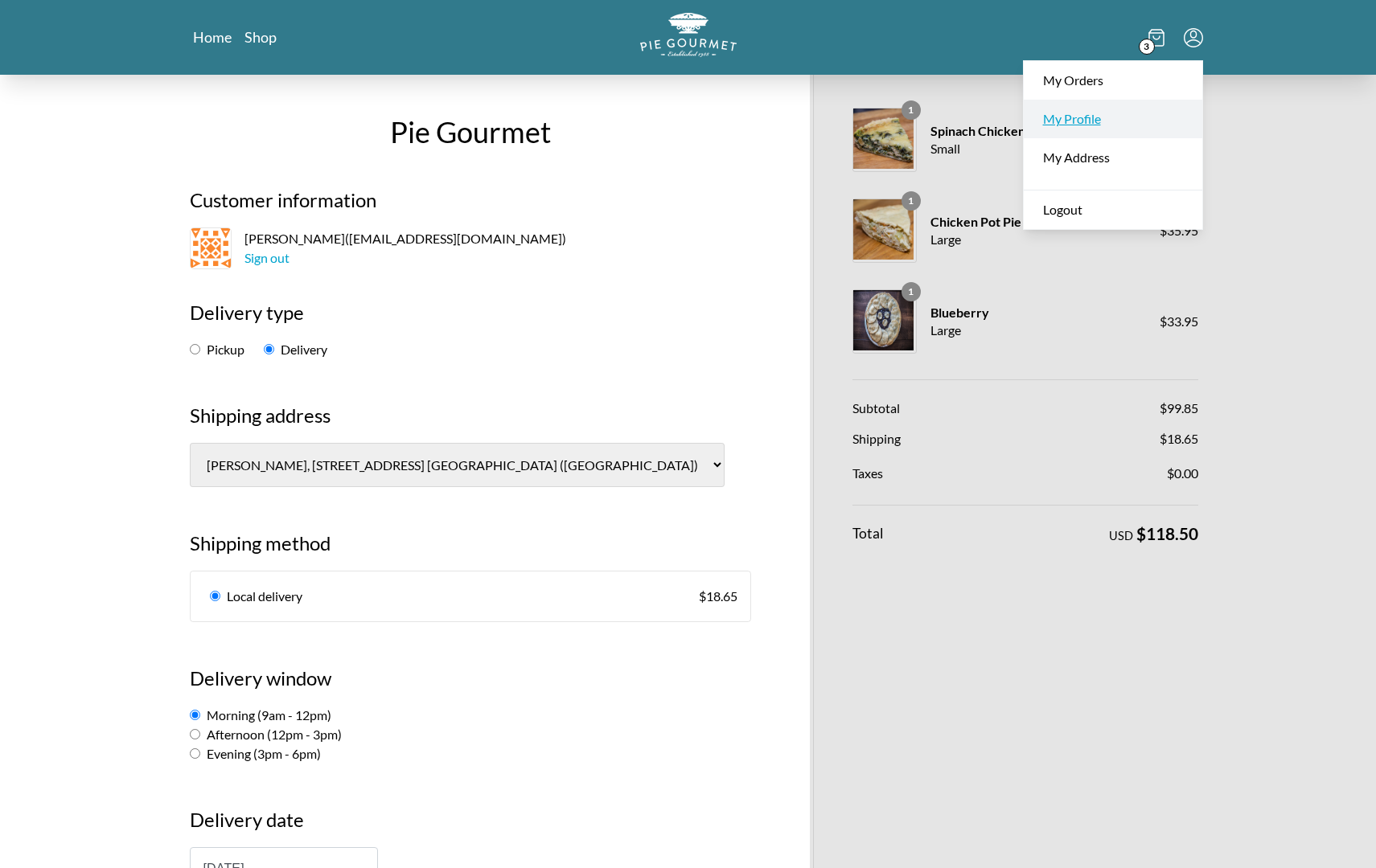
click at [1087, 122] on link "My Profile" at bounding box center [1113, 118] width 178 height 39
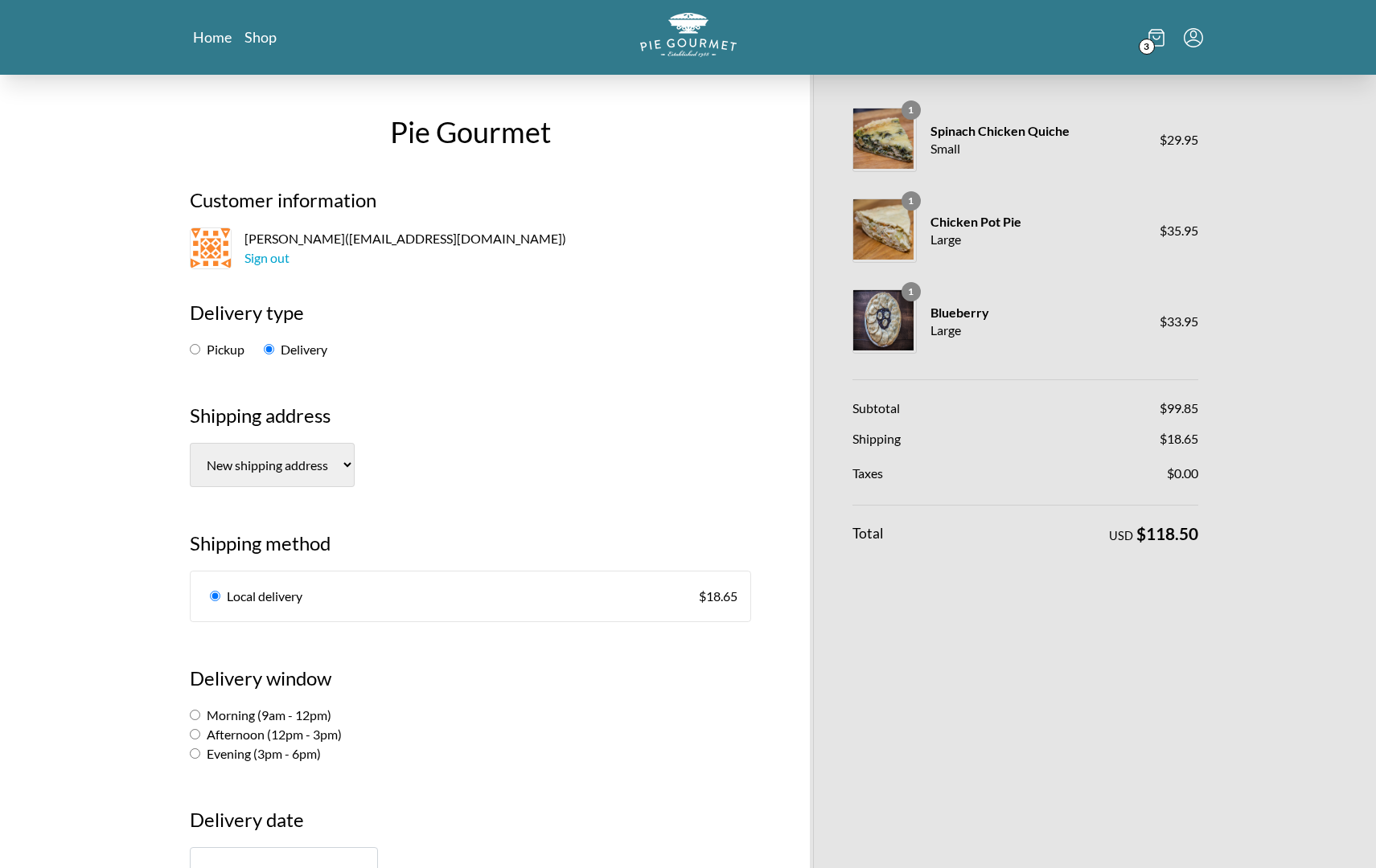
select select "0"
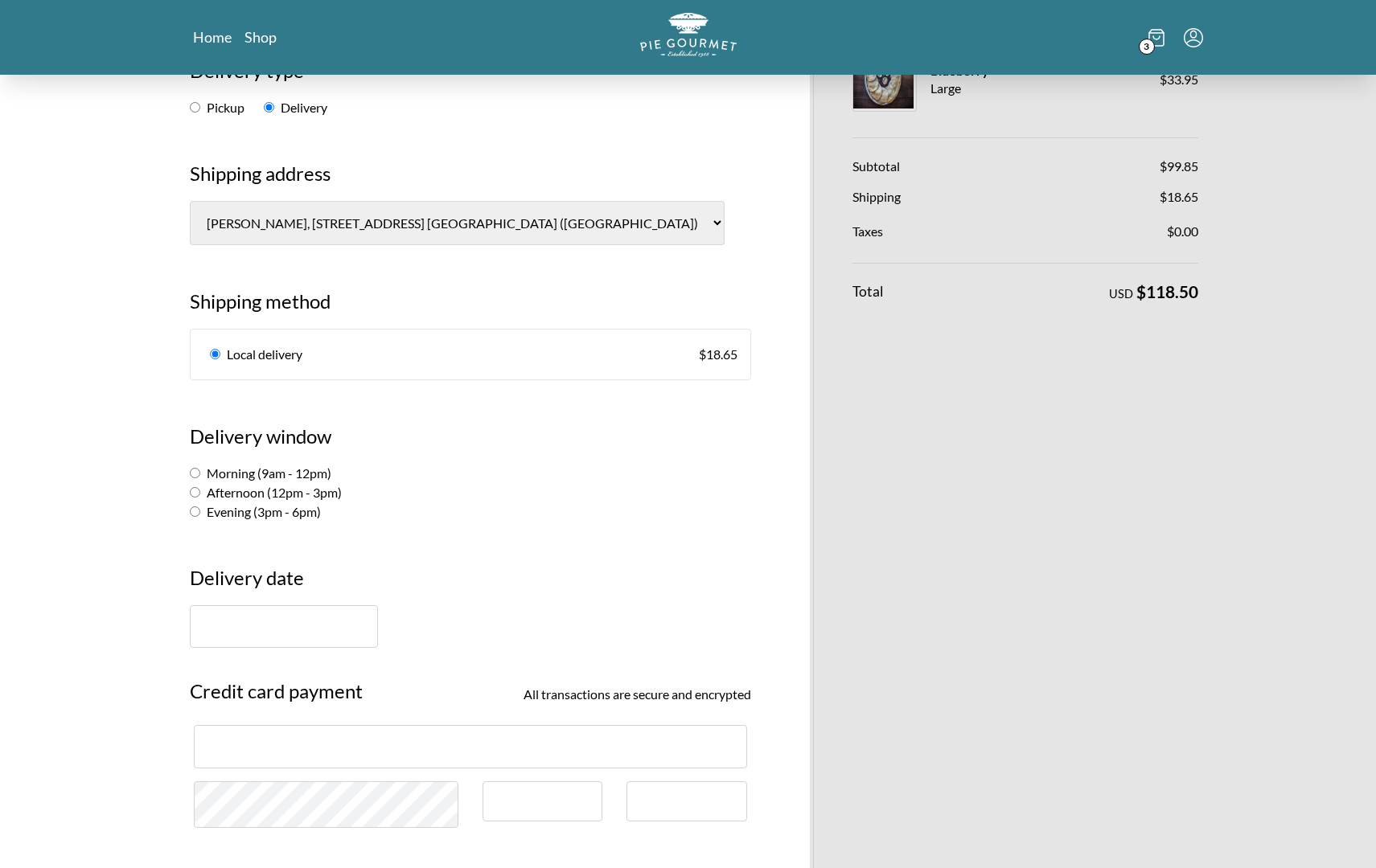
scroll to position [291, 0]
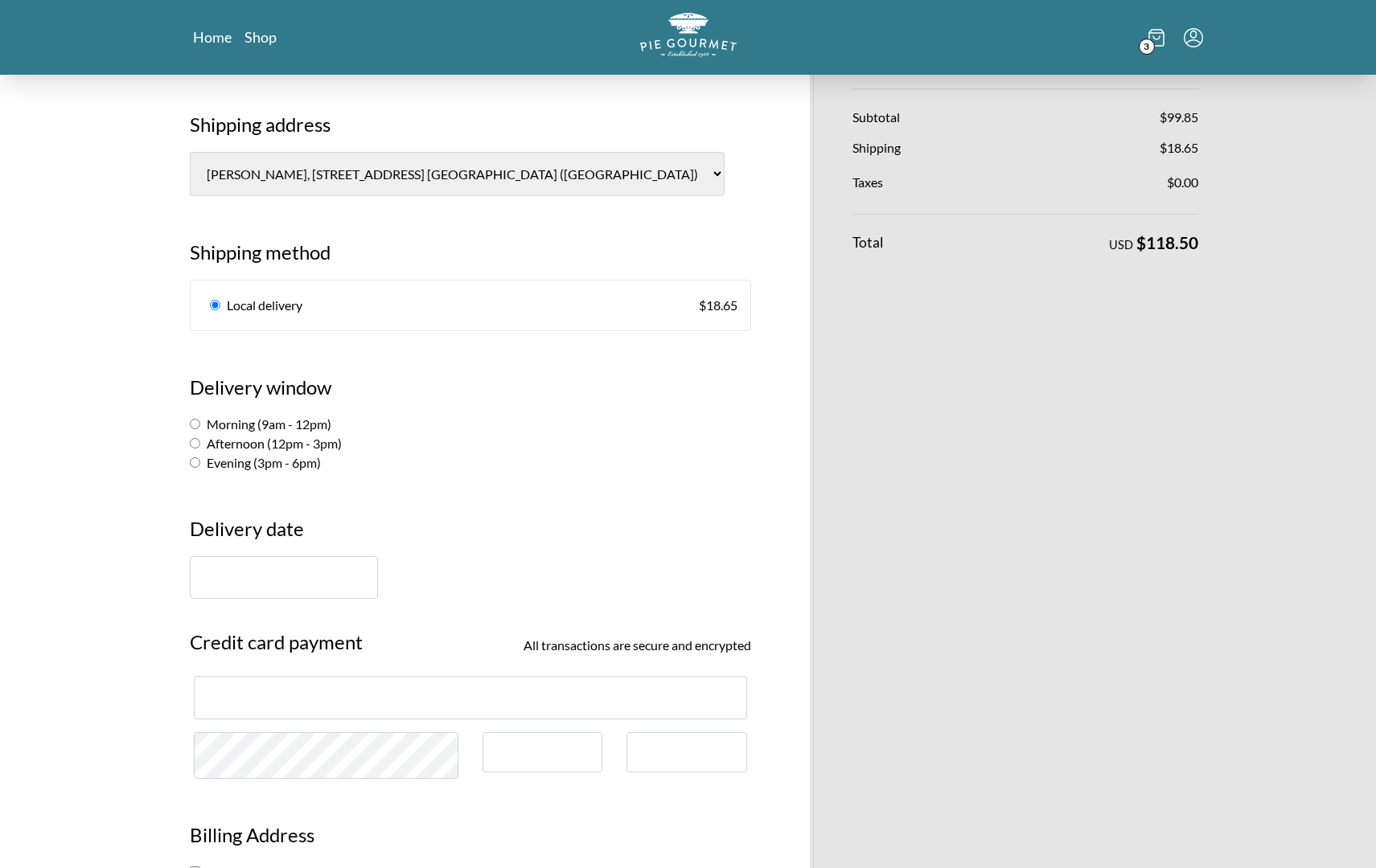
click at [258, 417] on label "Morning (9am - 12pm)" at bounding box center [260, 425] width 141 height 15
click at [200, 419] on input "Morning (9am - 12pm)" at bounding box center [194, 424] width 10 height 10
radio input "true"
click at [284, 557] on input "text" at bounding box center [283, 577] width 189 height 43
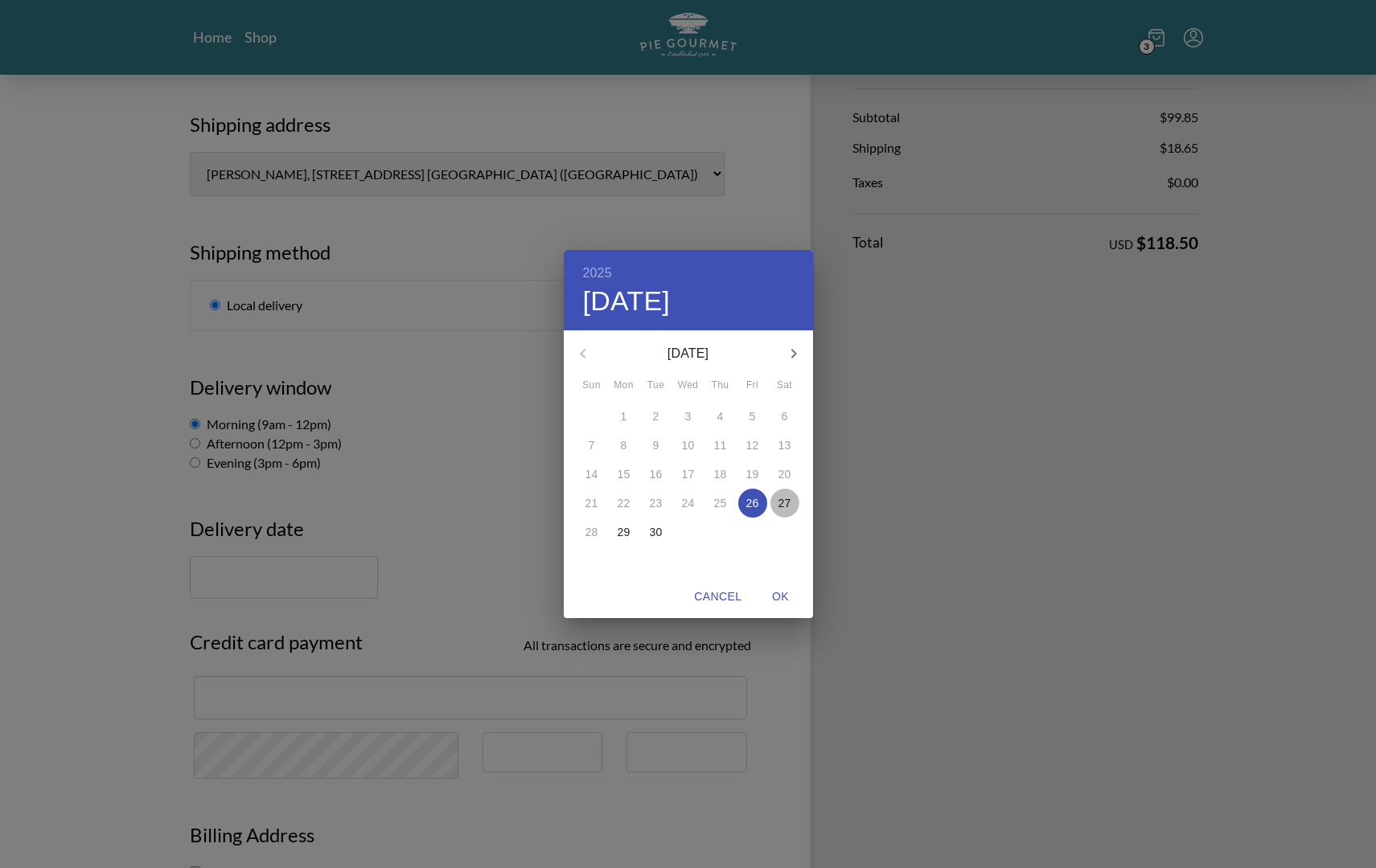
click at [788, 505] on p "27" at bounding box center [785, 503] width 13 height 16
click at [788, 597] on span "OK" at bounding box center [781, 596] width 39 height 20
type input "[DATE]"
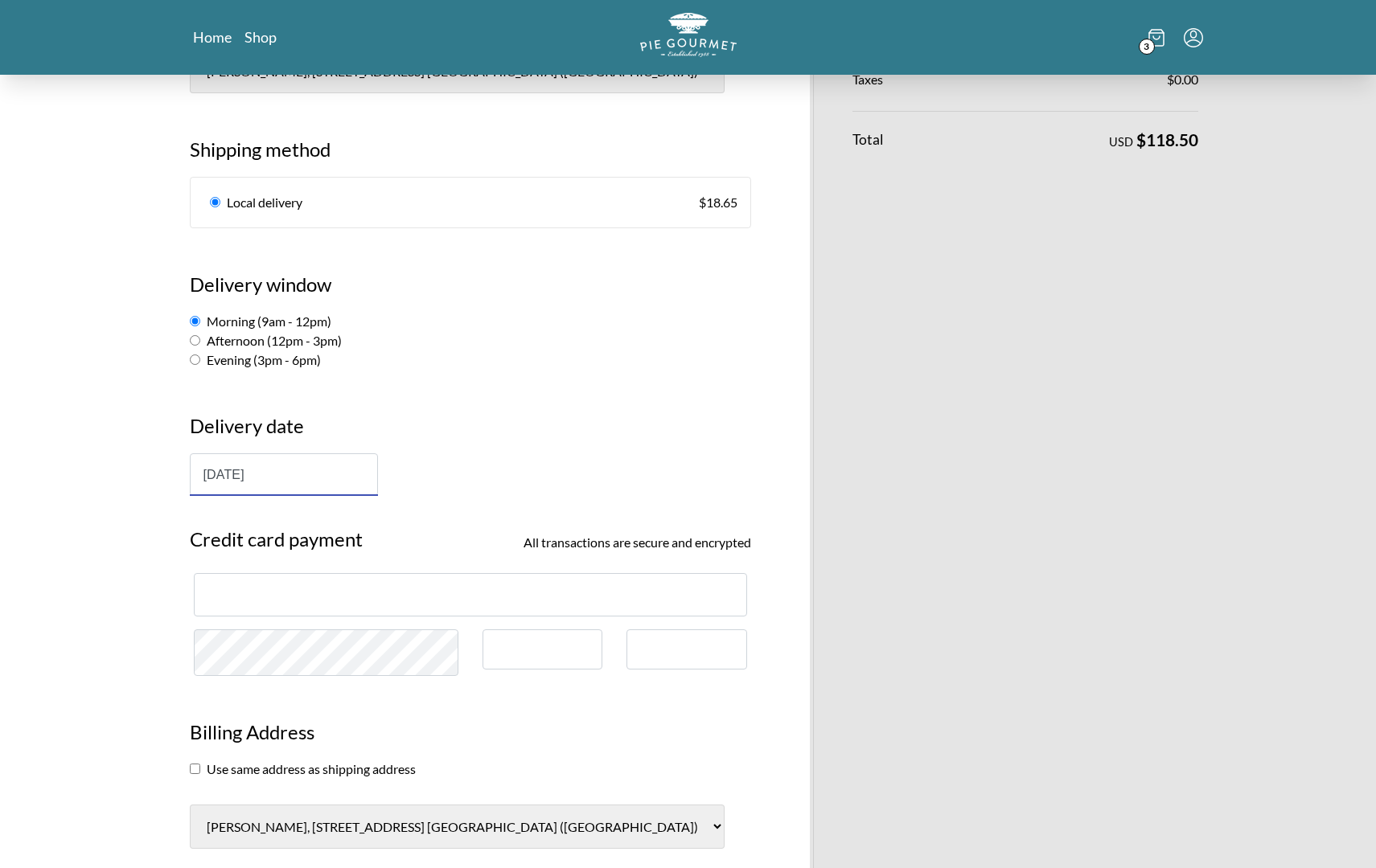
scroll to position [405, 0]
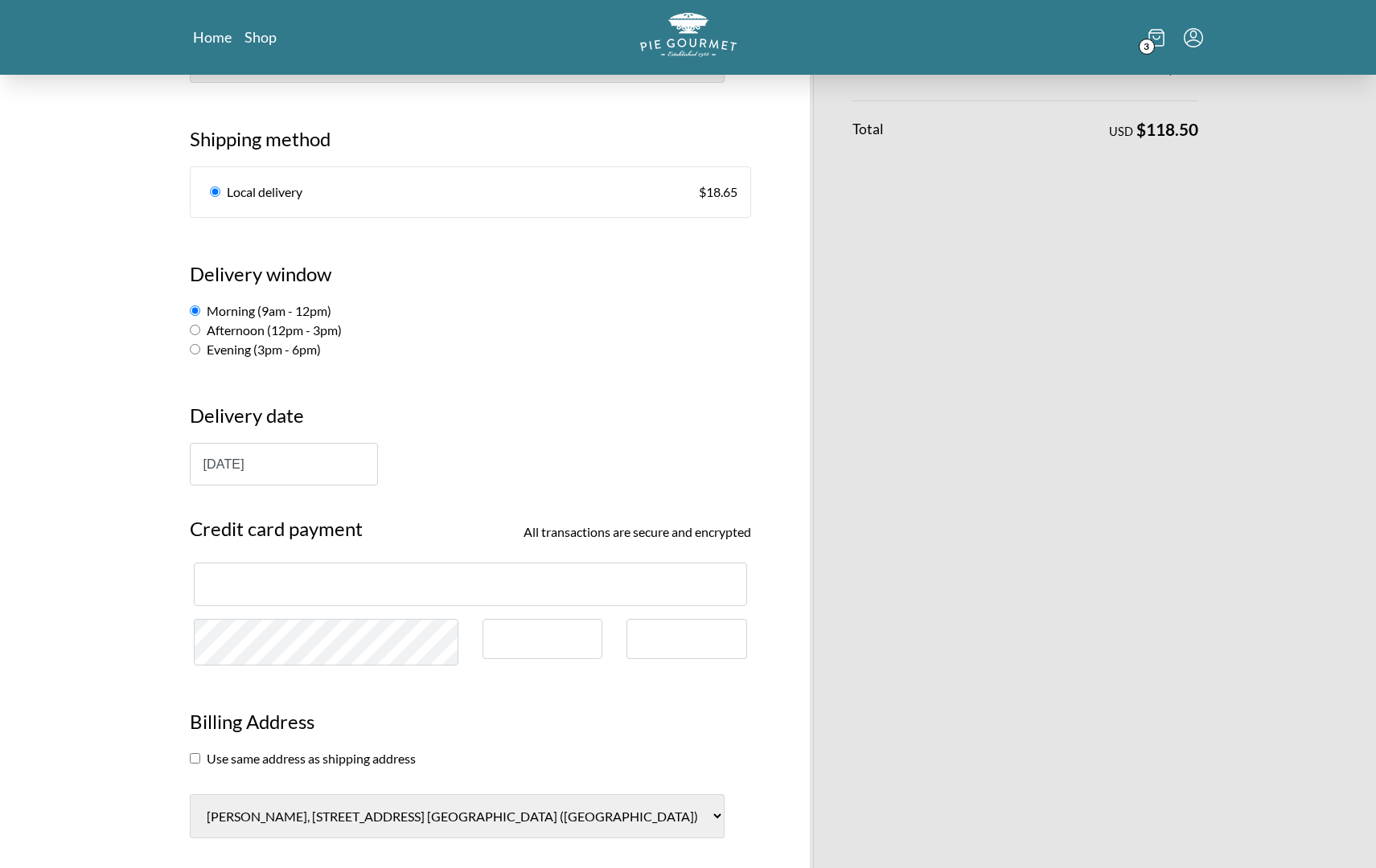
click at [647, 708] on h3 "Billing Address" at bounding box center [470, 729] width 561 height 42
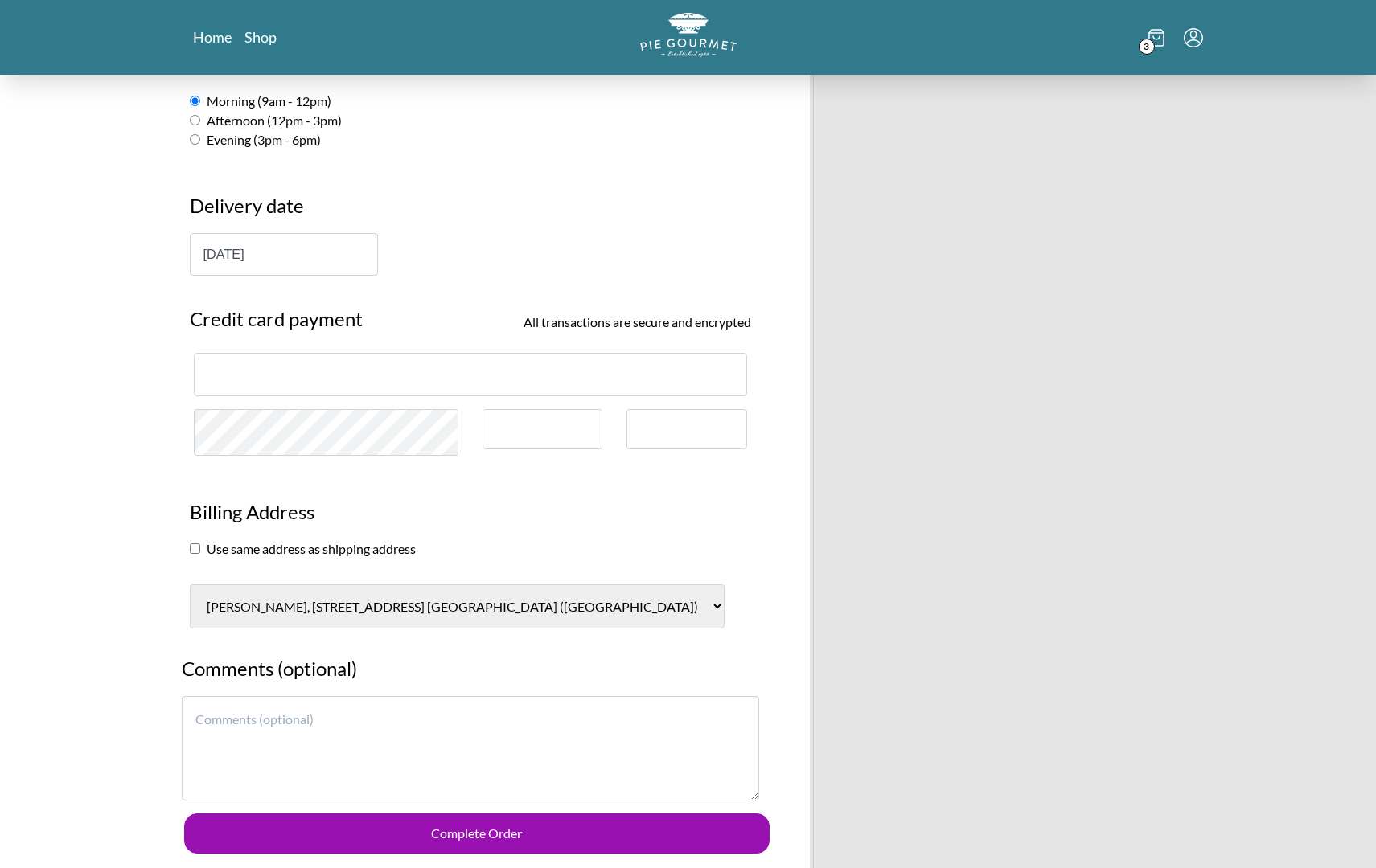
scroll to position [616, 0]
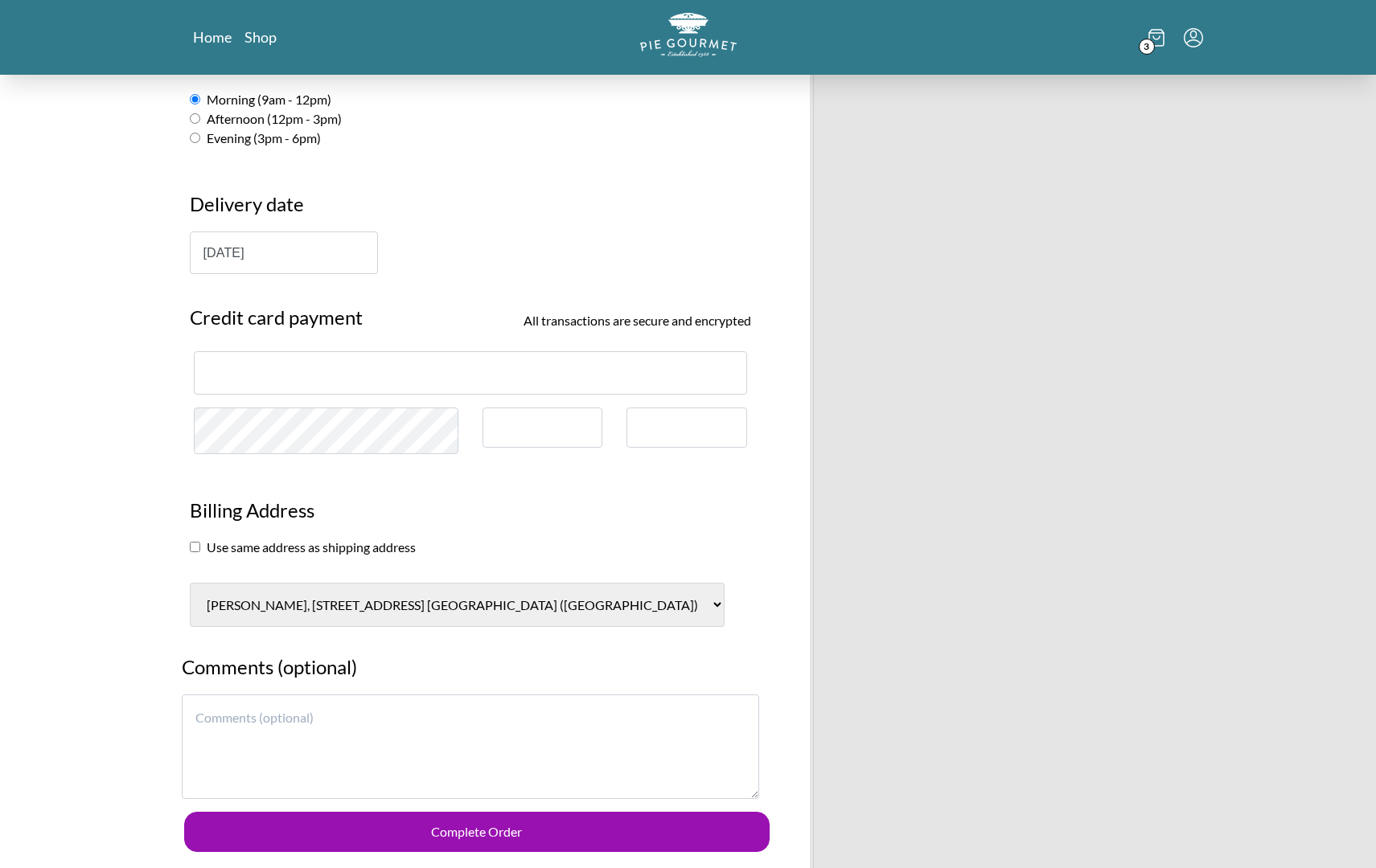
click at [541, 695] on textarea at bounding box center [470, 747] width 577 height 104
type textarea "[PHONE_NUMBER]"
click at [196, 542] on input "checkbox" at bounding box center [194, 547] width 10 height 10
checkbox input "true"
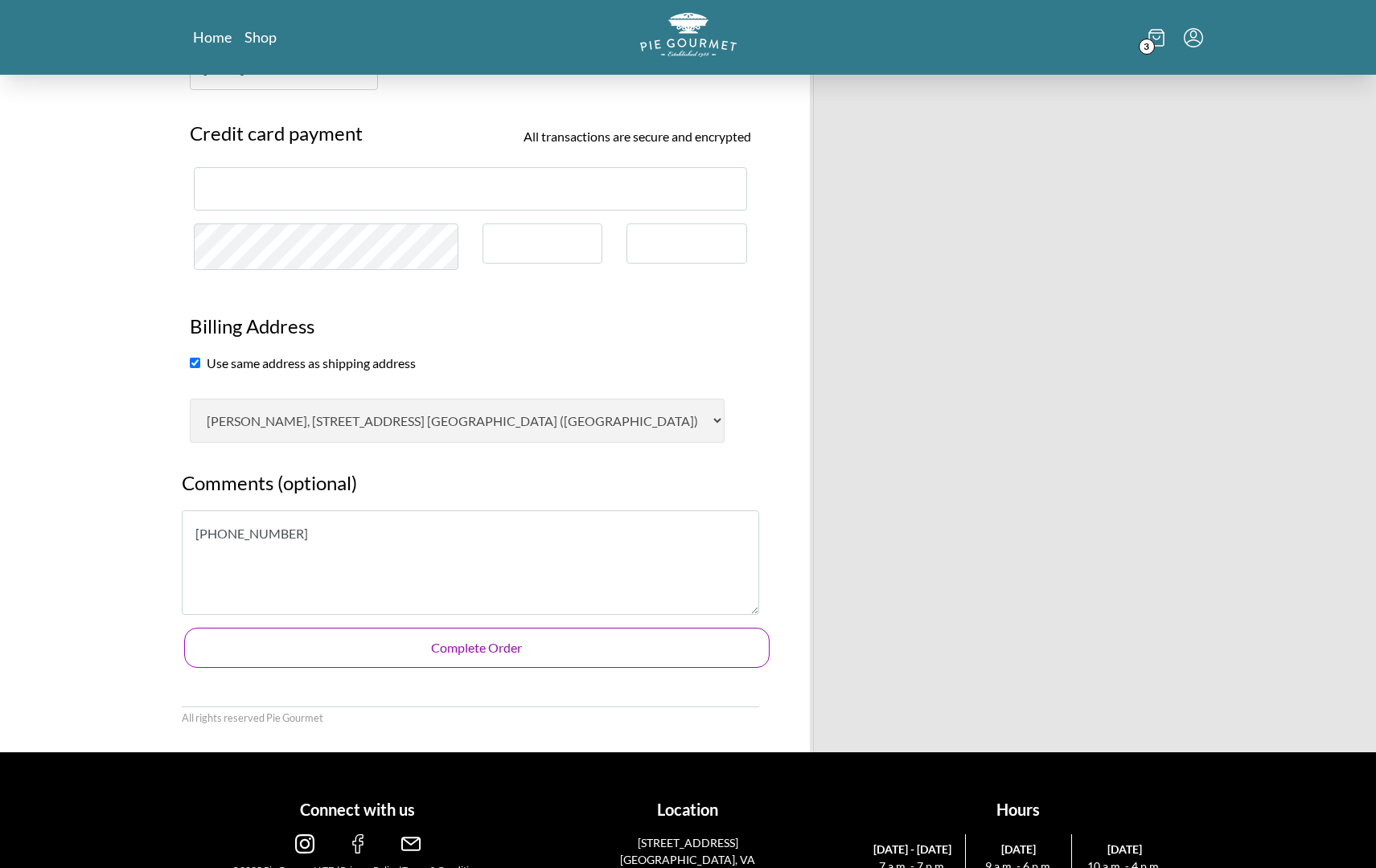
scroll to position [799, 0]
click at [485, 629] on button "Complete Order" at bounding box center [477, 649] width 586 height 40
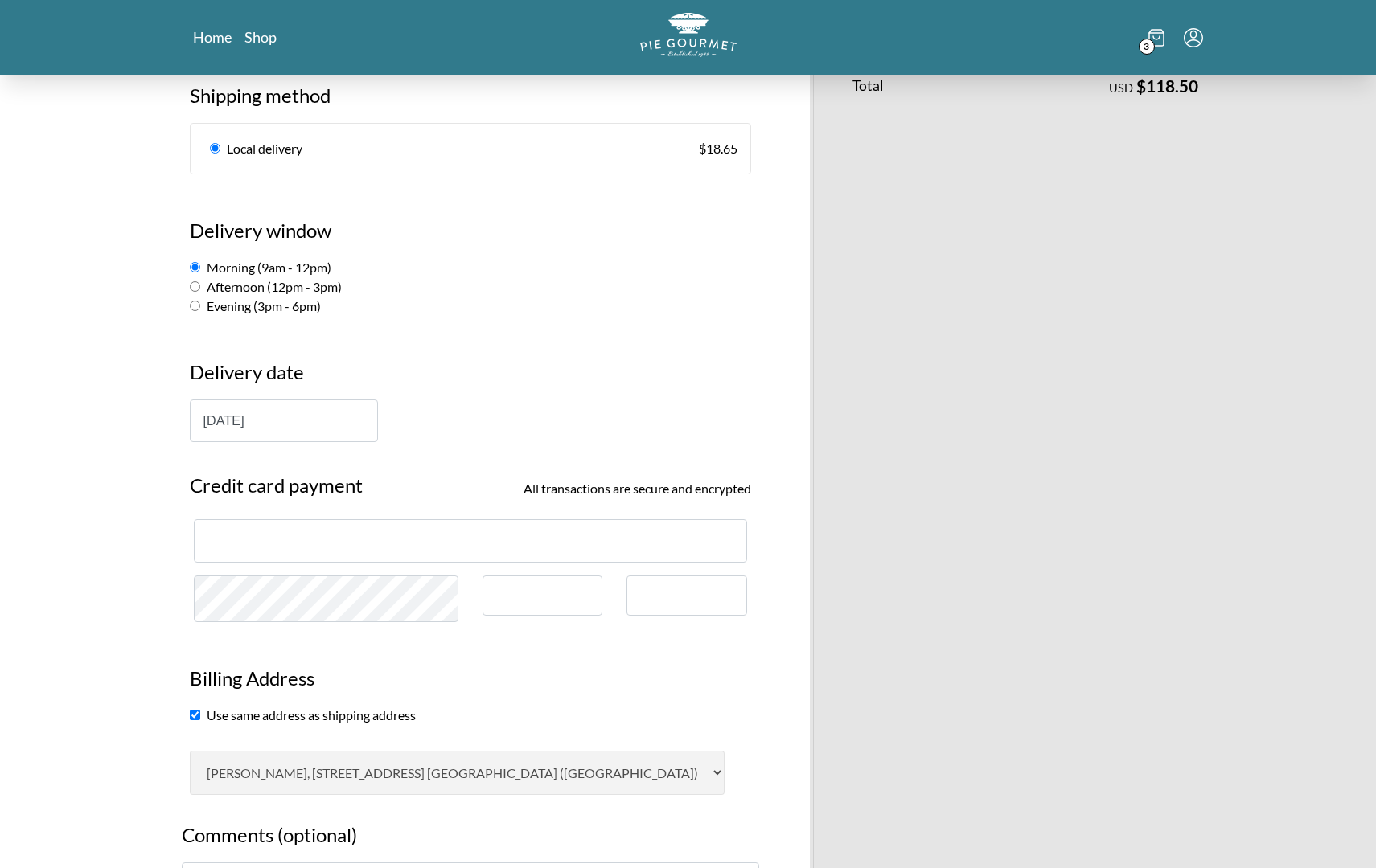
scroll to position [448, 0]
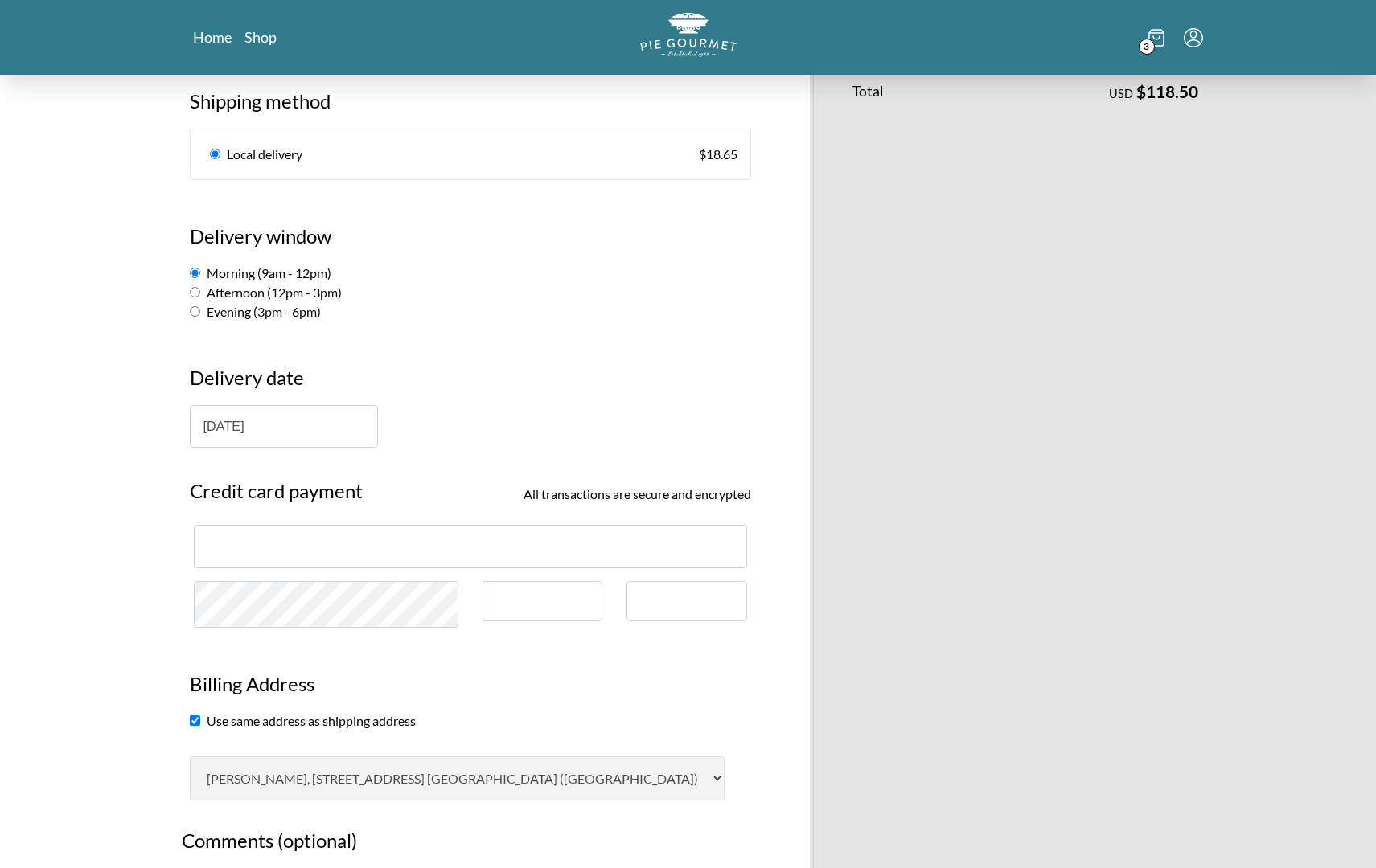
click at [357, 537] on div at bounding box center [470, 546] width 553 height 43
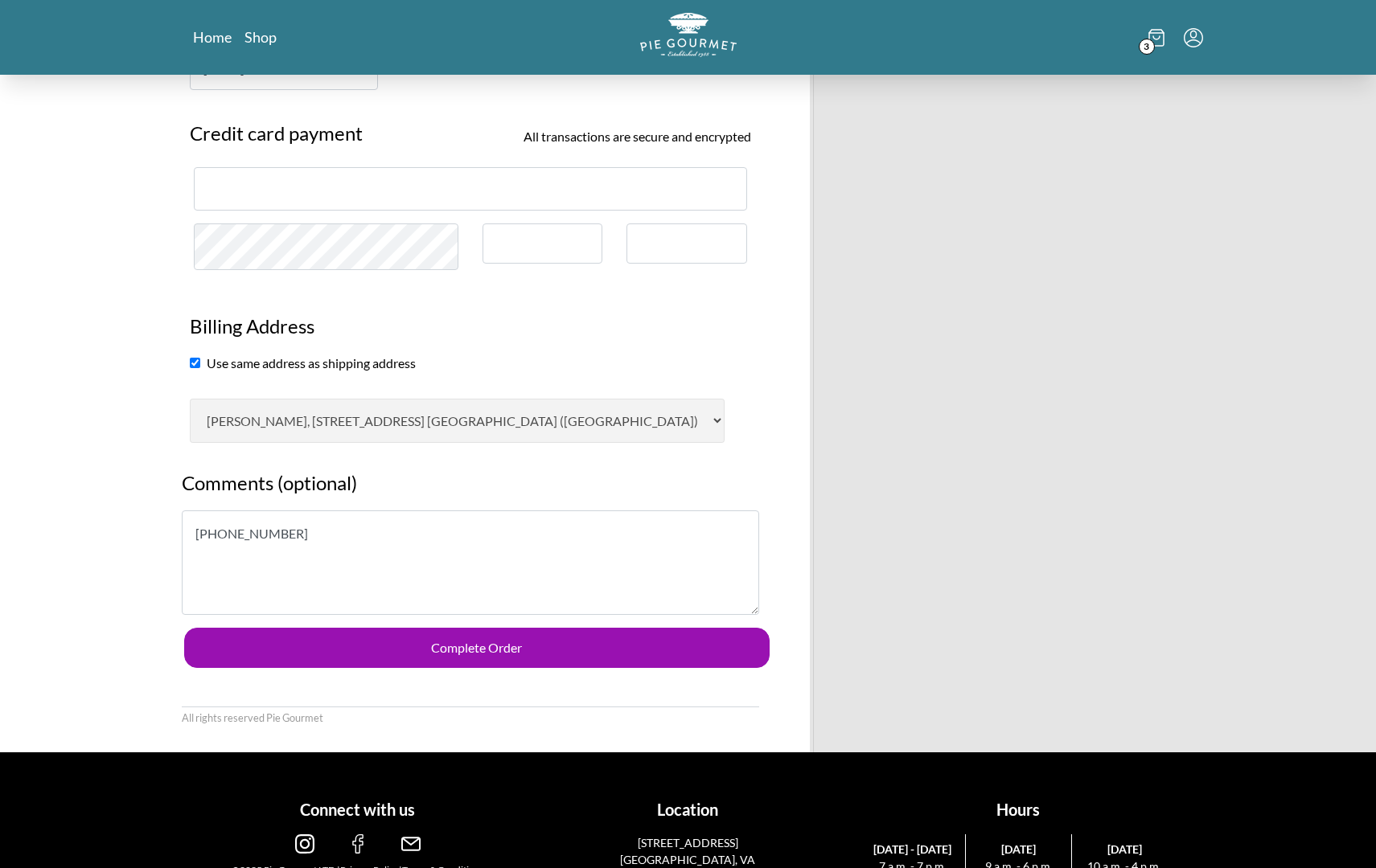
scroll to position [799, 0]
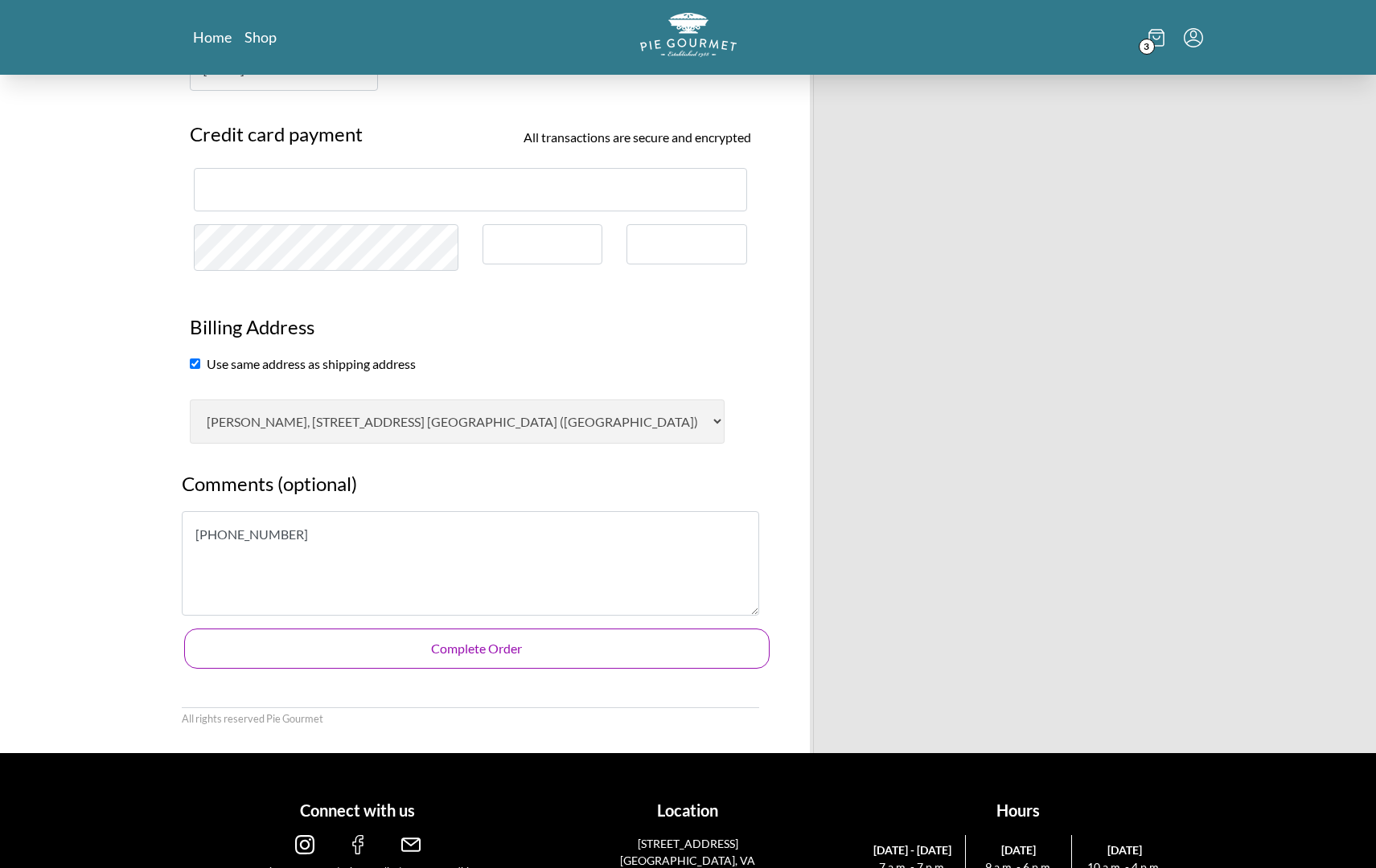
click at [570, 629] on button "Complete Order" at bounding box center [477, 649] width 586 height 40
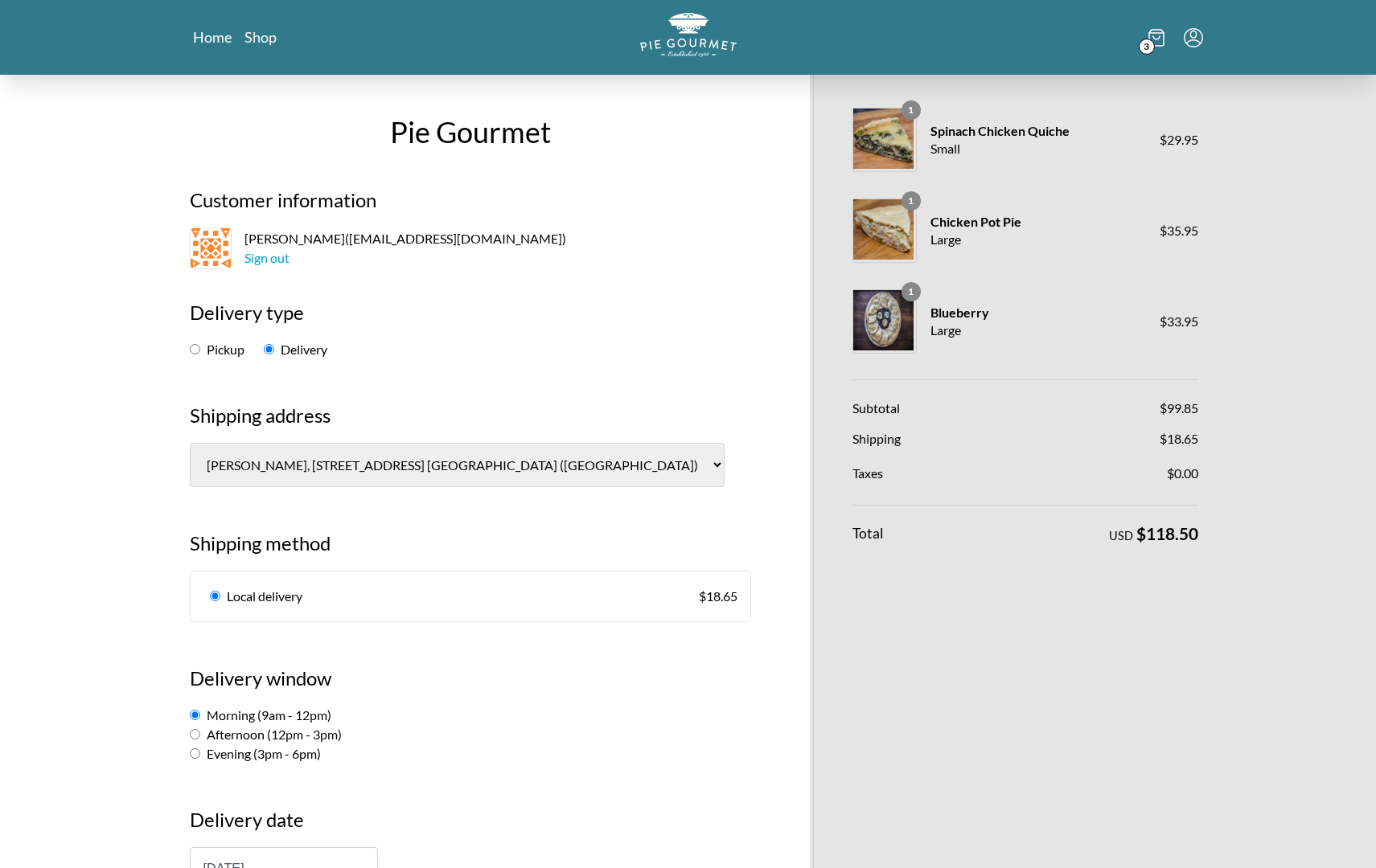
scroll to position [0, 0]
click at [1144, 45] on span "3" at bounding box center [1146, 46] width 16 height 16
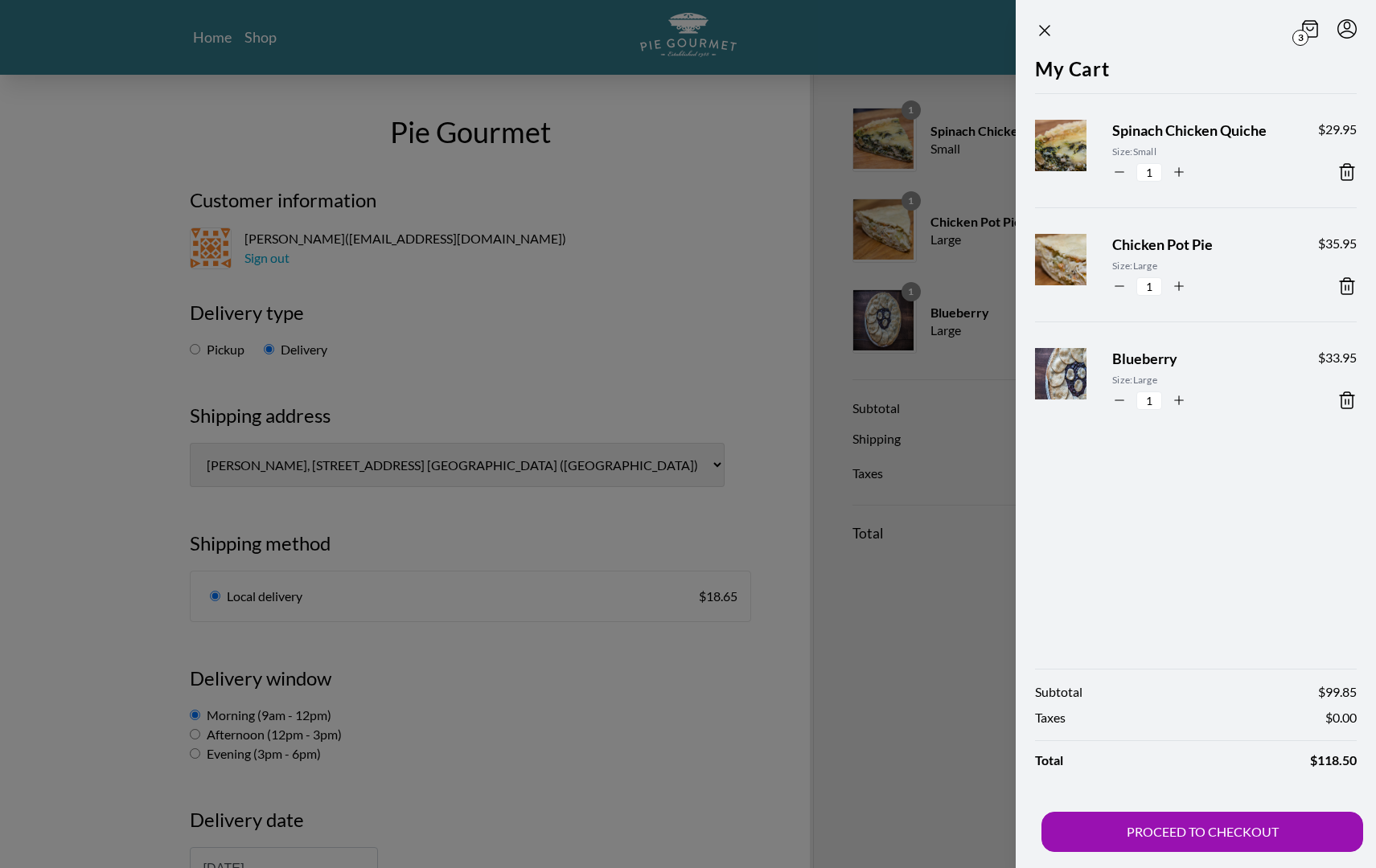
click at [1347, 29] on icon "Menu" at bounding box center [1347, 28] width 19 height 19
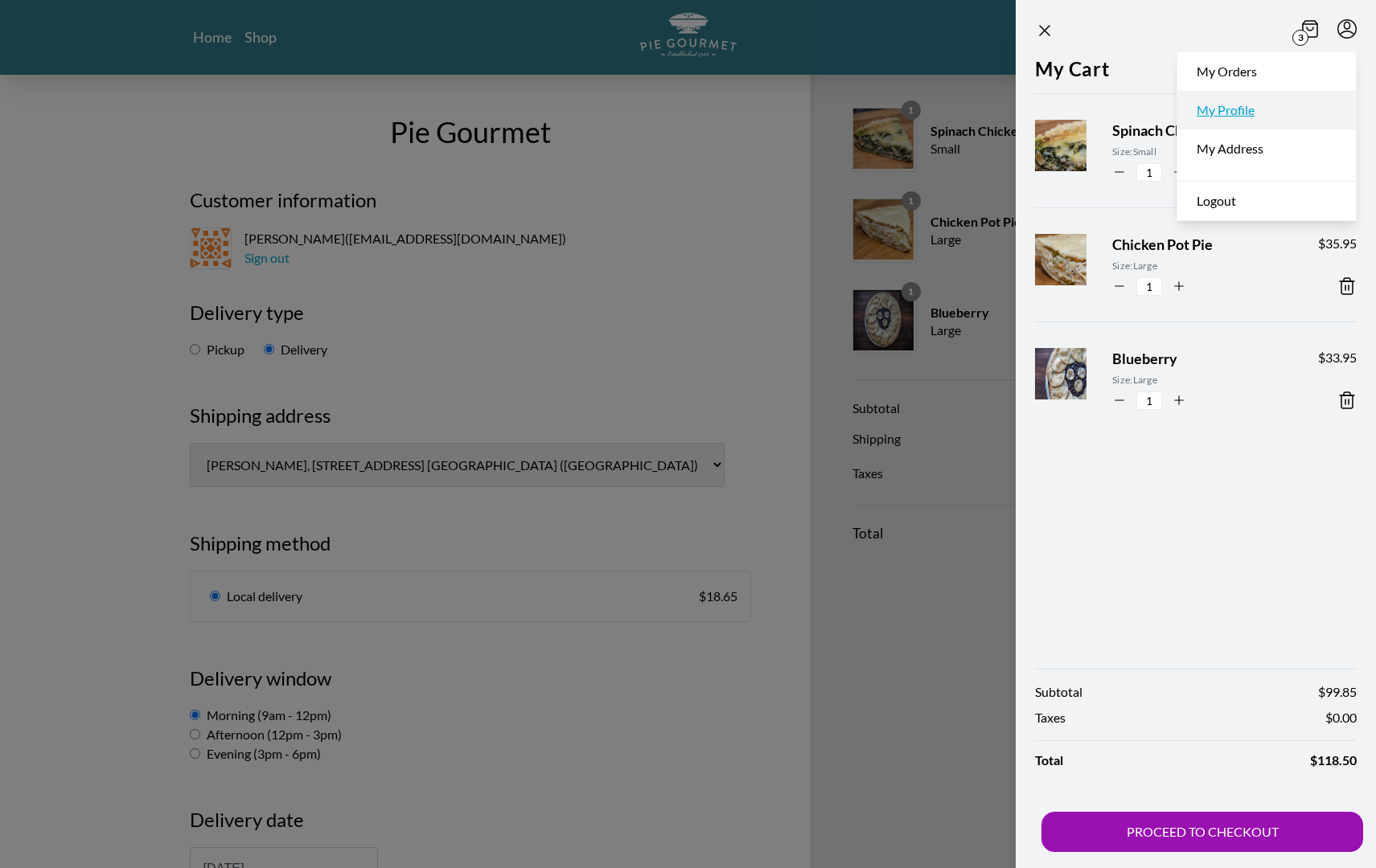
click at [1250, 109] on link "My Profile" at bounding box center [1266, 110] width 178 height 39
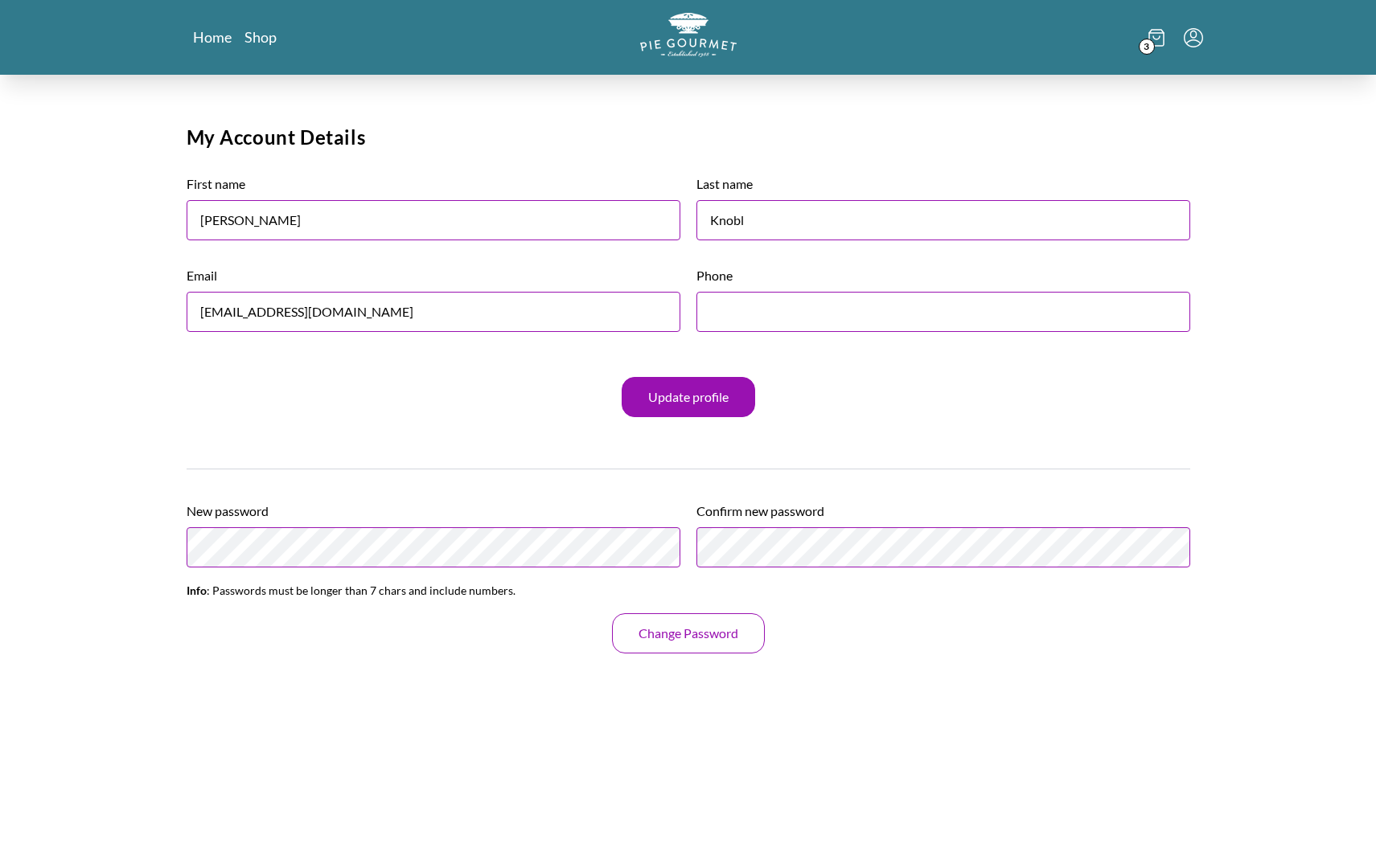
click at [642, 641] on button "Change Password" at bounding box center [688, 633] width 153 height 40
click at [1156, 43] on icon at bounding box center [1156, 38] width 16 height 18
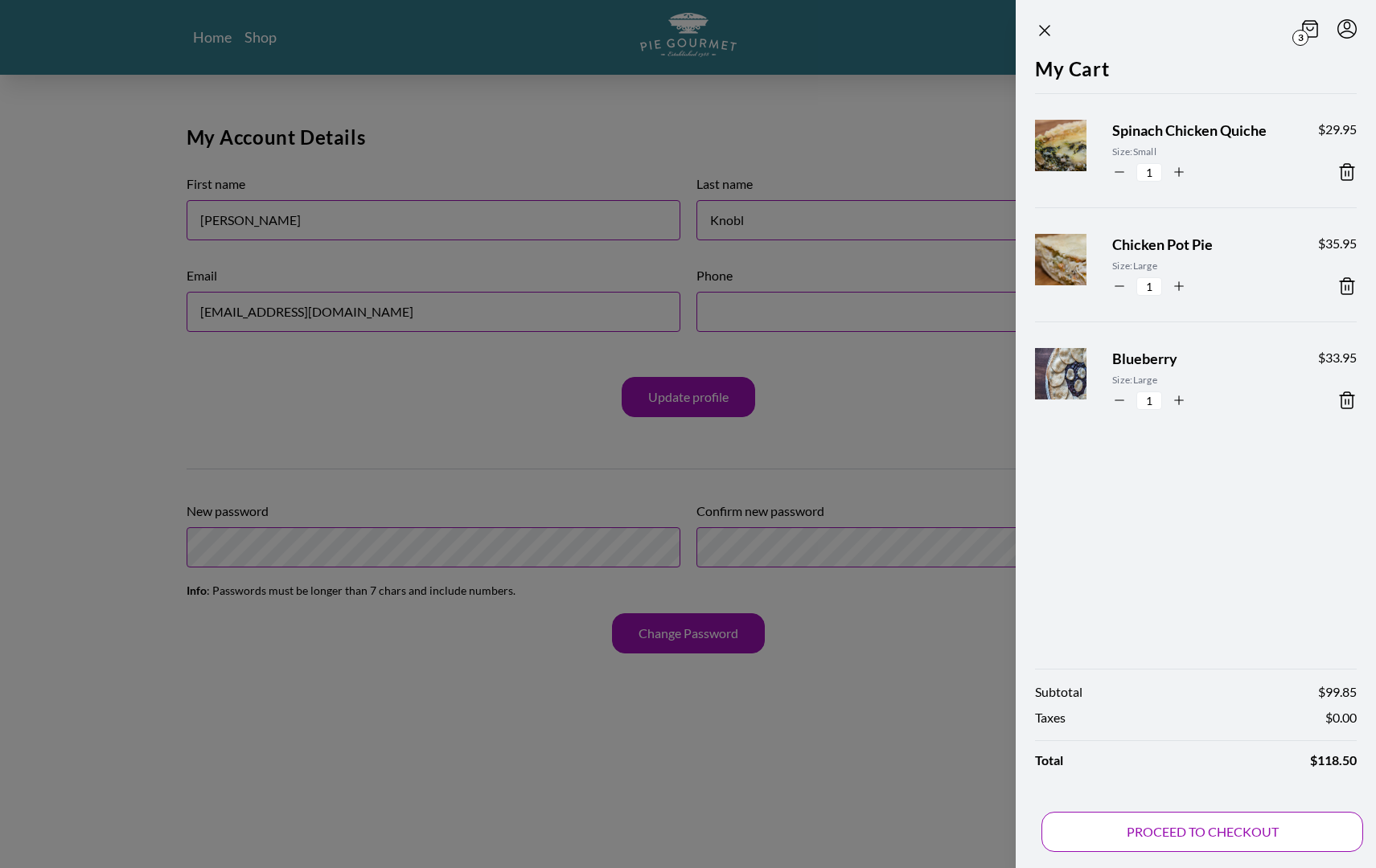
click at [1180, 823] on button "PROCEED TO CHECKOUT" at bounding box center [1202, 832] width 321 height 40
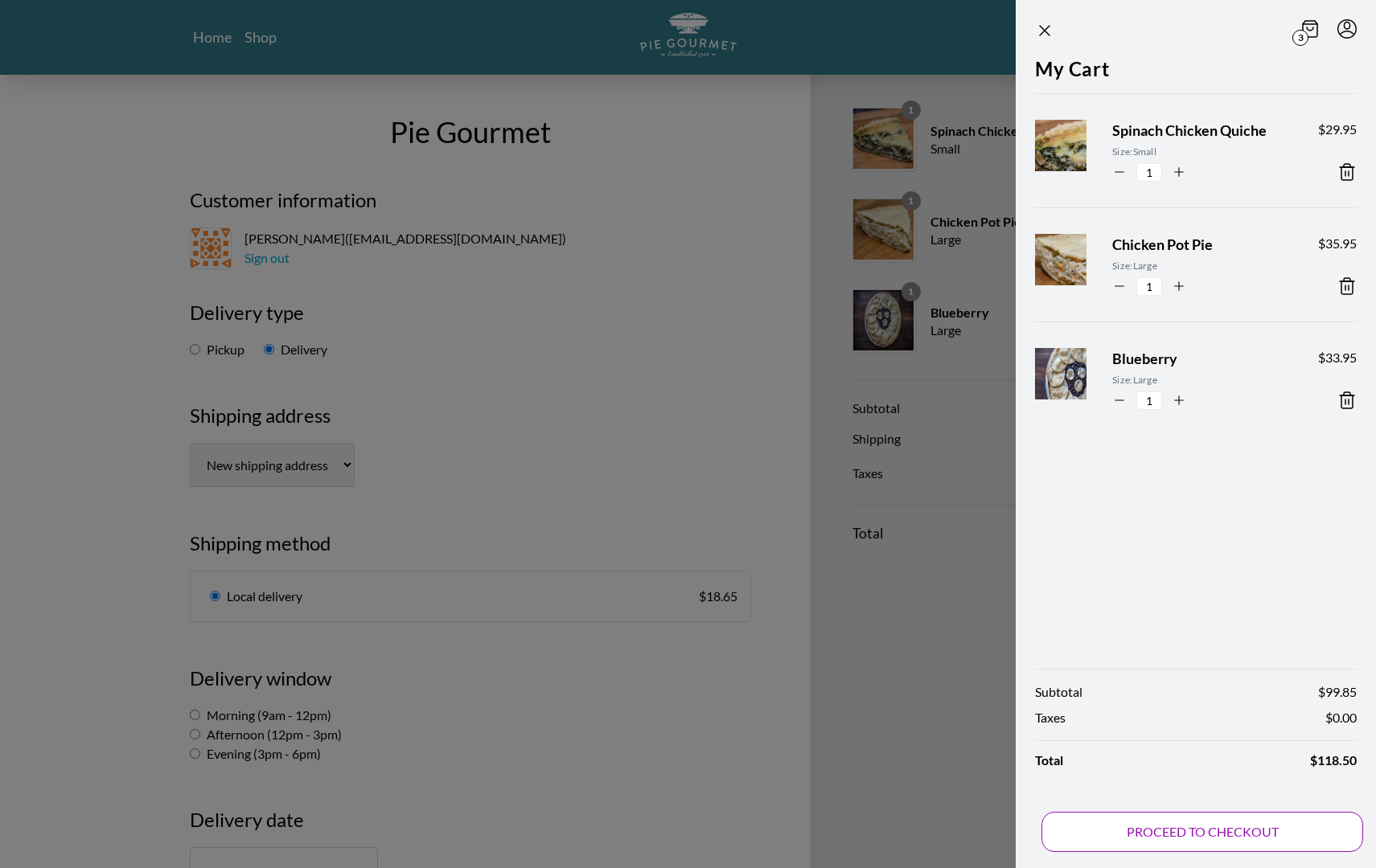
select select "0"
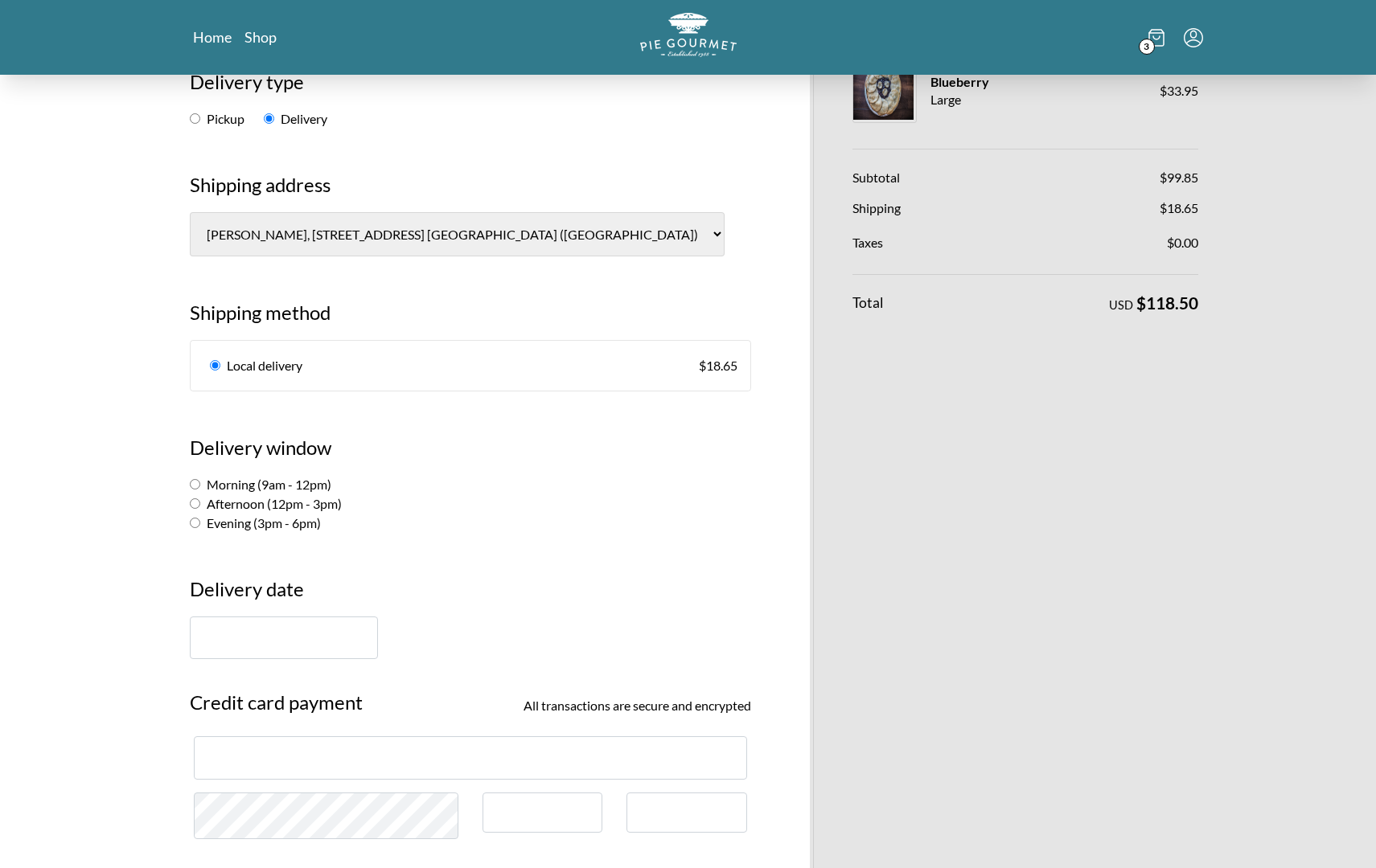
scroll to position [246, 0]
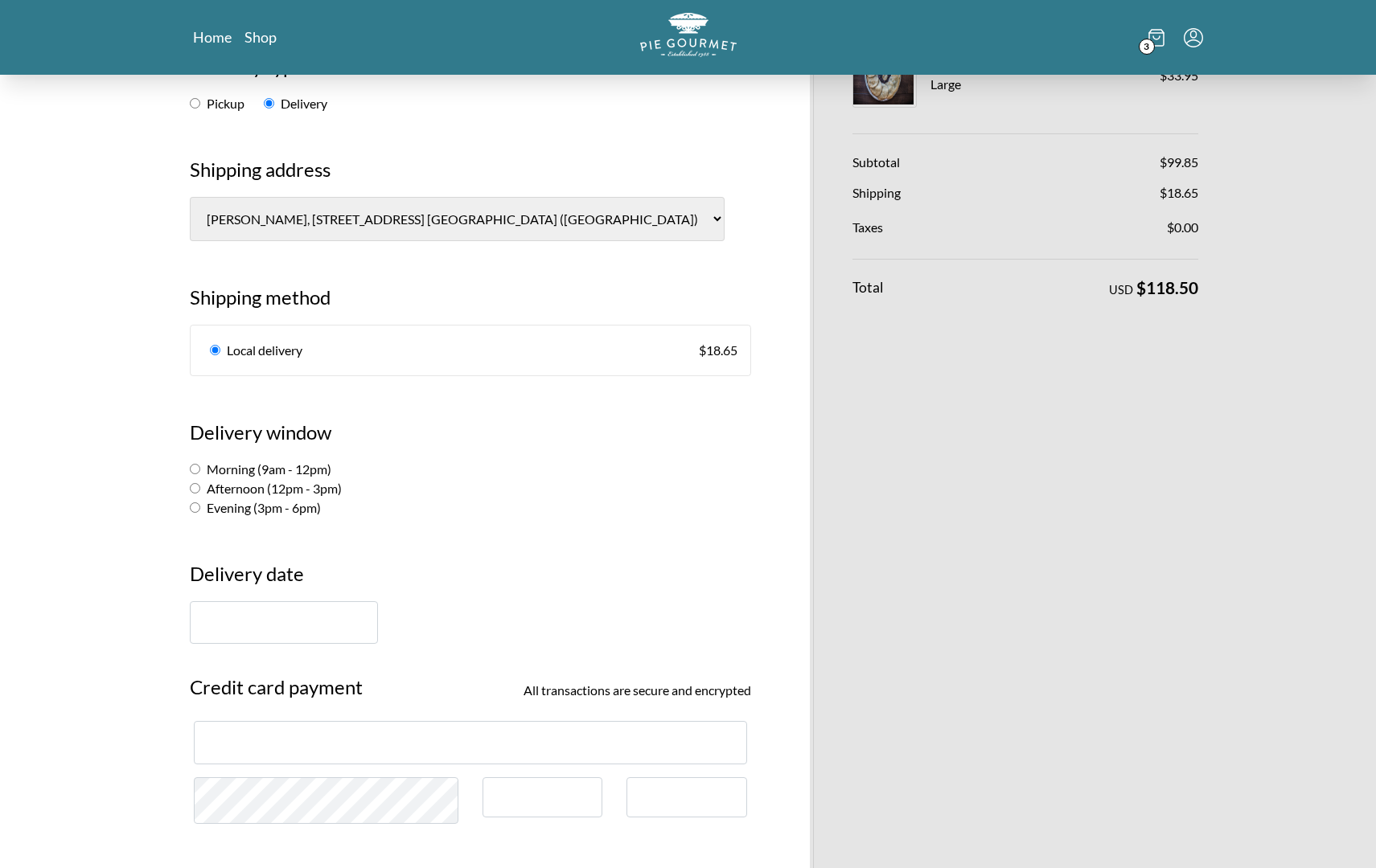
click at [288, 460] on div "Morning (9am - 12pm)" at bounding box center [470, 469] width 561 height 19
click at [196, 464] on input "Morning (9am - 12pm)" at bounding box center [194, 469] width 10 height 10
radio input "true"
click at [294, 602] on input "text" at bounding box center [283, 623] width 189 height 43
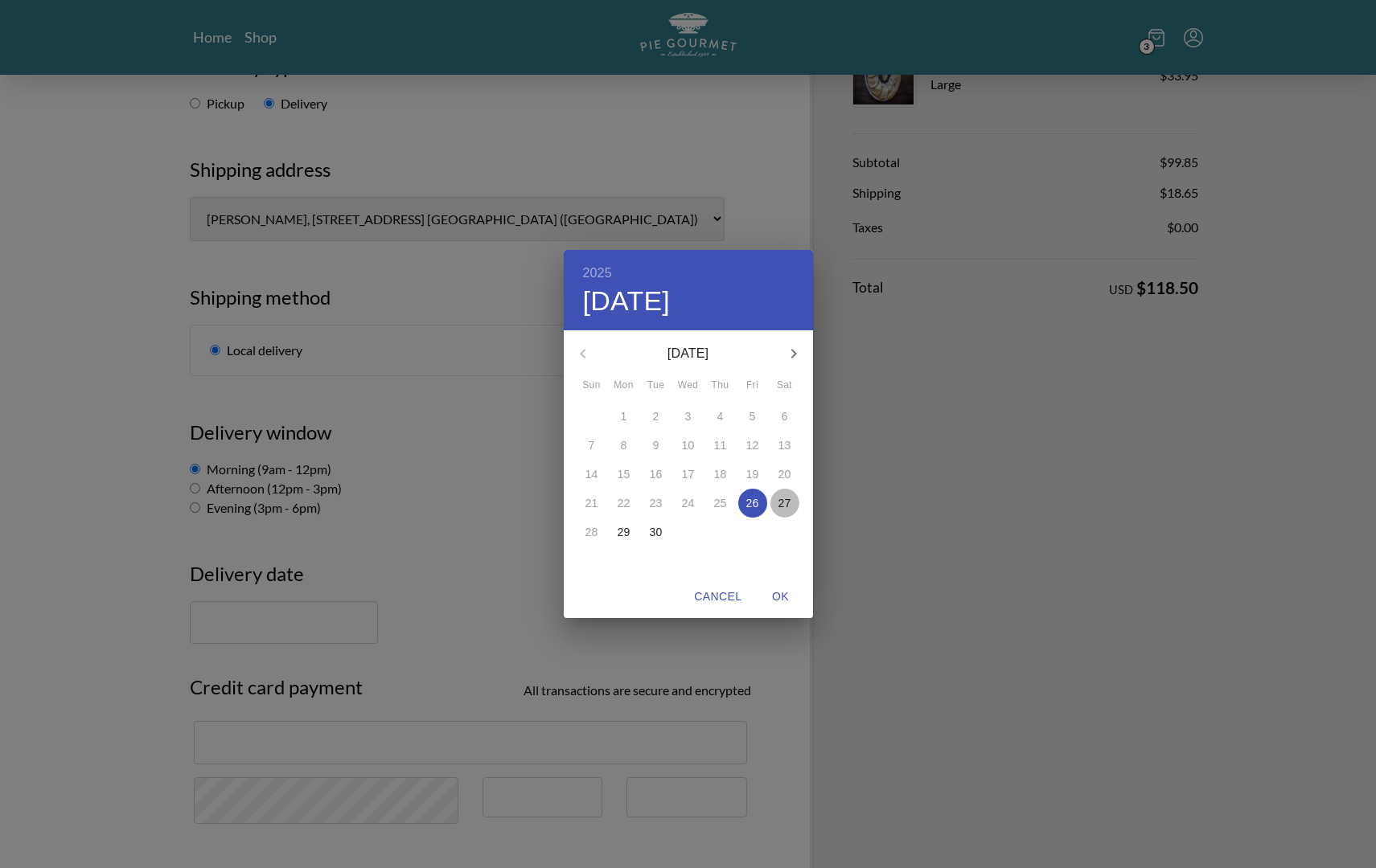
click at [786, 501] on p "27" at bounding box center [785, 503] width 13 height 16
click at [792, 503] on span "27" at bounding box center [785, 503] width 29 height 16
click at [783, 597] on span "OK" at bounding box center [781, 596] width 39 height 20
type input "[DATE]"
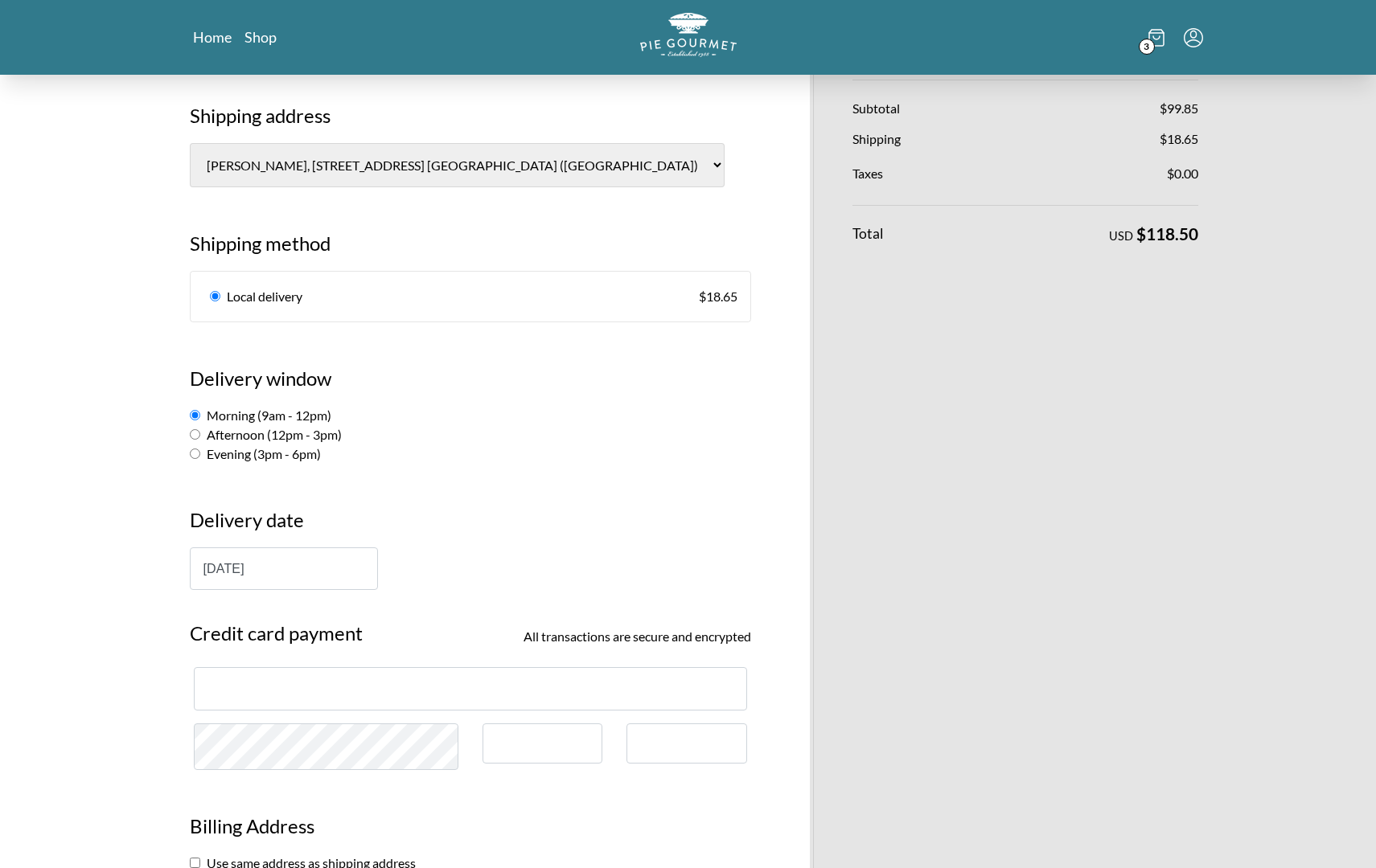
scroll to position [342, 0]
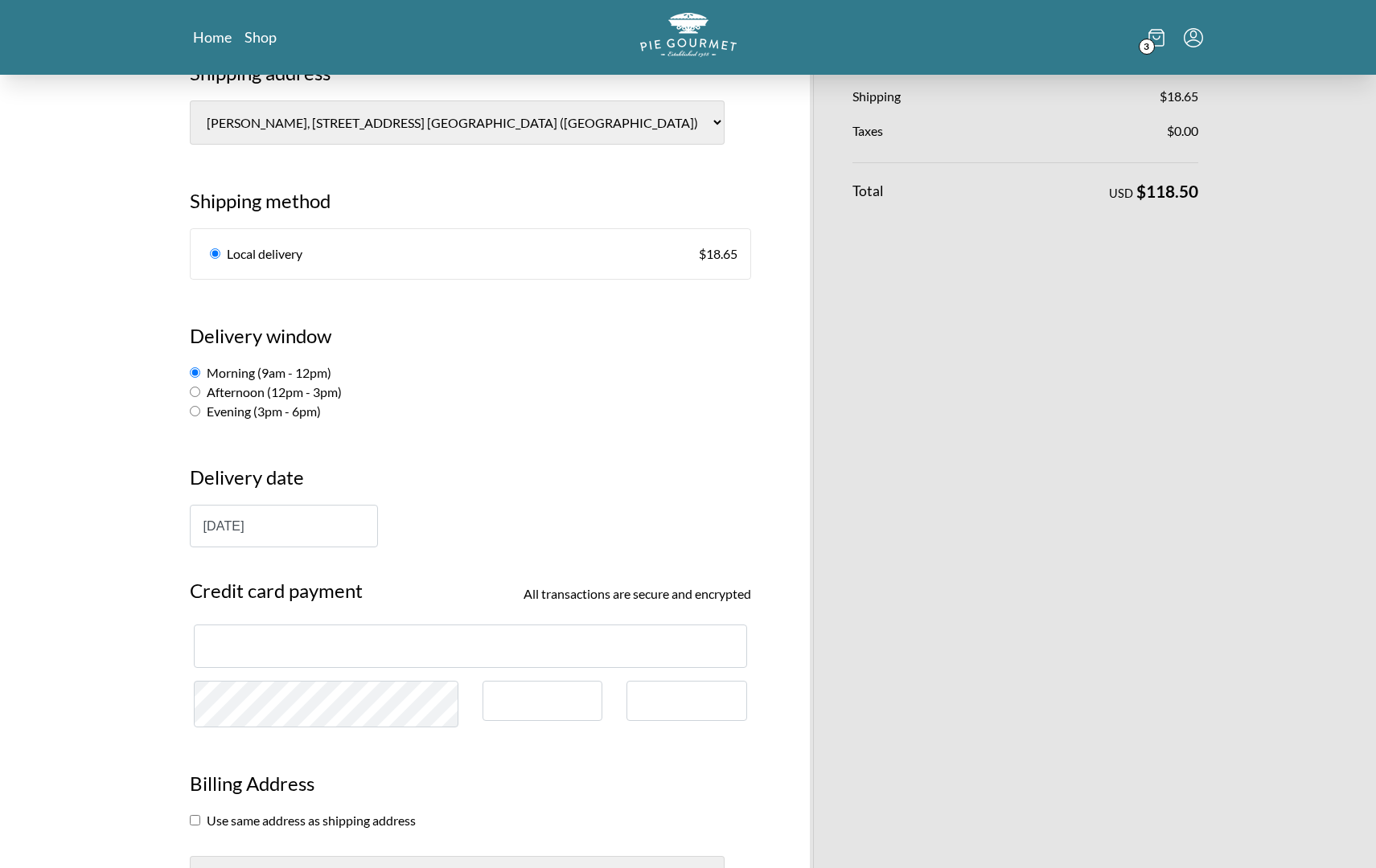
click at [643, 811] on section "Use same address as shipping address" at bounding box center [470, 821] width 561 height 19
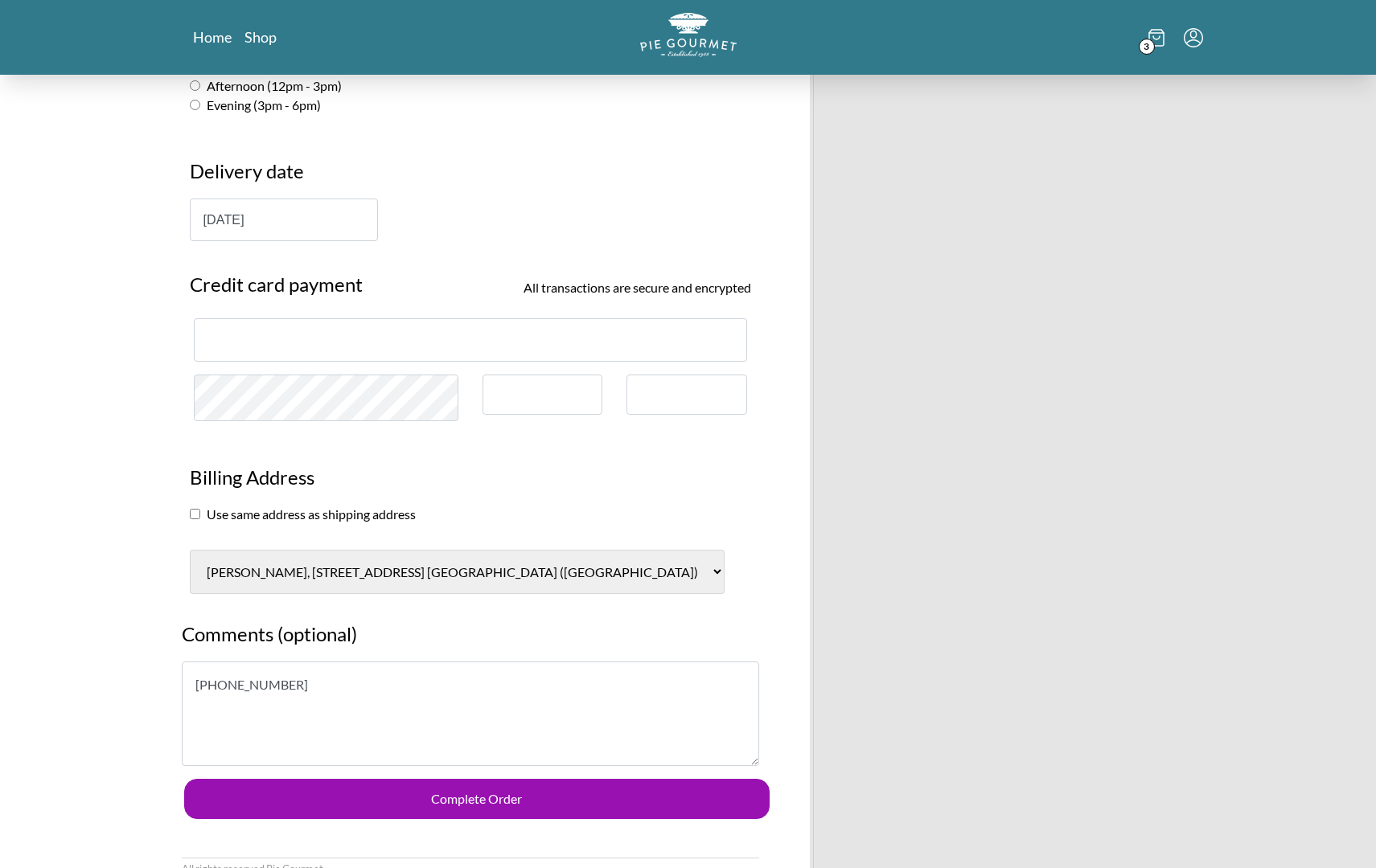
scroll to position [725, 0]
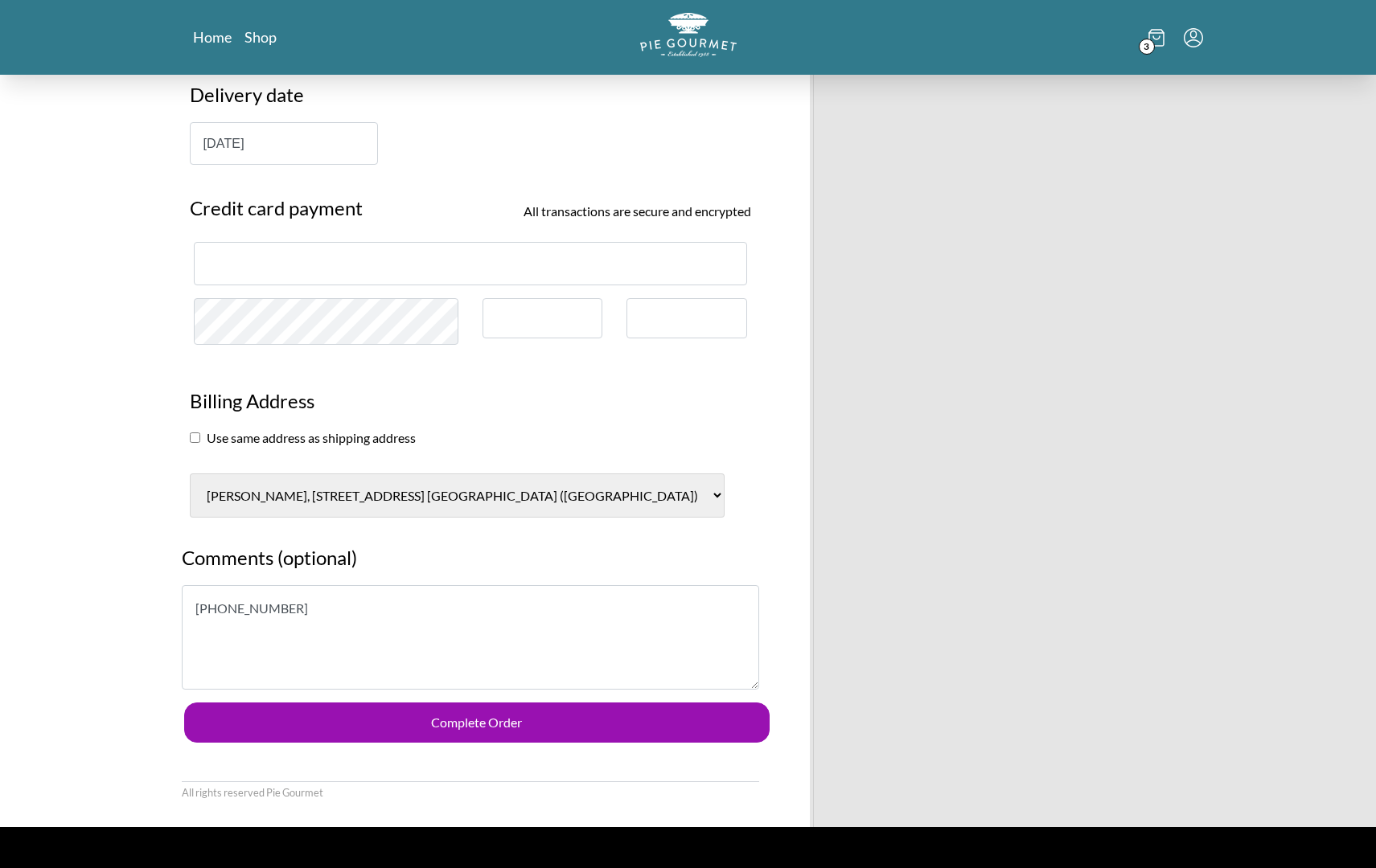
click at [197, 432] on input "checkbox" at bounding box center [194, 437] width 10 height 10
checkbox input "true"
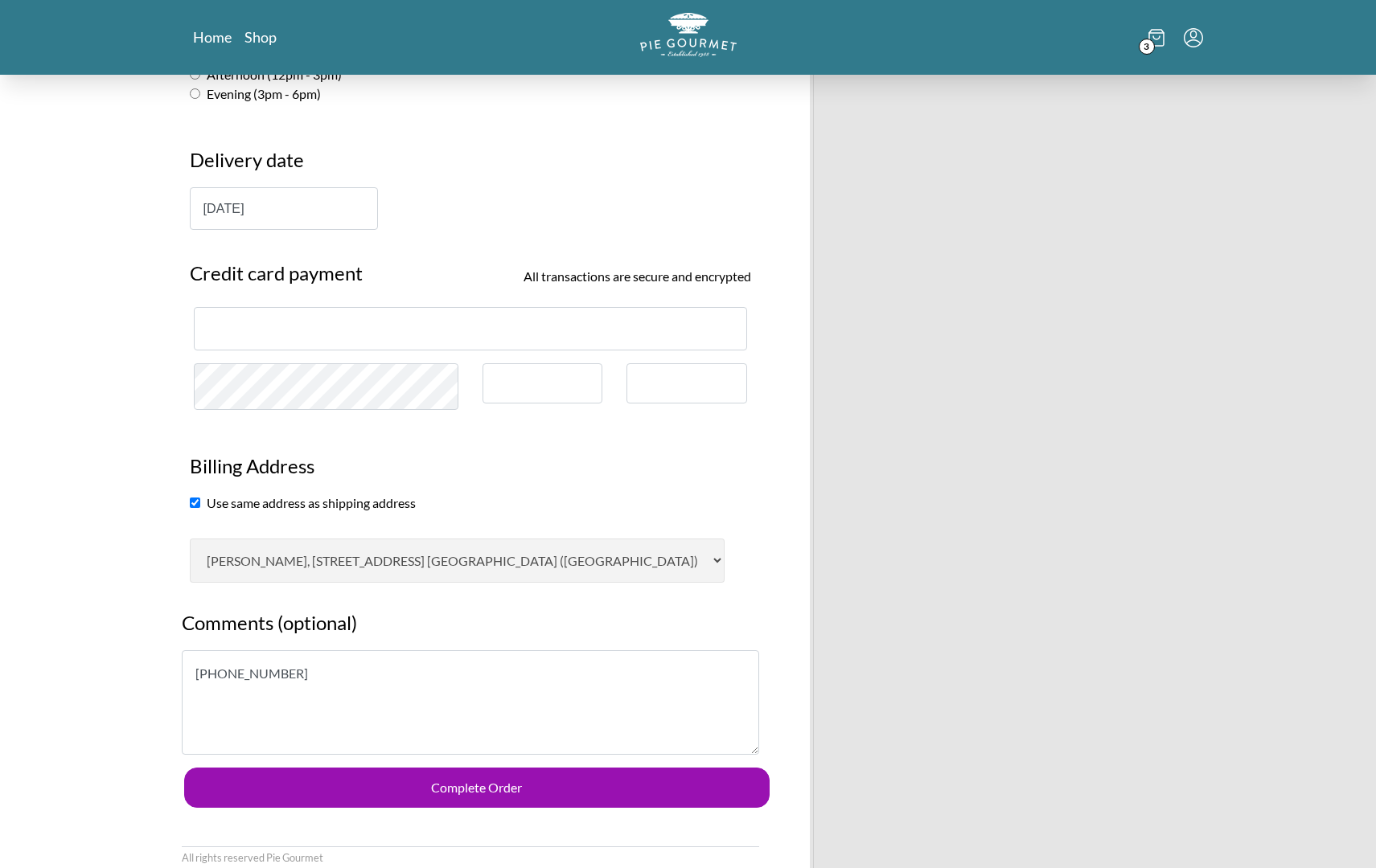
scroll to position [657, 0]
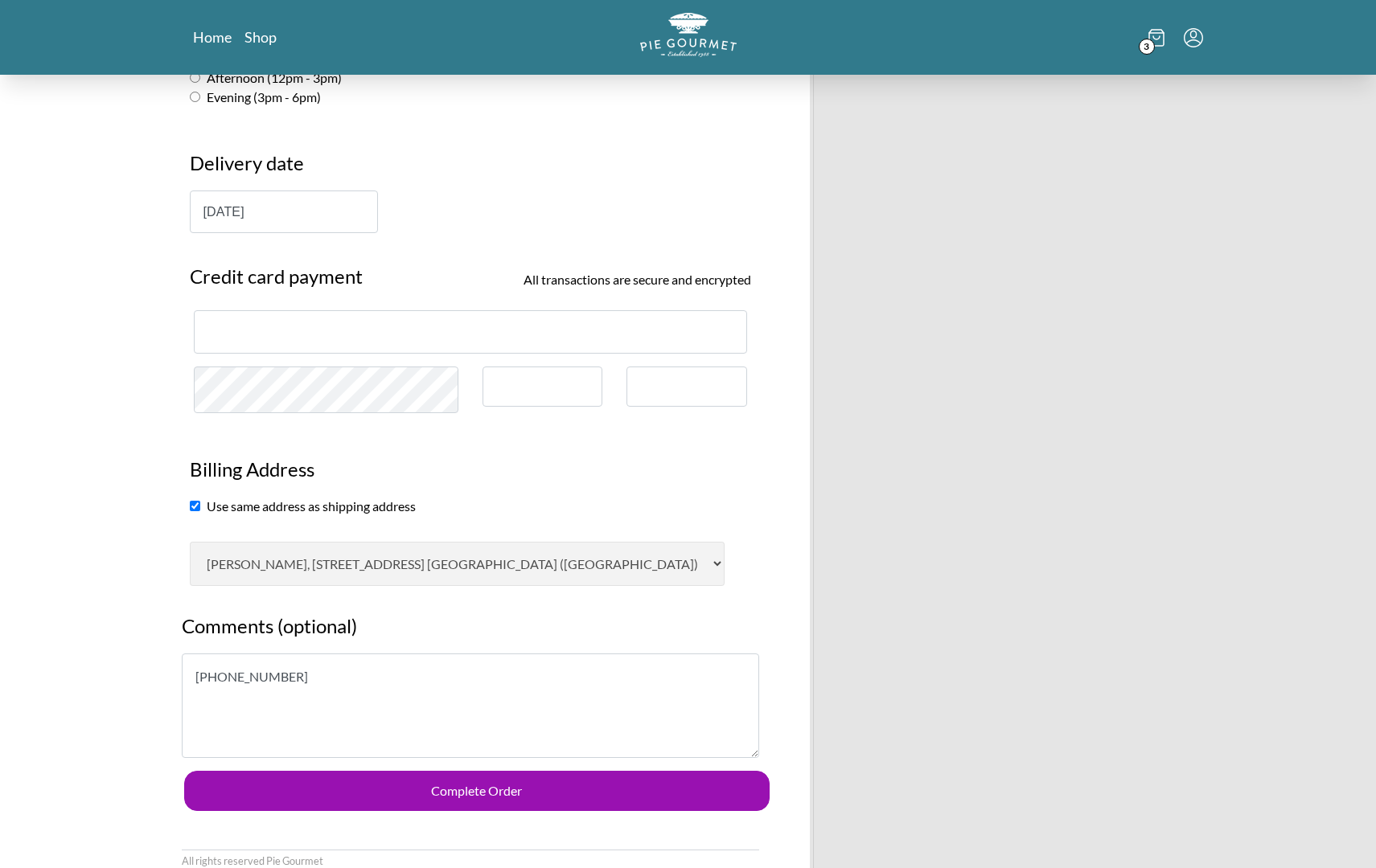
click at [288, 324] on iframe at bounding box center [470, 332] width 526 height 15
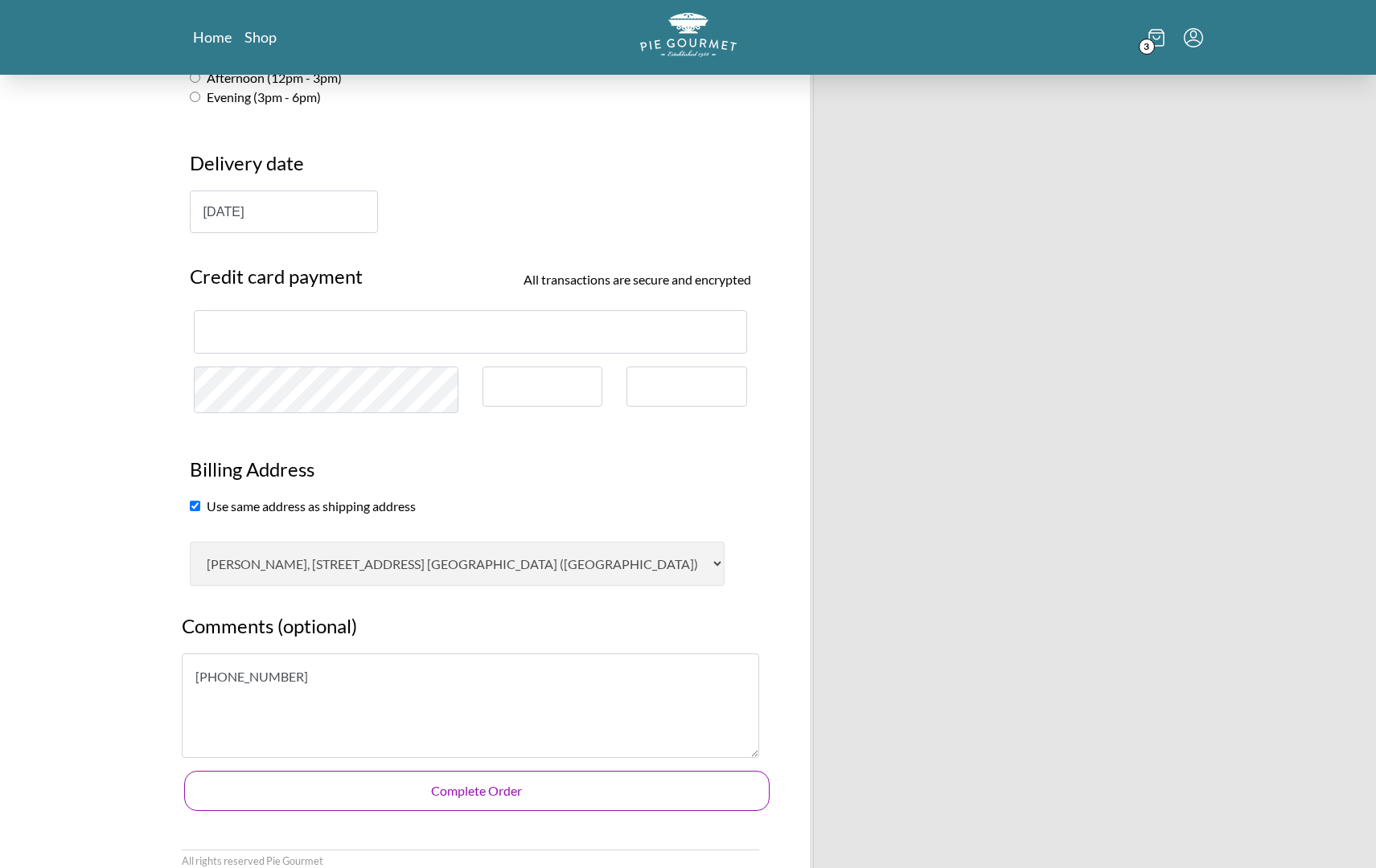
click at [574, 771] on button "Complete Order" at bounding box center [477, 791] width 586 height 40
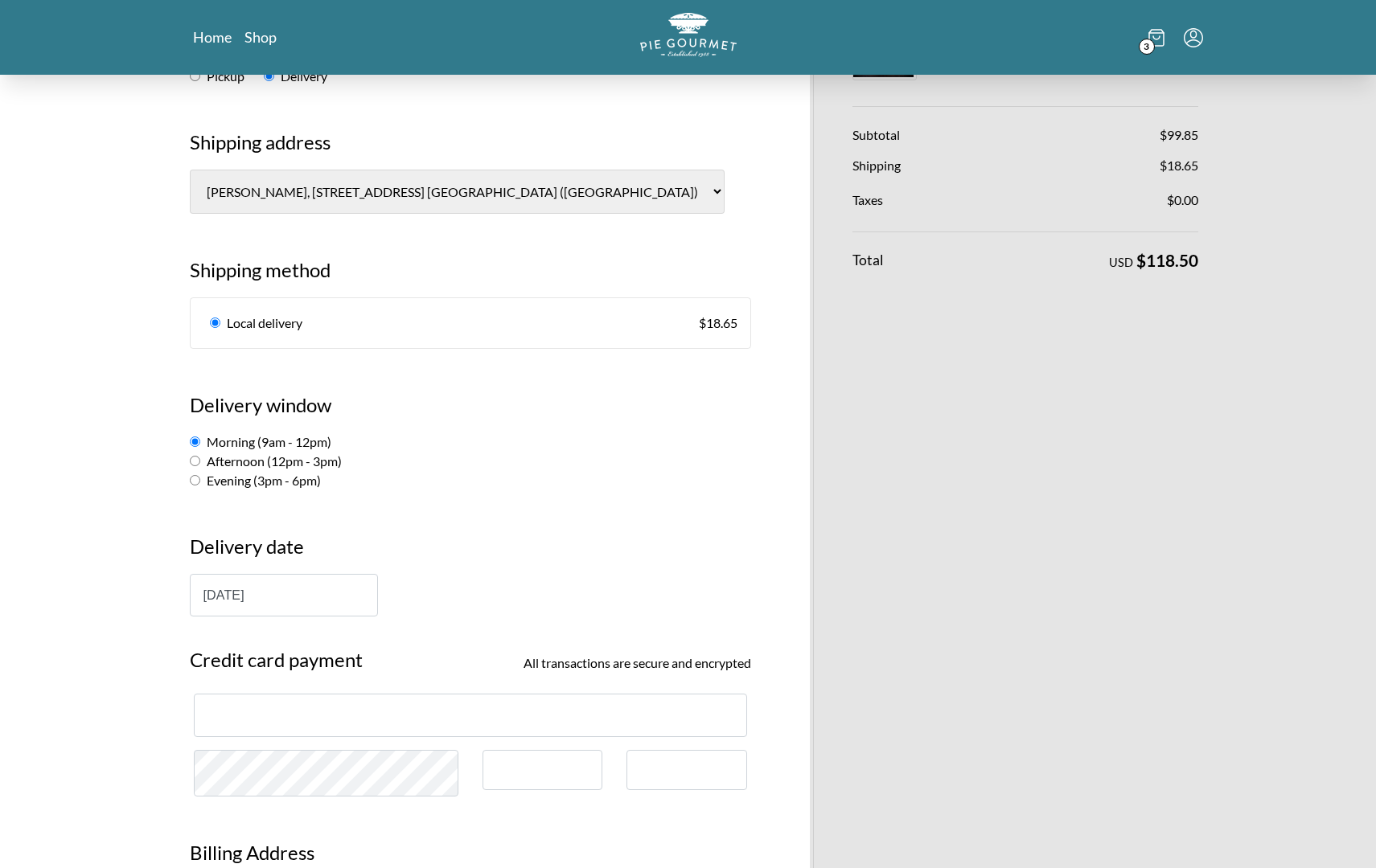
scroll to position [401, 0]
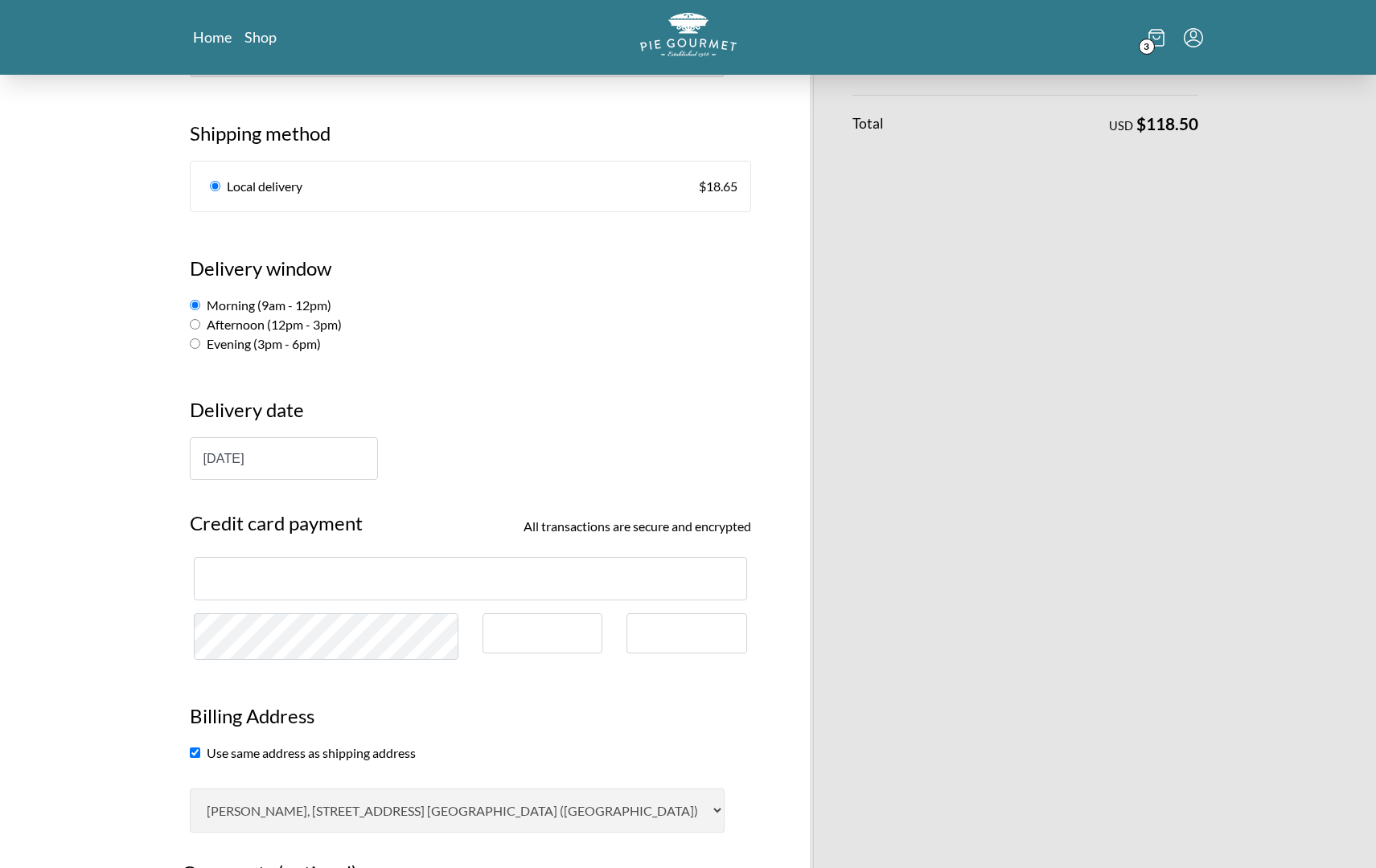
click at [558, 623] on div at bounding box center [542, 633] width 120 height 41
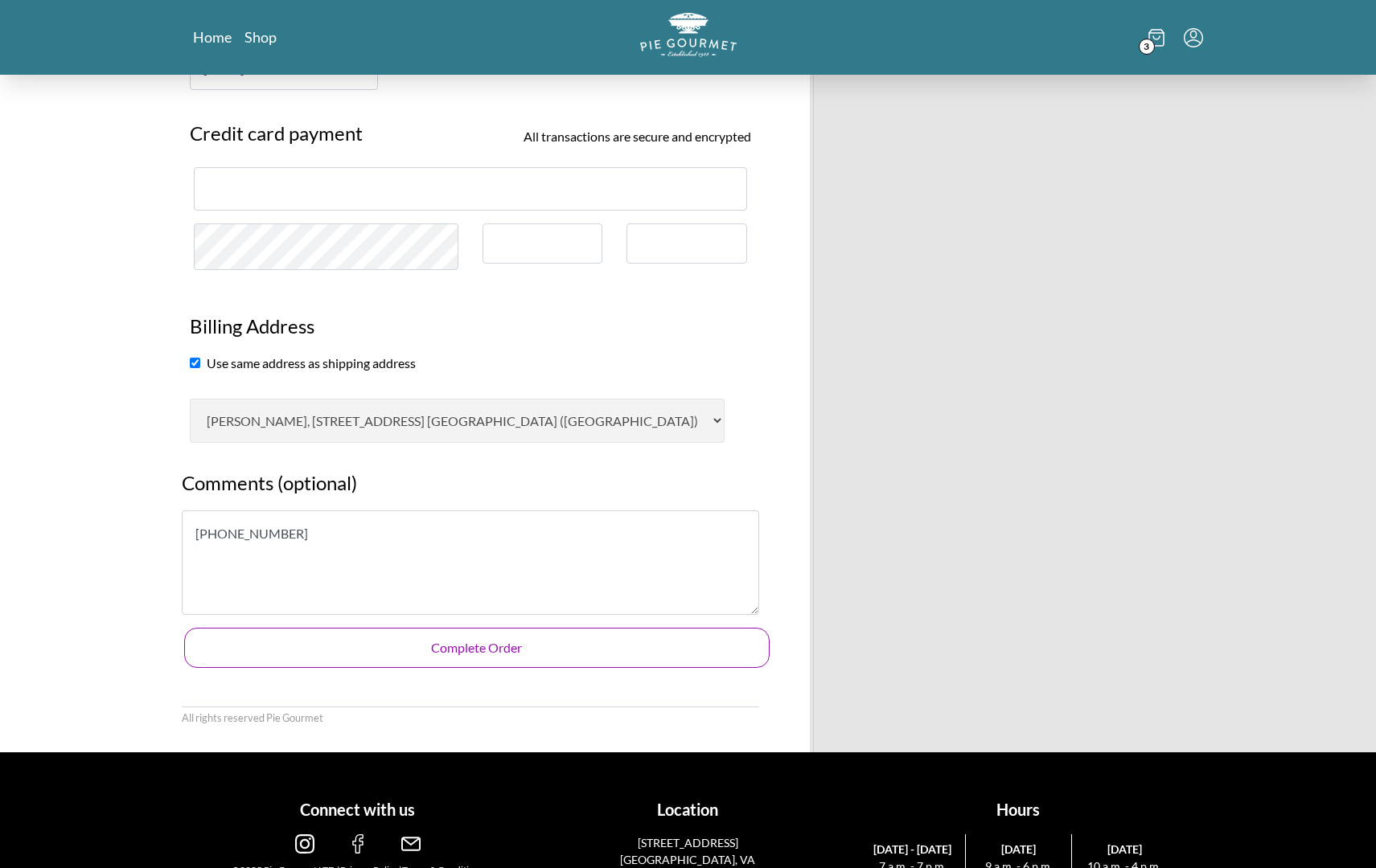
scroll to position [799, 0]
click at [585, 629] on button "Complete Order" at bounding box center [477, 649] width 586 height 40
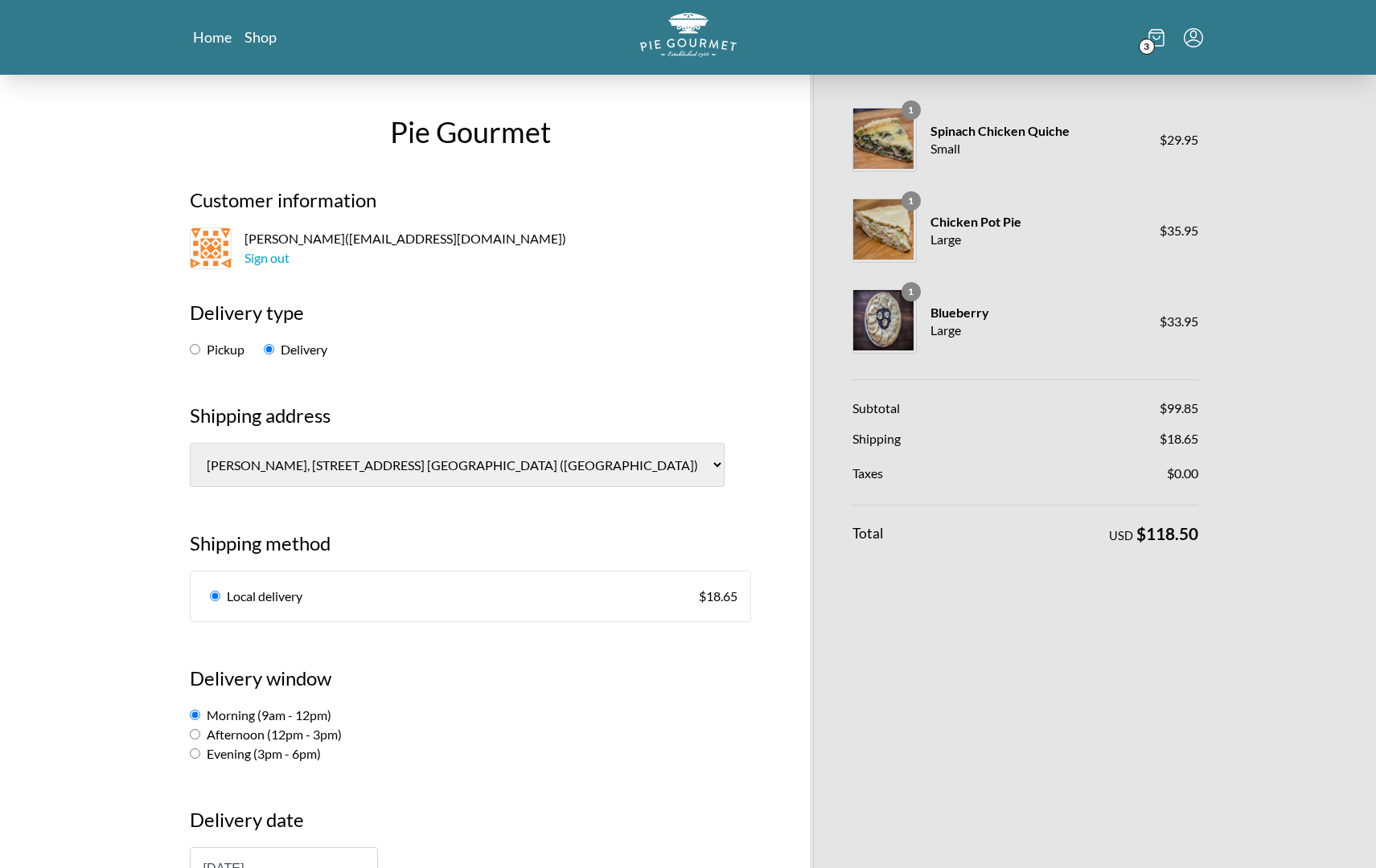
scroll to position [0, 0]
click at [263, 262] on link "Sign out" at bounding box center [267, 258] width 45 height 15
